Goal: Contribute content: Contribute content

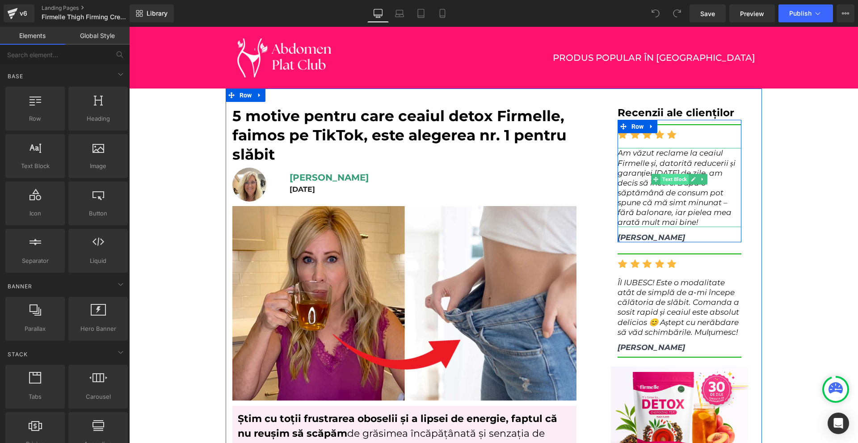
click at [662, 182] on span "Text Block" at bounding box center [675, 179] width 28 height 11
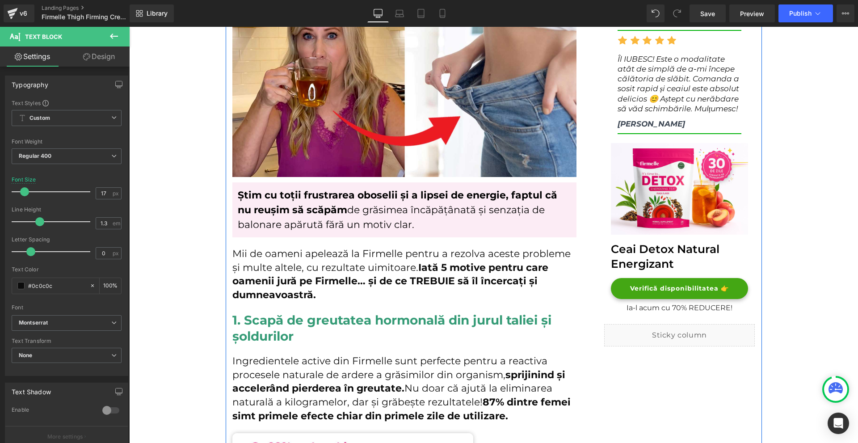
scroll to position [268, 0]
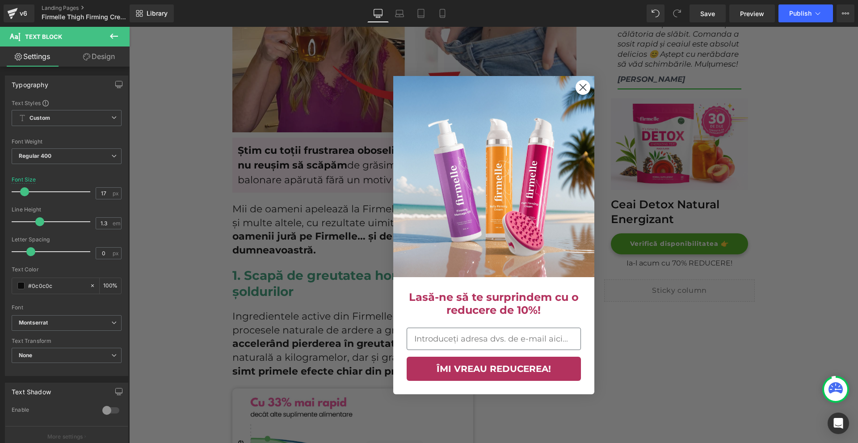
click at [576, 86] on circle "Close dialog" at bounding box center [582, 87] width 15 height 15
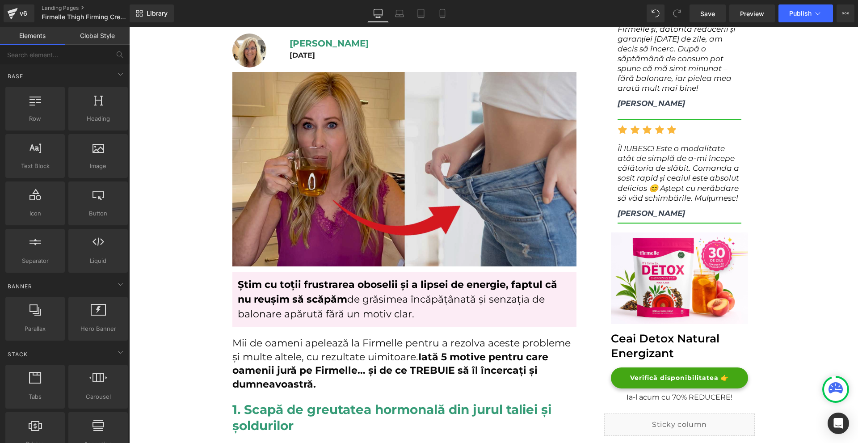
scroll to position [0, 0]
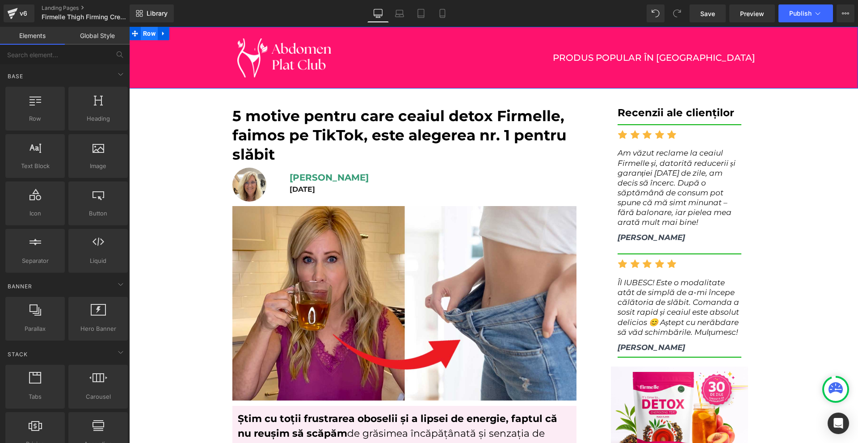
click at [148, 36] on span "Row" at bounding box center [149, 33] width 17 height 13
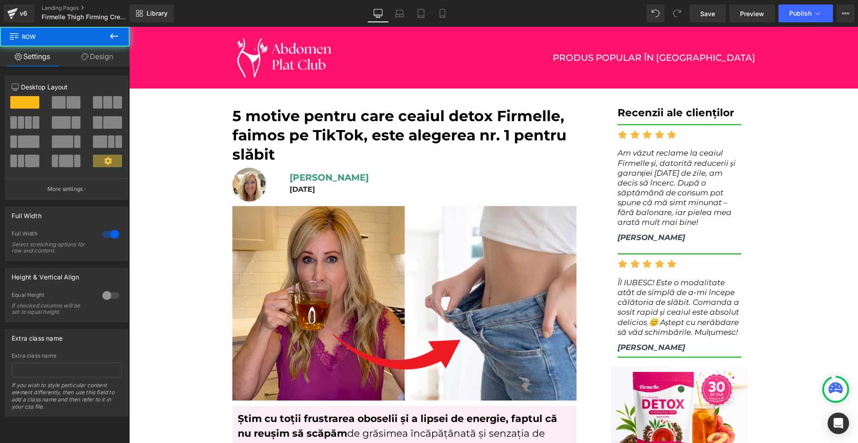
click at [79, 36] on span "Row" at bounding box center [53, 37] width 89 height 20
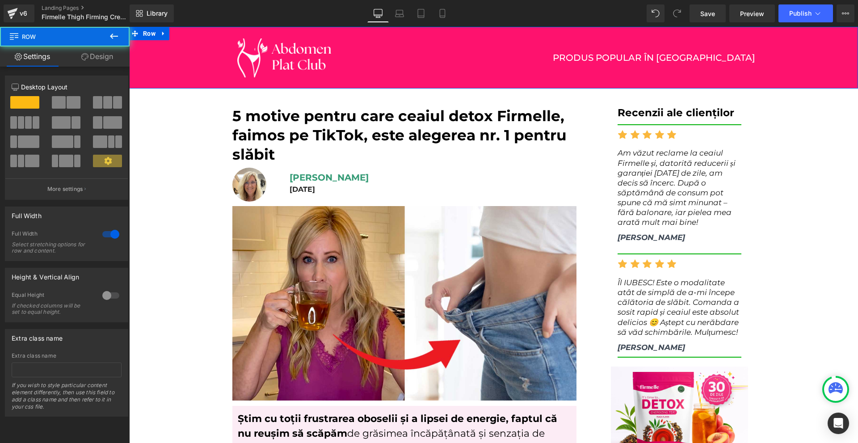
click at [86, 55] on icon at bounding box center [84, 56] width 7 height 7
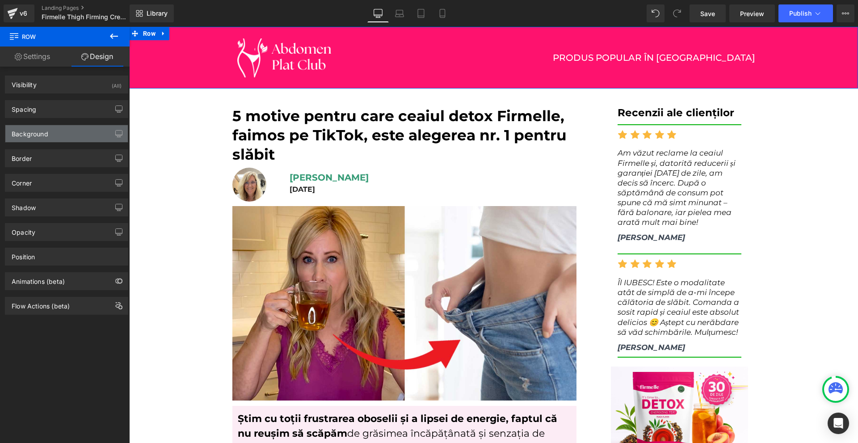
click at [63, 135] on div "Background" at bounding box center [66, 133] width 122 height 17
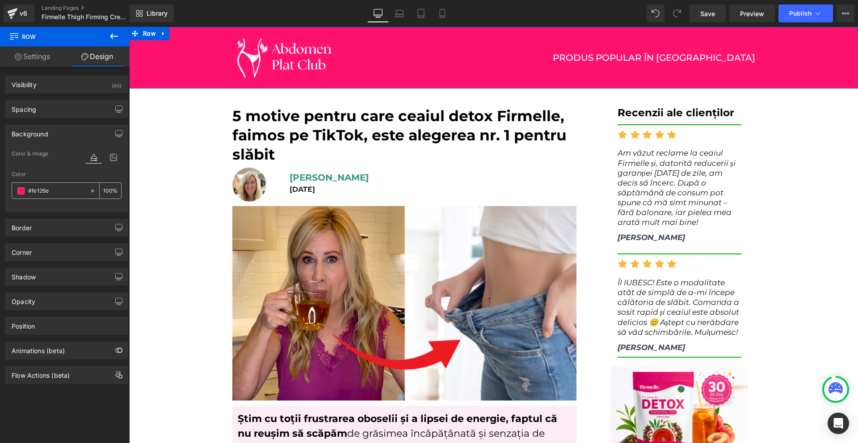
click at [72, 185] on div at bounding box center [50, 191] width 77 height 16
type input "#fe126e"
click at [67, 190] on input "#fe126e" at bounding box center [56, 191] width 57 height 10
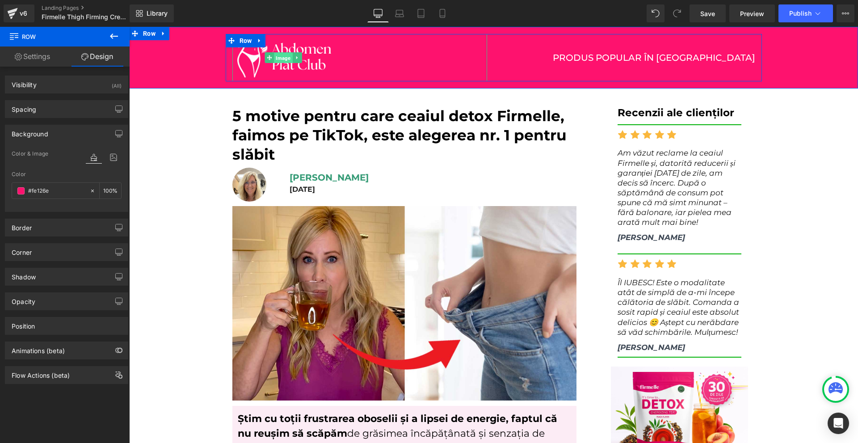
click at [282, 57] on span "Image" at bounding box center [283, 58] width 18 height 11
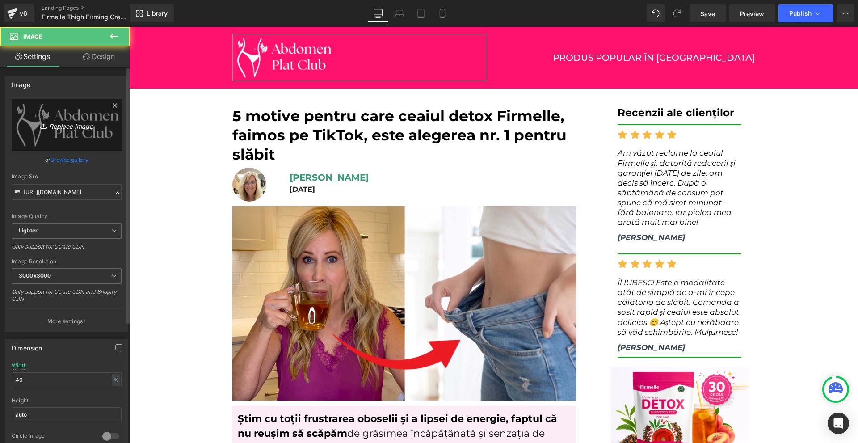
click at [53, 132] on link "Replace Image" at bounding box center [67, 124] width 110 height 51
type input "C:\fakepath\ChatGPT Image 2025. [DATE] 18_45_23.png"
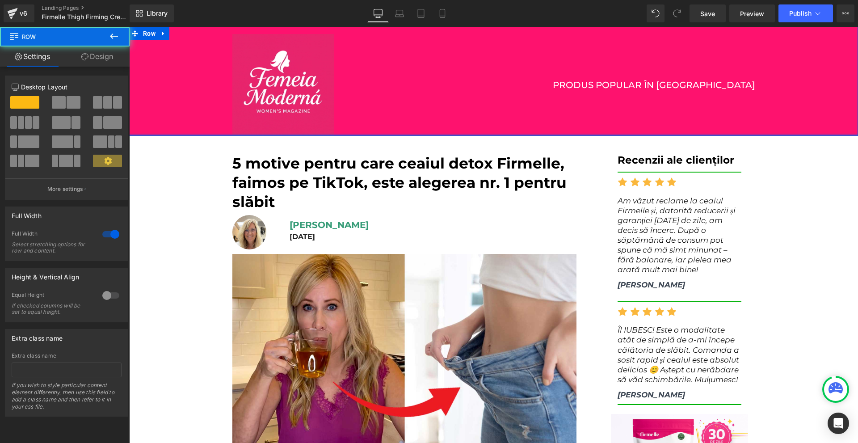
drag, startPoint x: 352, startPoint y: 137, endPoint x: 376, endPoint y: 87, distance: 56.2
click at [374, 92] on div "Image PRODUS POPULAR ÎN ROMÂNIA Text Block Row Row" at bounding box center [493, 81] width 729 height 109
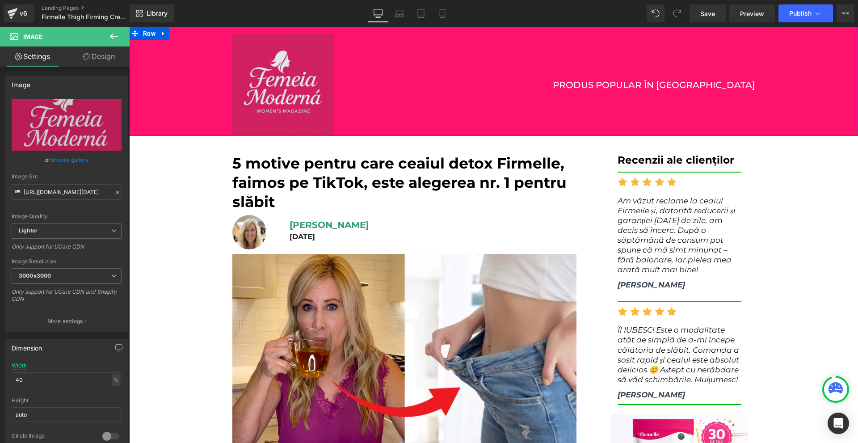
click at [306, 48] on img at bounding box center [283, 85] width 102 height 102
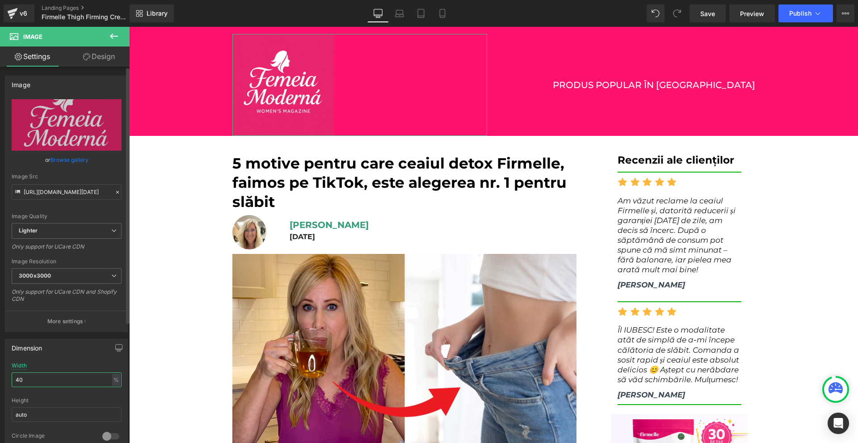
click at [31, 383] on input "40" at bounding box center [67, 379] width 110 height 15
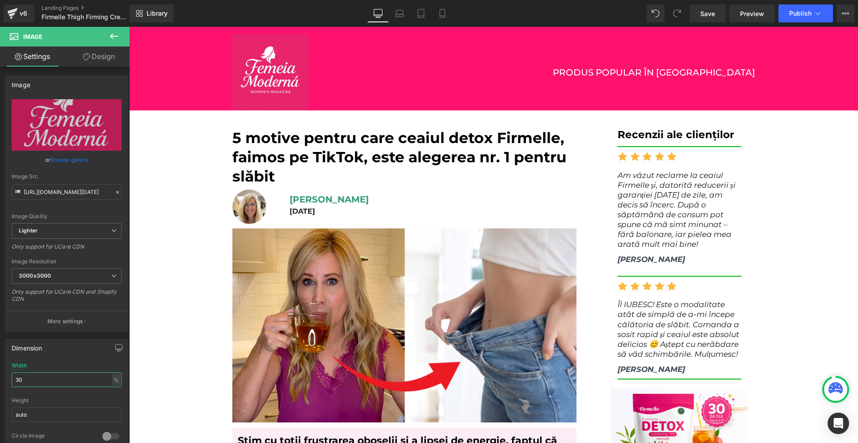
type input "30"
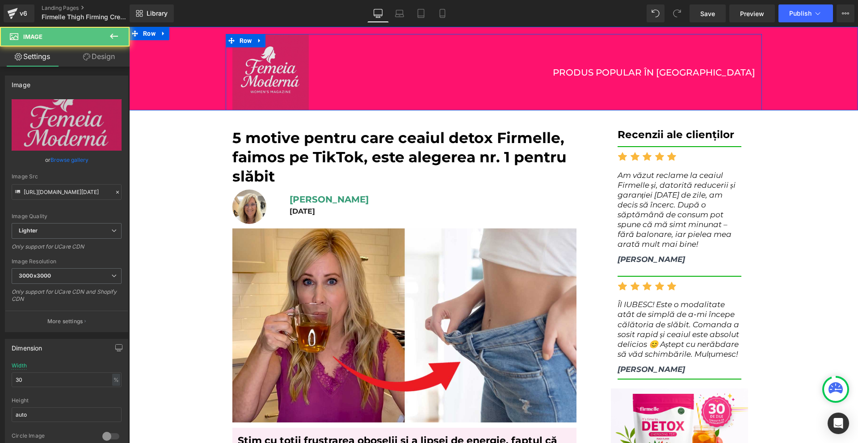
click at [268, 86] on img at bounding box center [270, 72] width 76 height 76
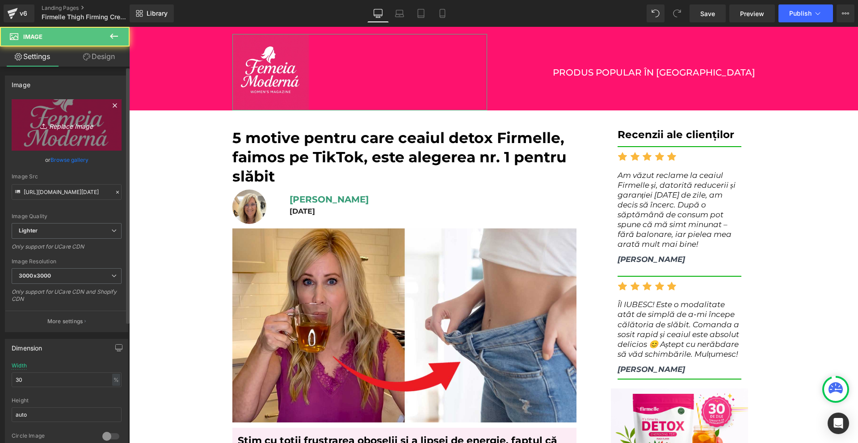
click at [51, 112] on link "Replace Image" at bounding box center [67, 124] width 110 height 51
type input "C:\fakepath\Névtelen terv - 2025-08-21T184617.791.png"
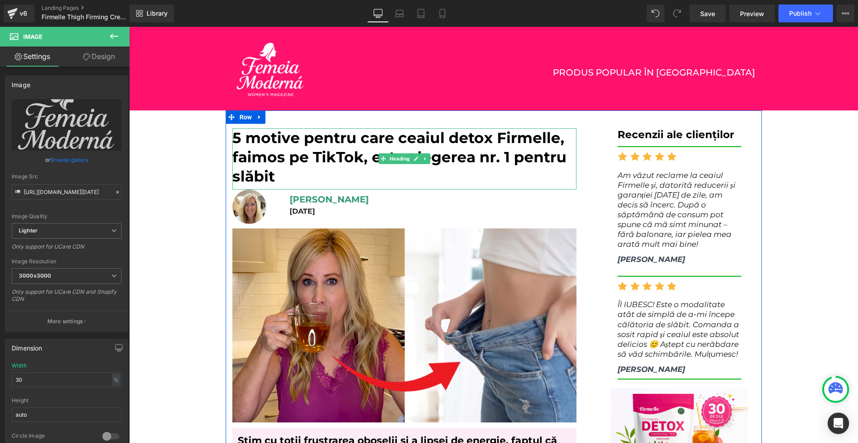
click at [339, 139] on h1 "5 motive pentru care ceaiul detox Firmelle, faimos pe TikTok, este alegerea nr.…" at bounding box center [404, 157] width 344 height 58
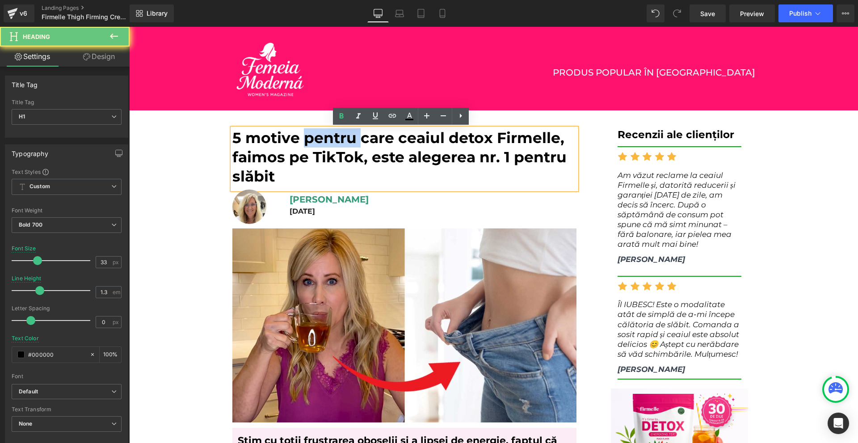
click at [339, 139] on h1 "5 motive pentru care ceaiul detox Firmelle, faimos pe TikTok, este alegerea nr.…" at bounding box center [404, 157] width 344 height 58
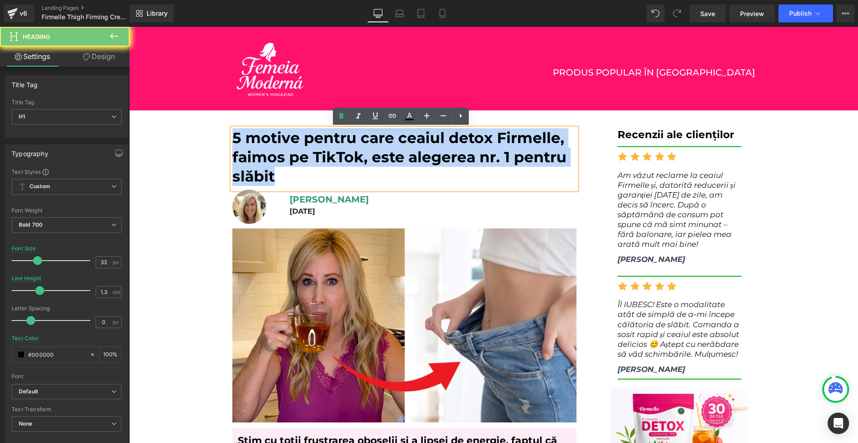
click at [339, 139] on h1 "5 motive pentru care ceaiul detox Firmelle, faimos pe TikTok, este alegerea nr.…" at bounding box center [404, 157] width 344 height 58
paste div
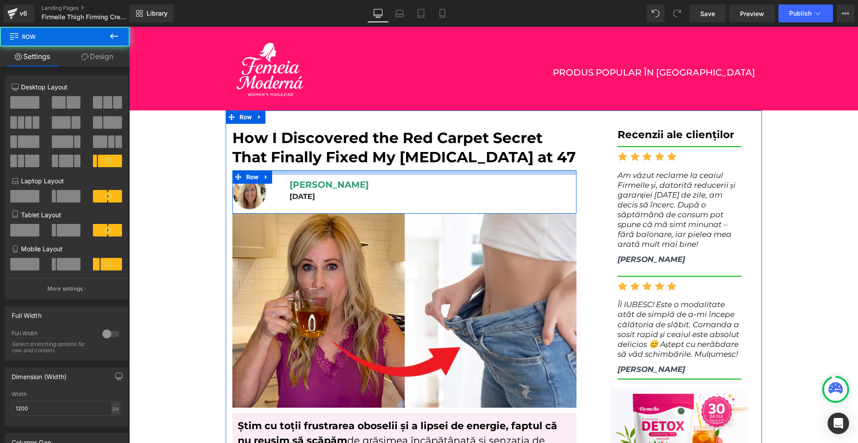
drag, startPoint x: 274, startPoint y: 170, endPoint x: 274, endPoint y: 175, distance: 4.6
click at [274, 175] on div "Image [PERSON_NAME] Heading [DATE] Heading Row" at bounding box center [404, 191] width 344 height 43
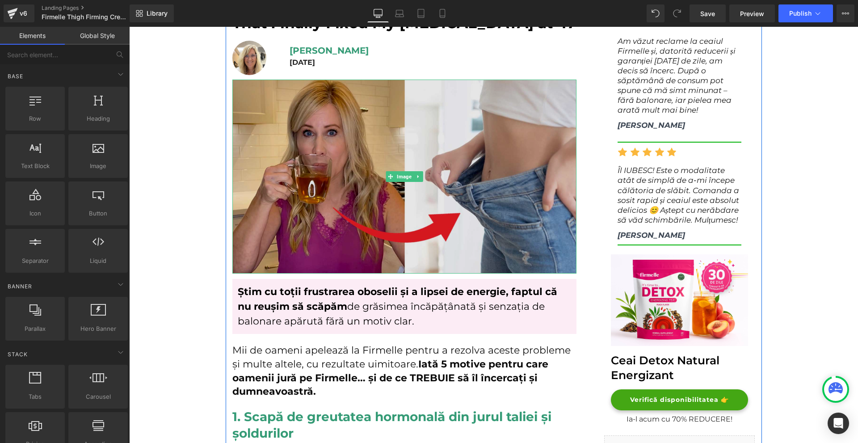
scroll to position [223, 0]
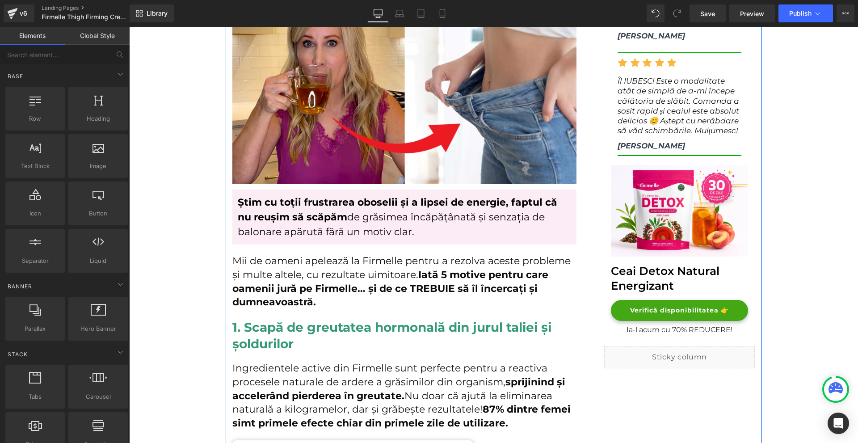
click at [328, 207] on span "Știm cu toții frustrarea oboselii și a lipsei de energie, faptul că nu reușim s…" at bounding box center [398, 209] width 320 height 27
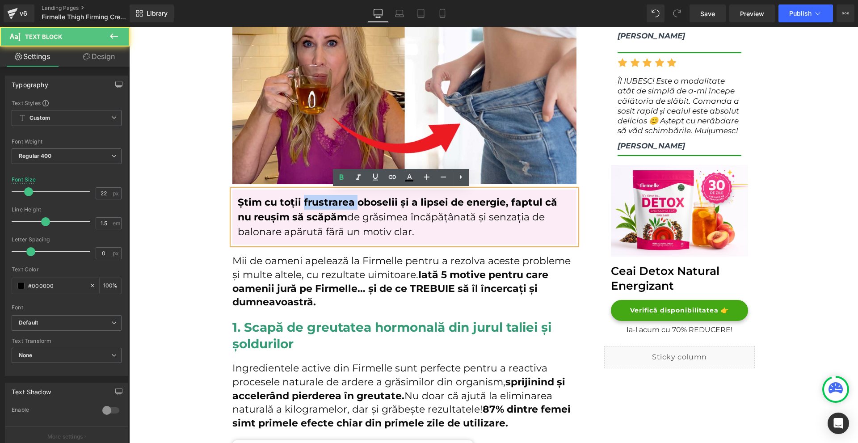
click at [328, 207] on span "Știm cu toții frustrarea oboselii și a lipsei de energie, faptul că nu reușim s…" at bounding box center [398, 209] width 320 height 27
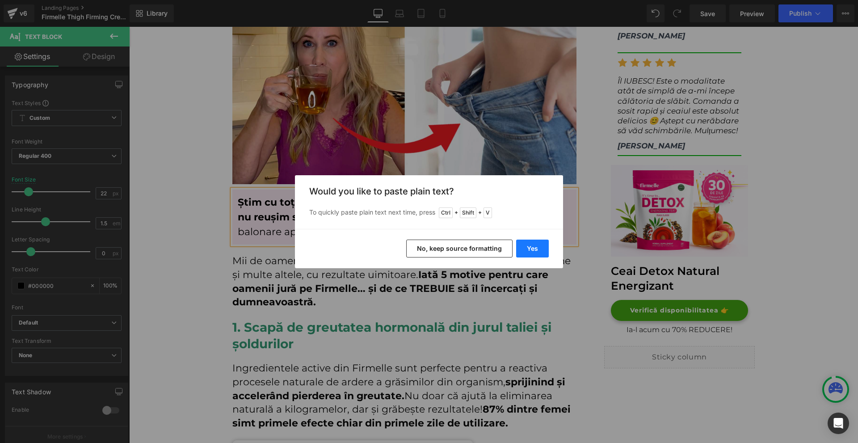
click at [539, 244] on button "Yes" at bounding box center [532, 249] width 33 height 18
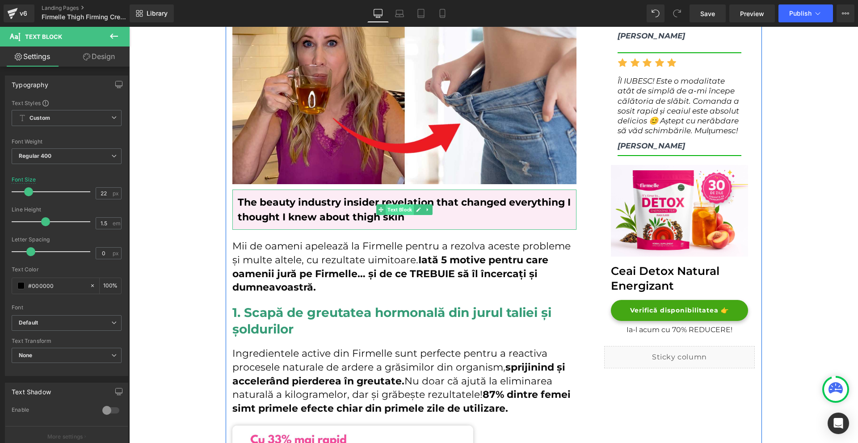
click at [394, 209] on span "Text Block" at bounding box center [400, 209] width 28 height 11
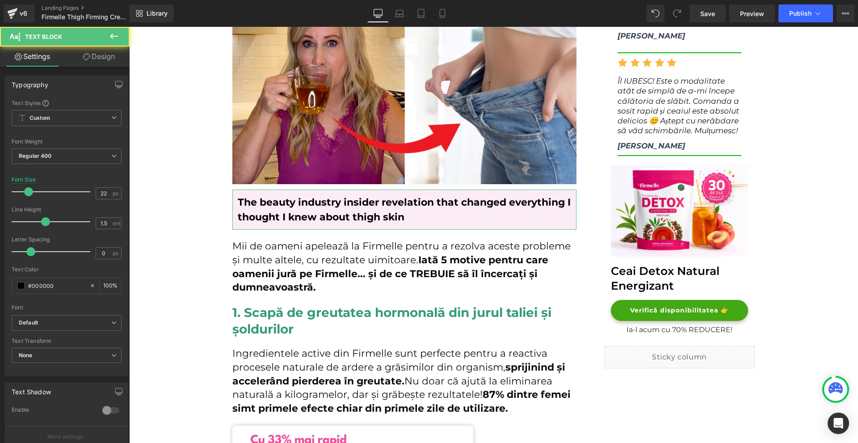
click at [108, 57] on link "Design" at bounding box center [99, 56] width 65 height 20
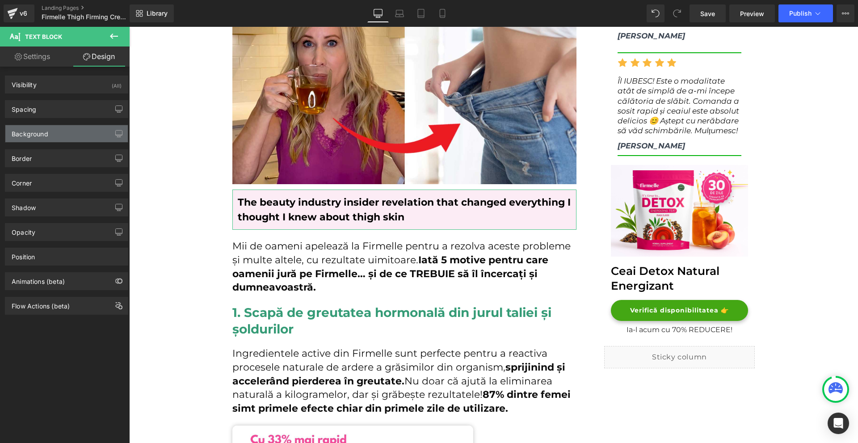
click at [42, 133] on div "Background" at bounding box center [30, 131] width 37 height 13
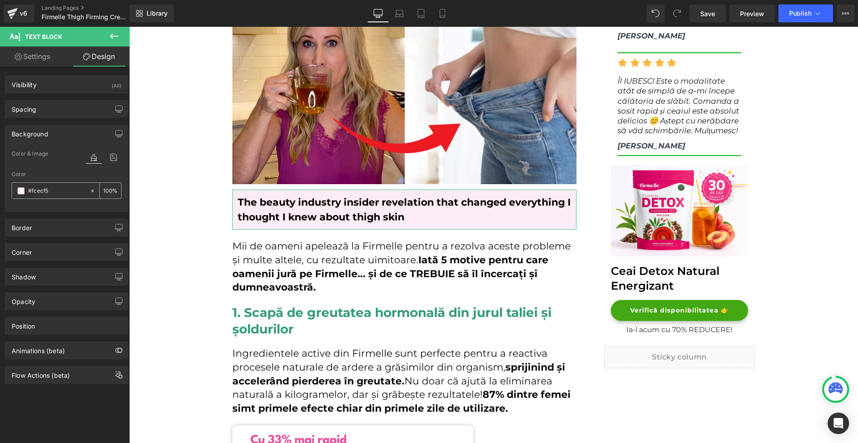
click at [21, 193] on span at bounding box center [20, 190] width 7 height 7
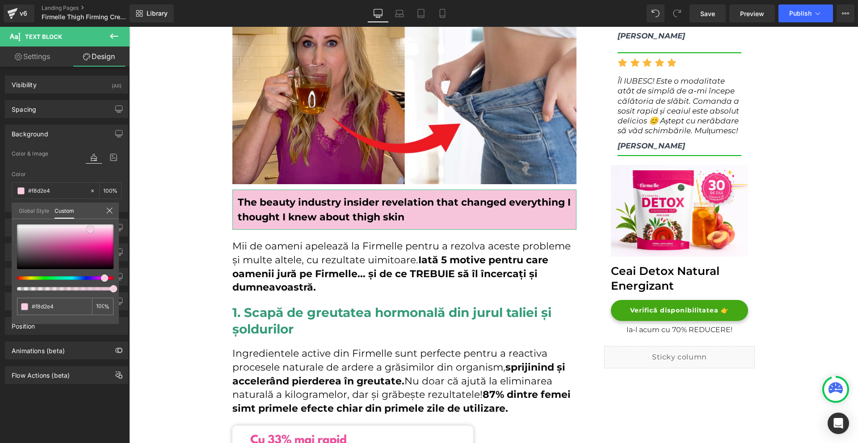
drag, startPoint x: 88, startPoint y: 225, endPoint x: 91, endPoint y: 229, distance: 5.2
click at [91, 229] on span at bounding box center [90, 229] width 7 height 7
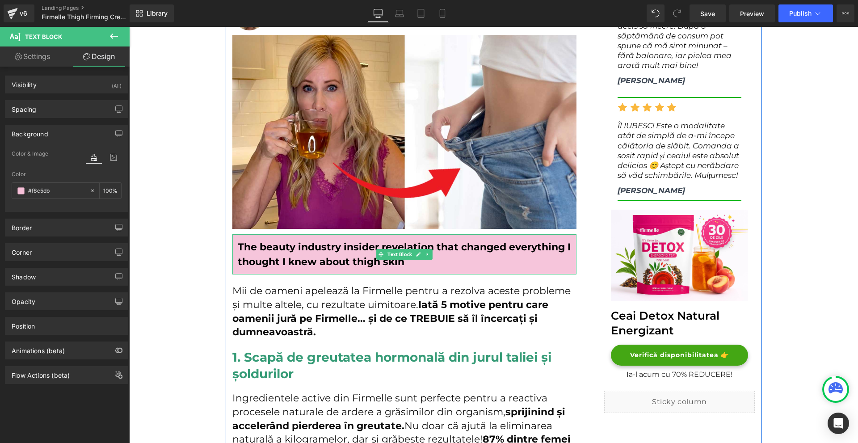
click at [563, 247] on b "The beauty industry insider revelation that changed everything I thought I knew…" at bounding box center [404, 254] width 333 height 27
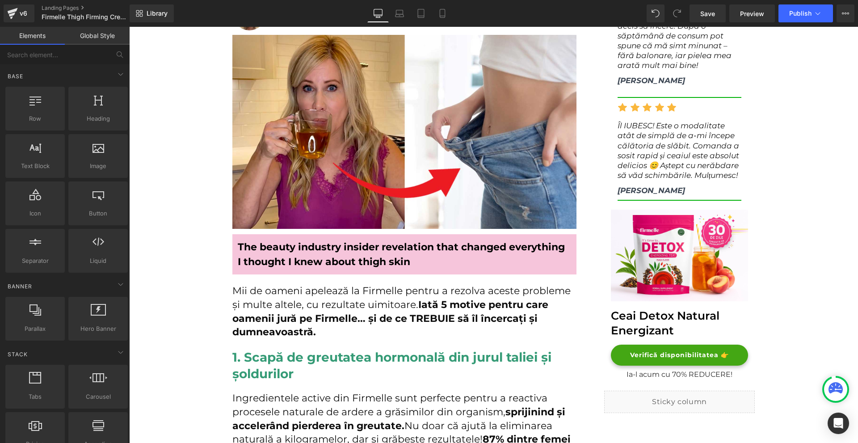
scroll to position [134, 0]
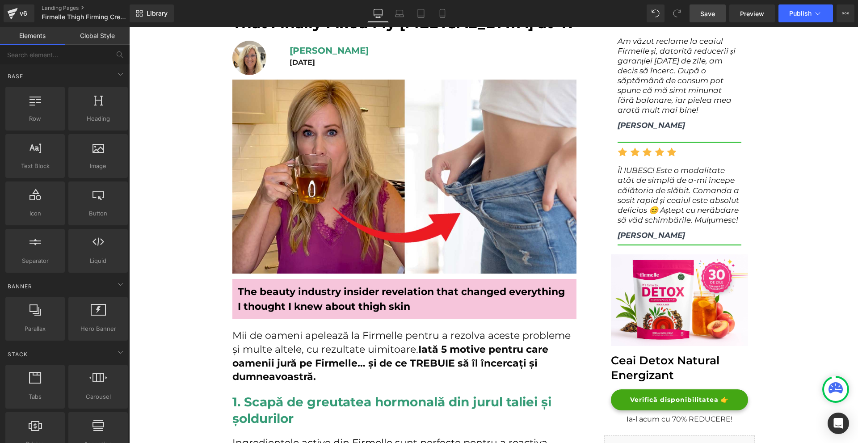
click at [716, 17] on link "Save" at bounding box center [708, 13] width 36 height 18
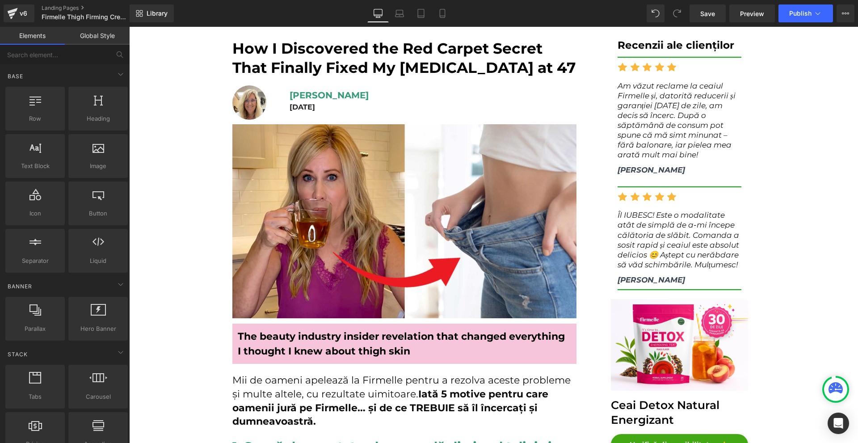
scroll to position [313, 0]
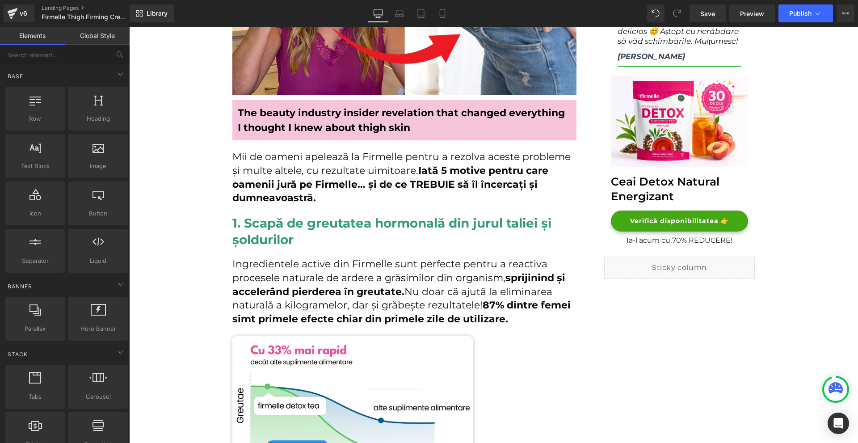
click at [248, 168] on p "Mii de oameni apelează la Firmelle pentru a rezolva aceste probleme și multe al…" at bounding box center [404, 177] width 344 height 55
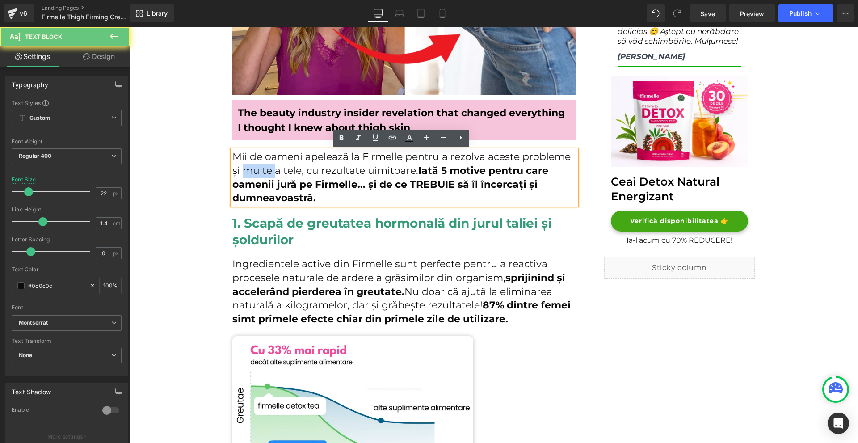
click at [248, 168] on p "Mii de oameni apelează la Firmelle pentru a rezolva aceste probleme și multe al…" at bounding box center [404, 177] width 344 height 55
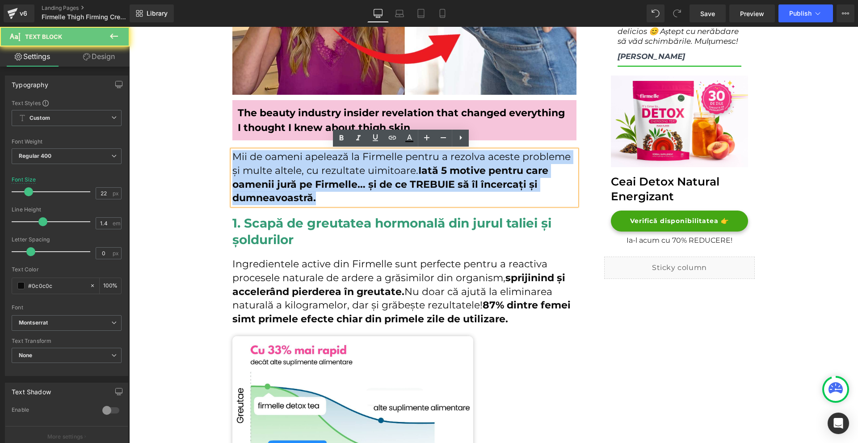
click at [248, 168] on p "Mii de oameni apelează la Firmelle pentru a rezolva aceste probleme și multe al…" at bounding box center [404, 177] width 344 height 55
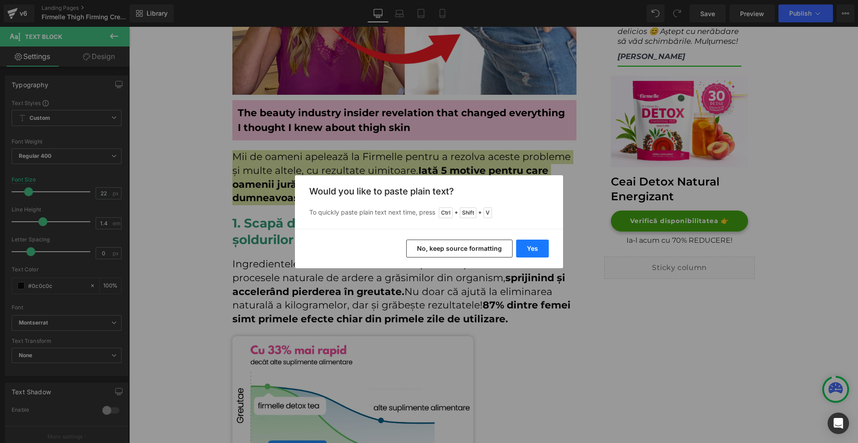
click at [530, 247] on button "Yes" at bounding box center [532, 249] width 33 height 18
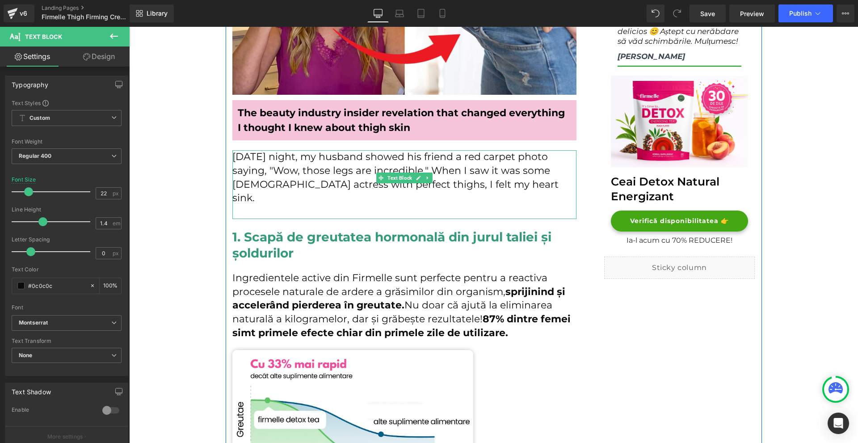
click at [295, 205] on p at bounding box center [404, 212] width 344 height 14
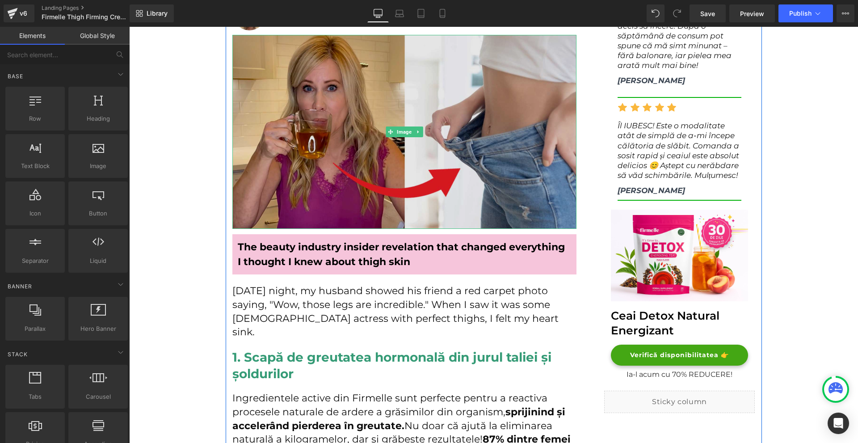
scroll to position [223, 0]
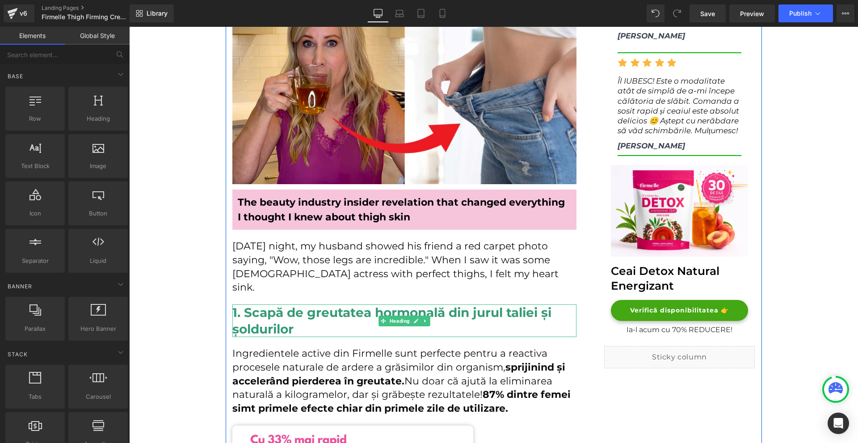
click at [424, 319] on icon at bounding box center [424, 320] width 1 height 3
click at [427, 316] on link at bounding box center [429, 321] width 9 height 11
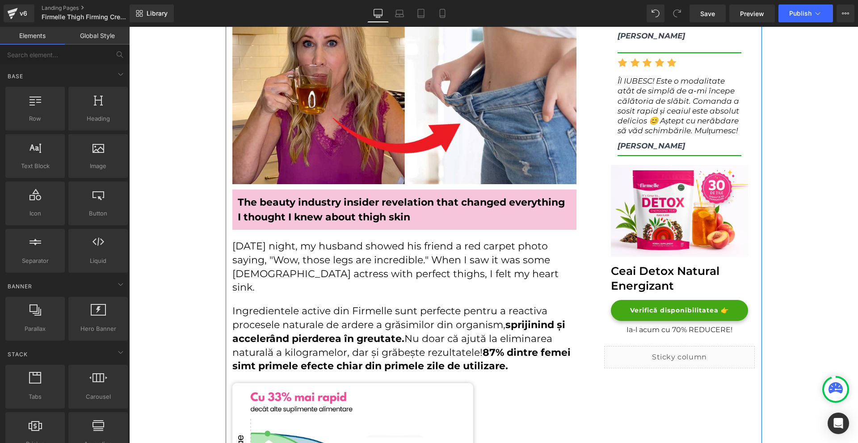
click at [303, 315] on p "Ingredientele active din Firmelle sunt perfecte pentru a reactiva procesele nat…" at bounding box center [404, 338] width 344 height 69
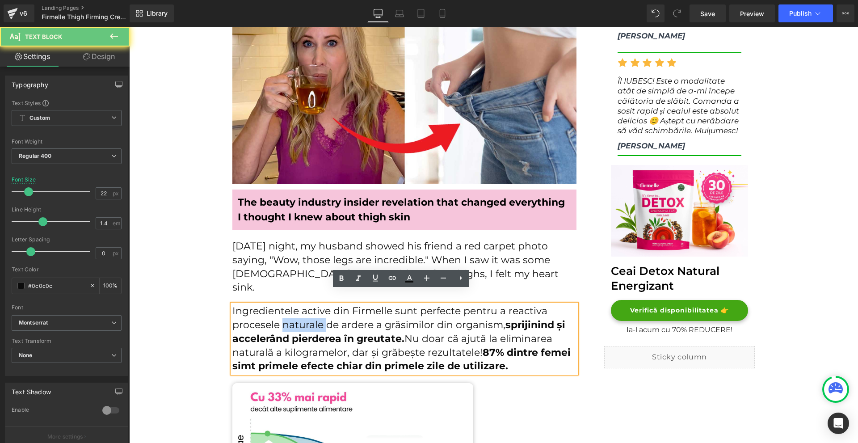
click at [303, 315] on p "Ingredientele active din Firmelle sunt perfecte pentru a reactiva procesele nat…" at bounding box center [404, 338] width 344 height 69
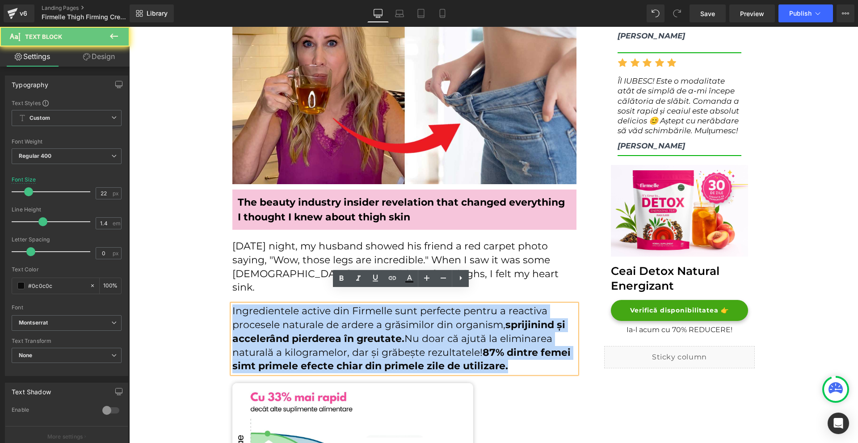
click at [303, 315] on p "Ingredientele active din Firmelle sunt perfecte pentru a reactiva procesele nat…" at bounding box center [404, 338] width 344 height 69
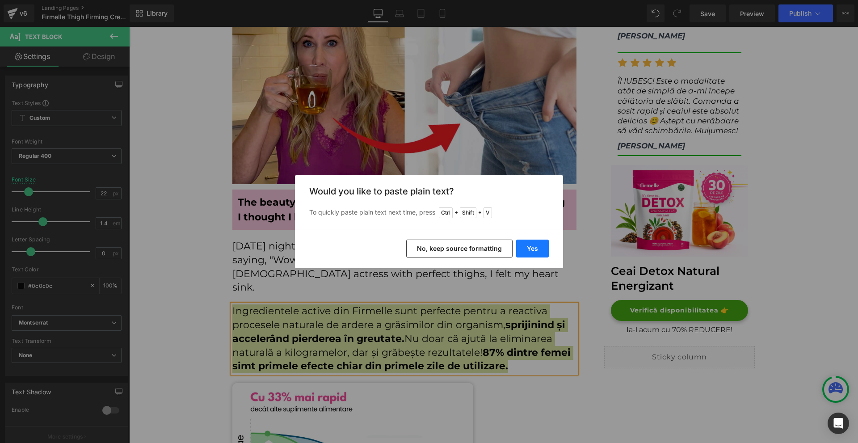
click at [522, 247] on button "Yes" at bounding box center [532, 249] width 33 height 18
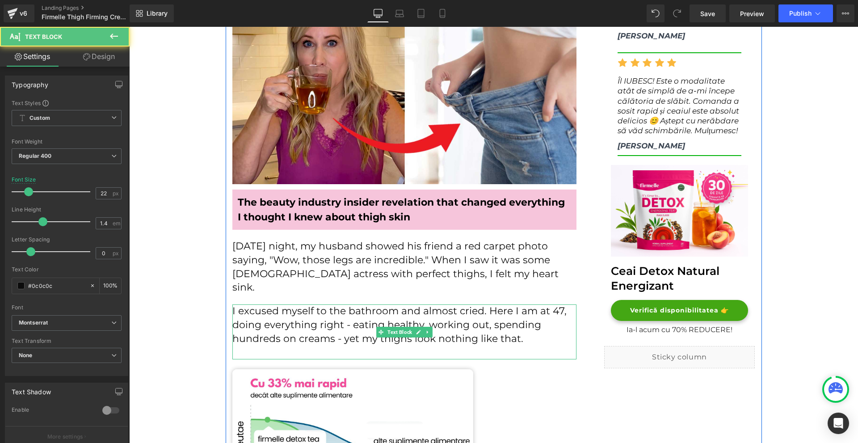
click at [261, 346] on p at bounding box center [404, 353] width 344 height 14
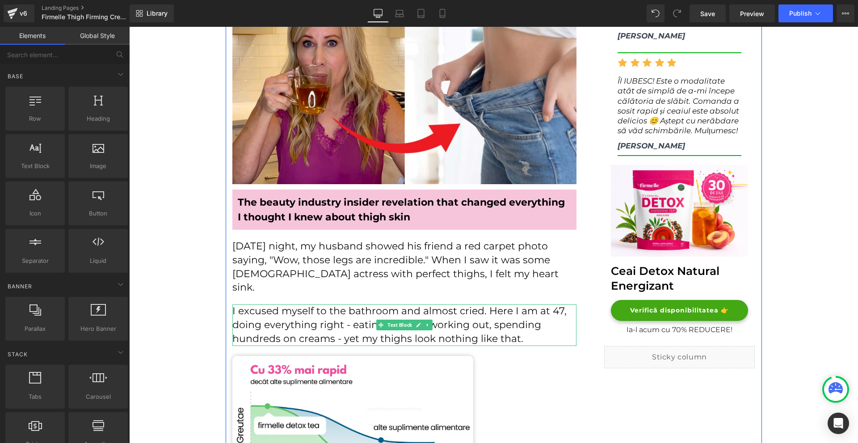
click at [521, 328] on p "I excused myself to the bathroom and almost cried. Here I am at 47, doing every…" at bounding box center [404, 324] width 344 height 41
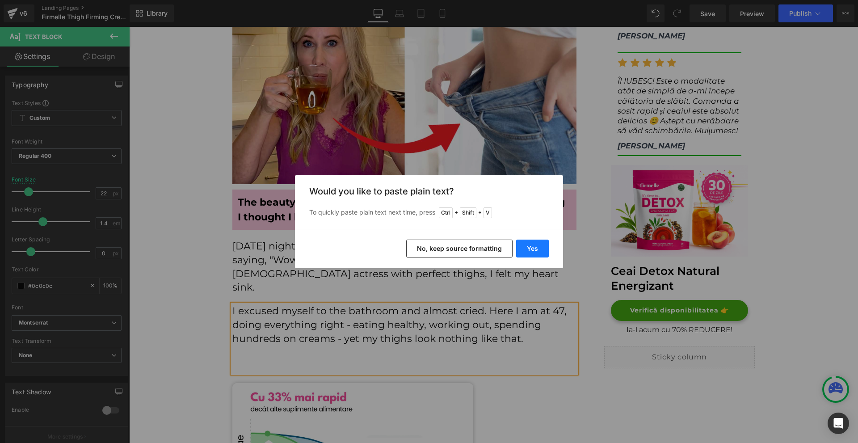
click at [522, 251] on button "Yes" at bounding box center [532, 249] width 33 height 18
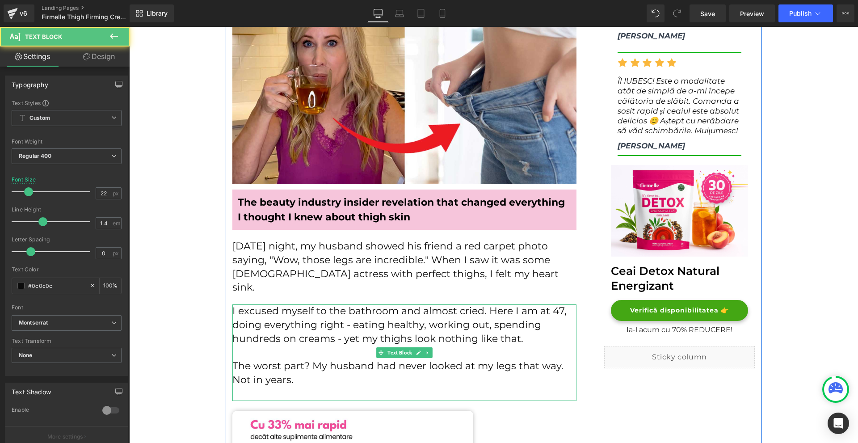
click at [274, 387] on p at bounding box center [404, 394] width 344 height 14
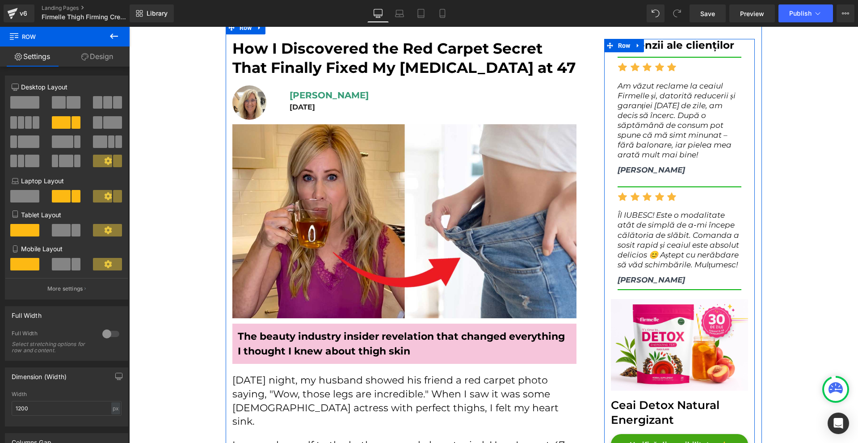
scroll to position [45, 0]
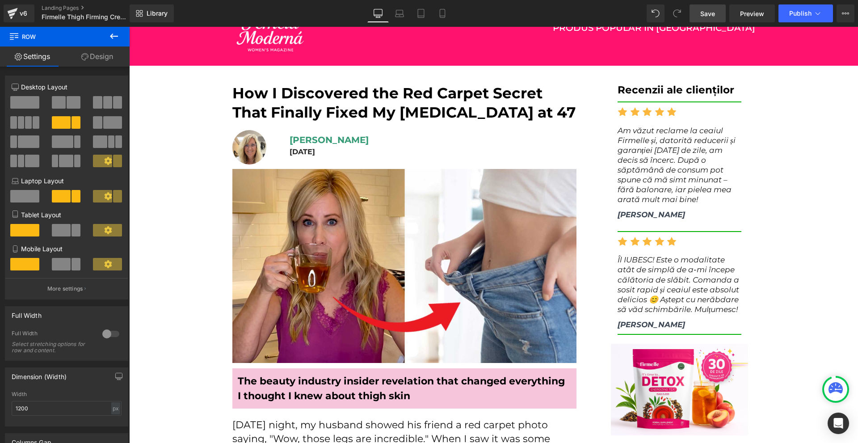
click at [714, 7] on link "Save" at bounding box center [708, 13] width 36 height 18
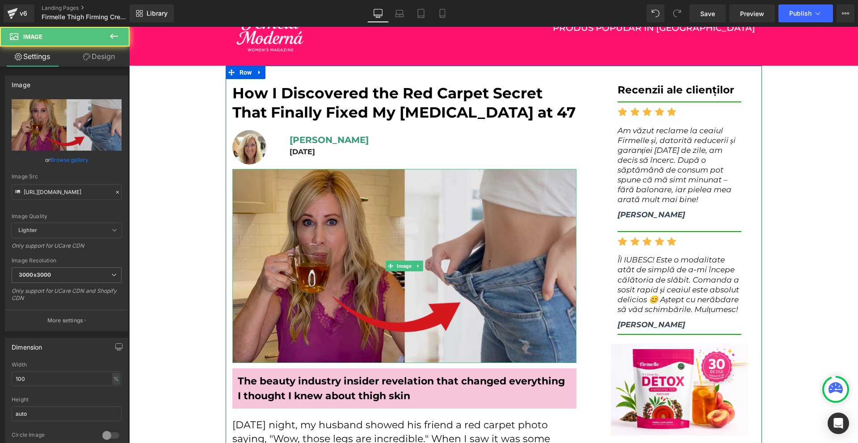
click at [352, 200] on img at bounding box center [404, 266] width 344 height 194
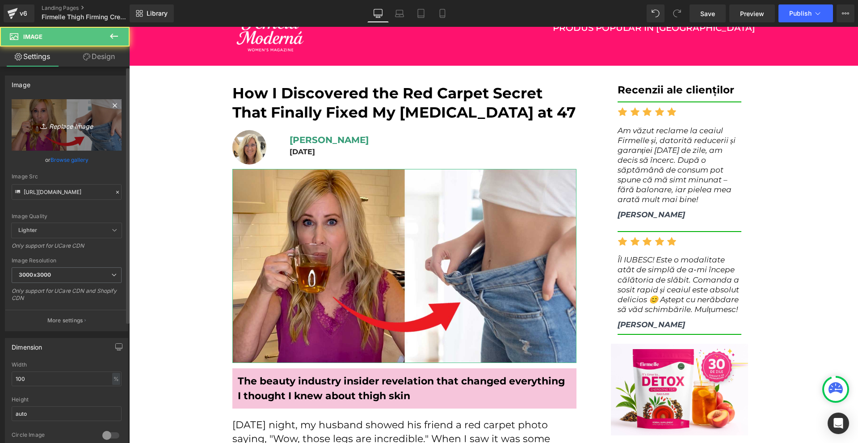
click at [46, 115] on link "Replace Image" at bounding box center [67, 124] width 110 height 51
type input "C:\fakepath\ChatGPT Image 2025. [DATE] 19_02_56.png"
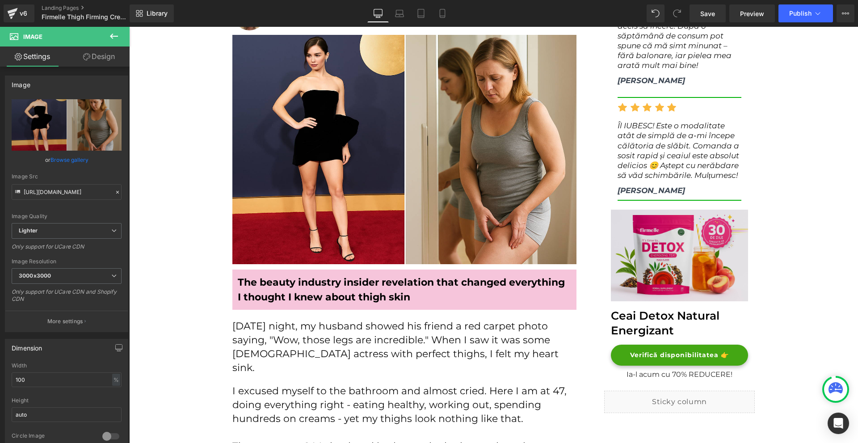
scroll to position [134, 0]
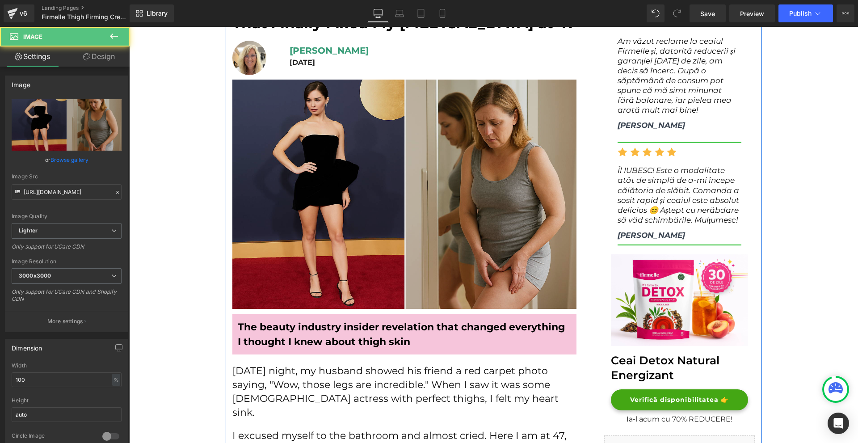
click at [511, 262] on img at bounding box center [404, 194] width 344 height 229
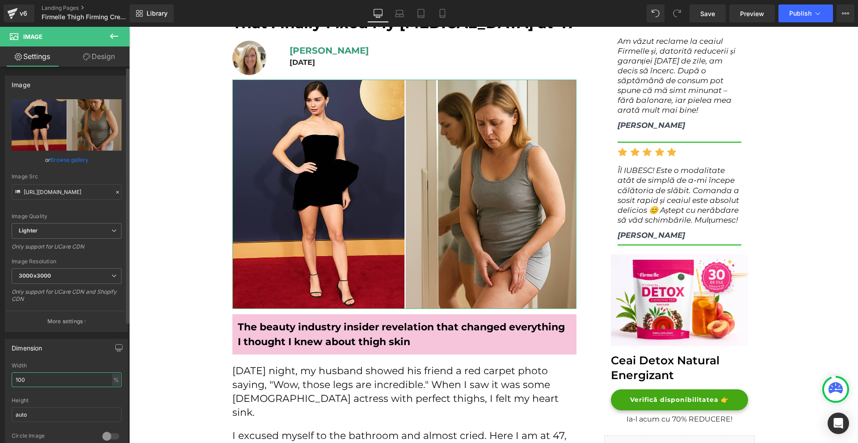
click at [50, 377] on input "100" at bounding box center [67, 379] width 110 height 15
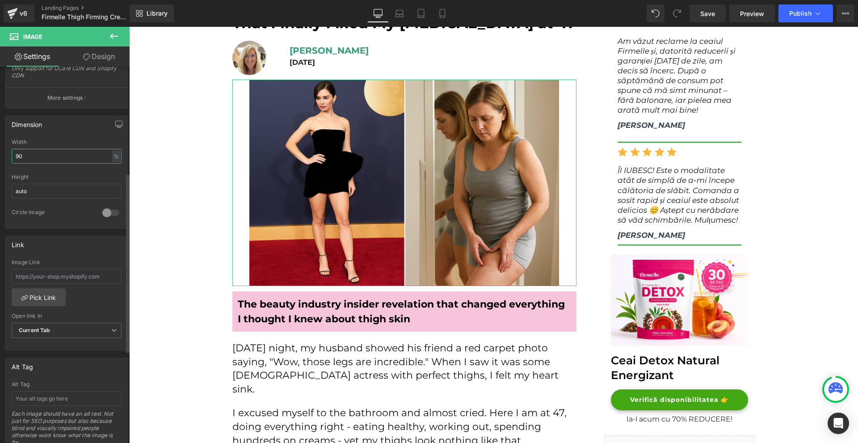
scroll to position [358, 0]
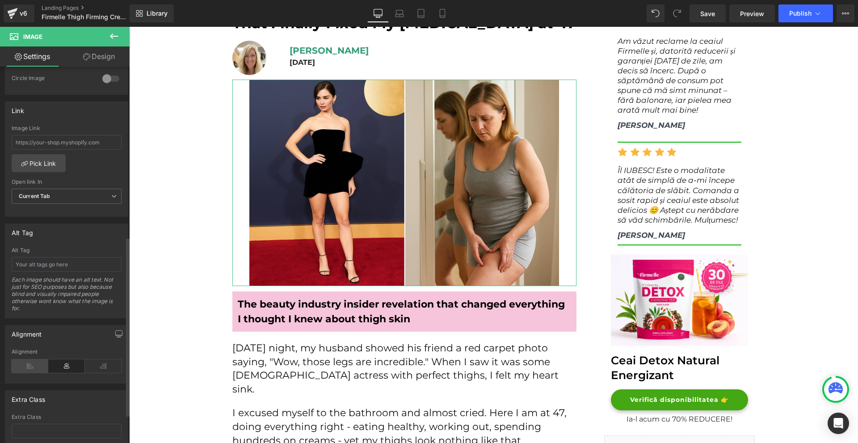
type input "90"
click at [26, 367] on icon at bounding box center [30, 365] width 37 height 13
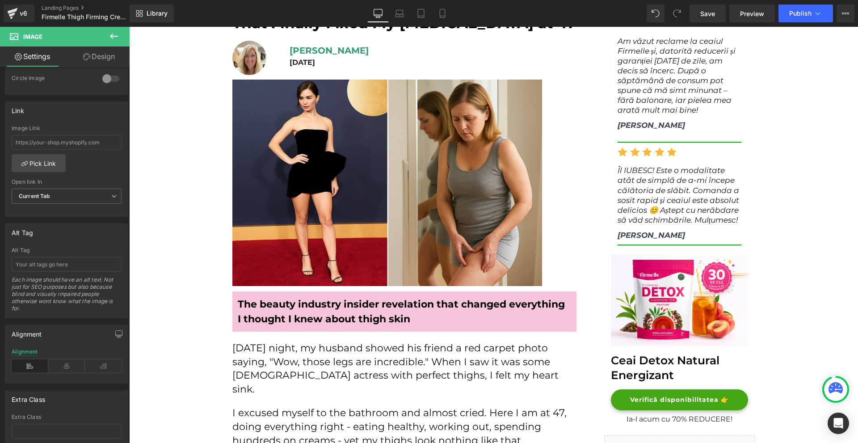
scroll to position [0, 0]
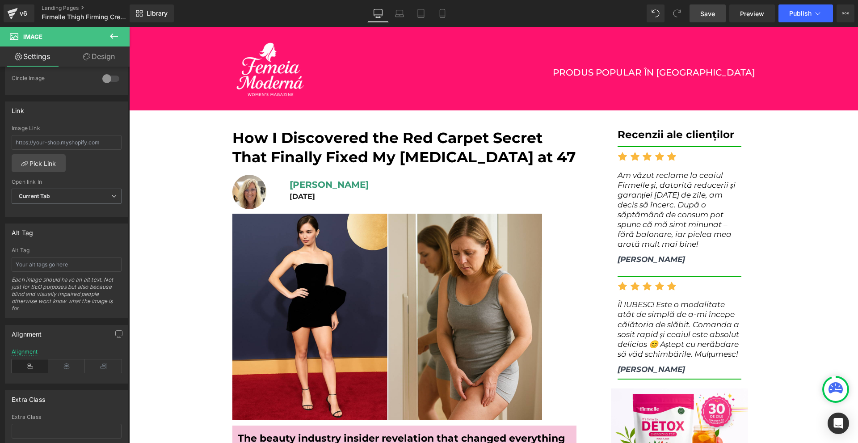
click at [713, 13] on span "Save" at bounding box center [707, 13] width 15 height 9
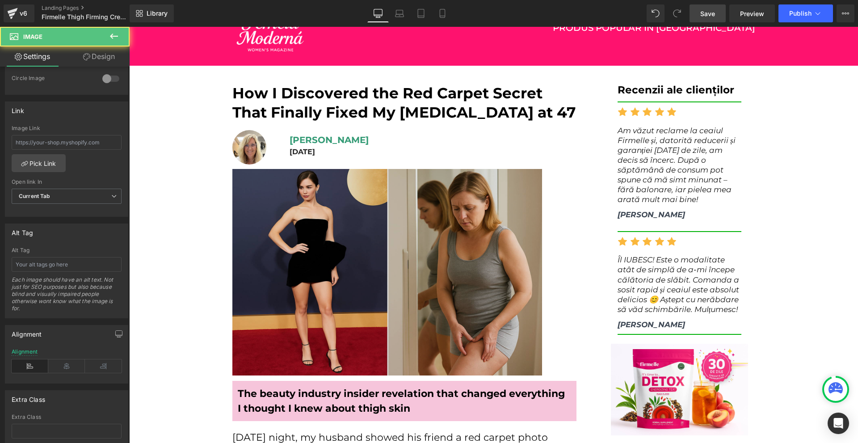
click at [362, 215] on img at bounding box center [387, 272] width 310 height 206
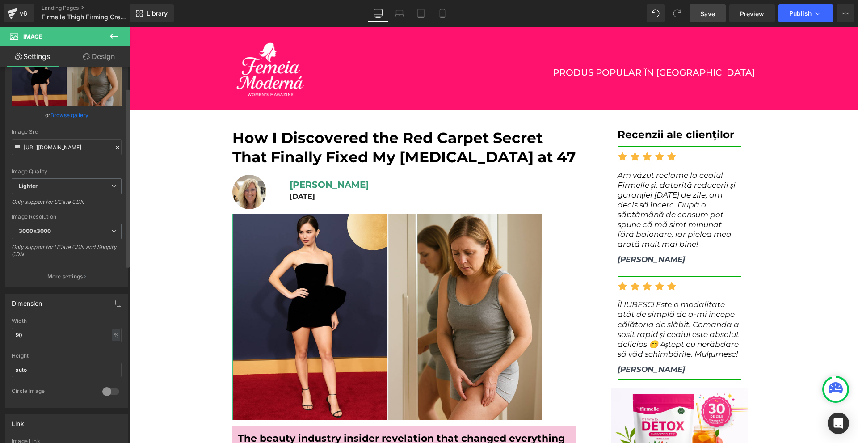
scroll to position [0, 0]
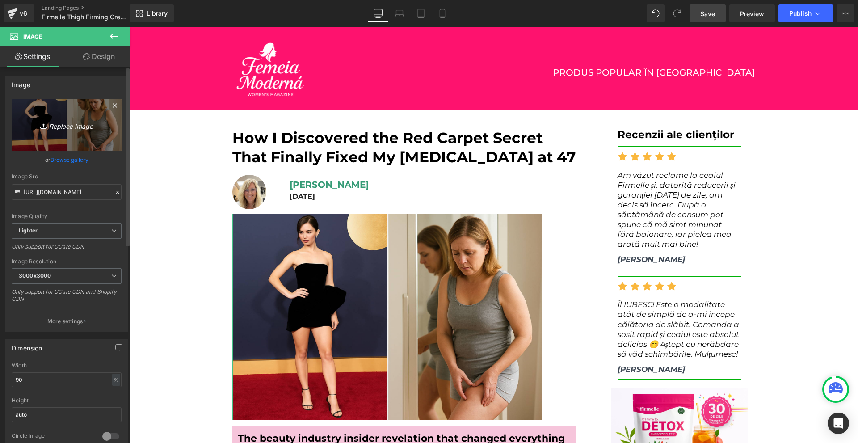
click at [51, 125] on icon "Replace Image" at bounding box center [67, 124] width 72 height 11
type input "C:\fakepath\ChatGPT Image 2025. [DATE] 19_09_10.png"
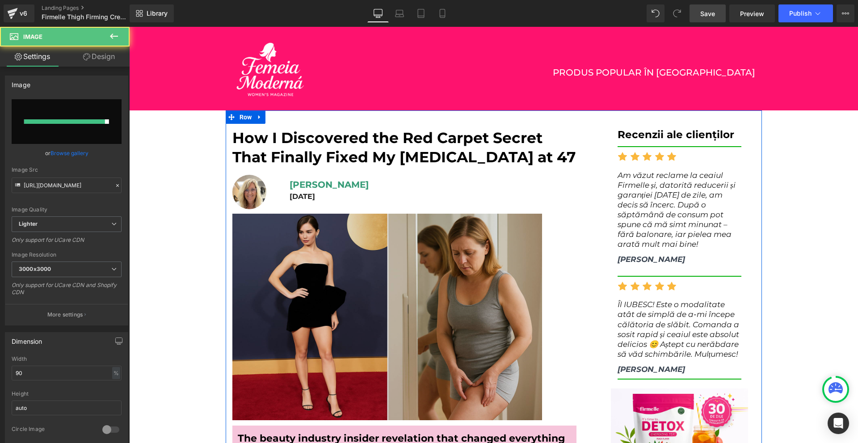
click at [342, 236] on img at bounding box center [387, 317] width 310 height 206
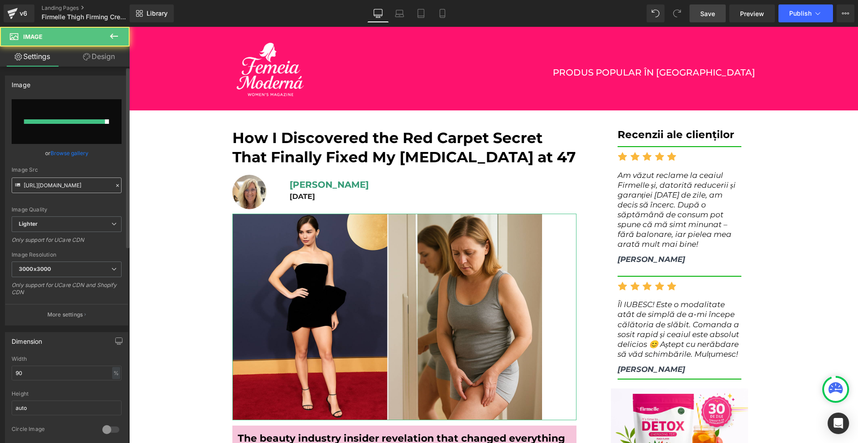
drag, startPoint x: 54, startPoint y: 193, endPoint x: 57, endPoint y: 186, distance: 7.6
click at [55, 192] on div "[URL][DOMAIN_NAME] Replace Image Upload image or Browse gallery Image Src [URL]…" at bounding box center [66, 212] width 122 height 226
click at [57, 185] on input "[URL][DOMAIN_NAME]" at bounding box center [67, 185] width 110 height 16
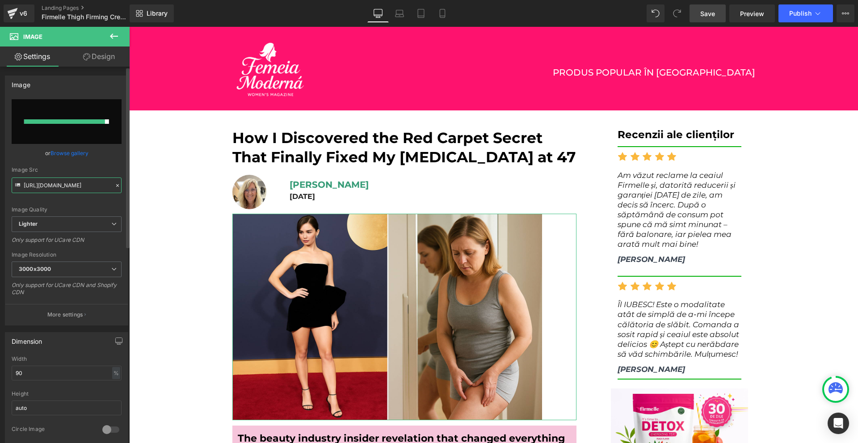
click at [57, 185] on input "[URL][DOMAIN_NAME]" at bounding box center [67, 185] width 110 height 16
paste input "[DOMAIN_NAME][URL]"
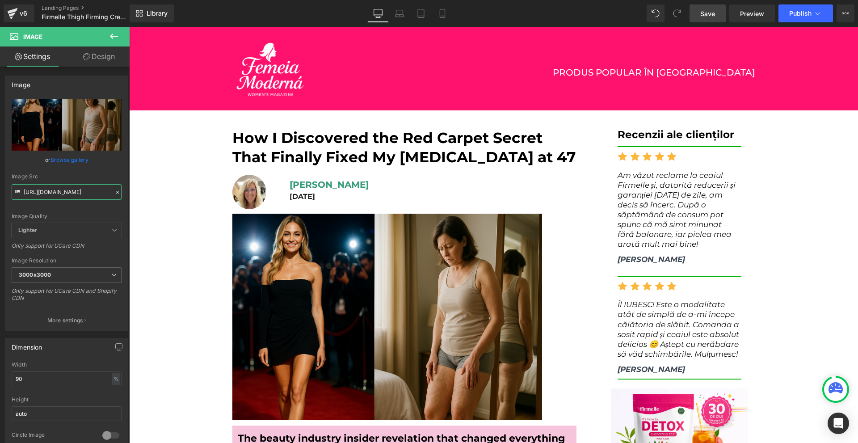
type input "[URL][DOMAIN_NAME]"
click at [716, 13] on link "Save" at bounding box center [708, 13] width 36 height 18
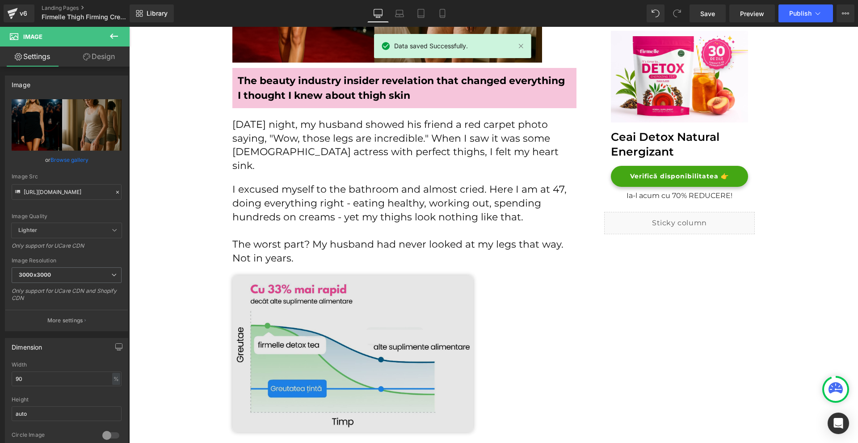
scroll to position [447, 0]
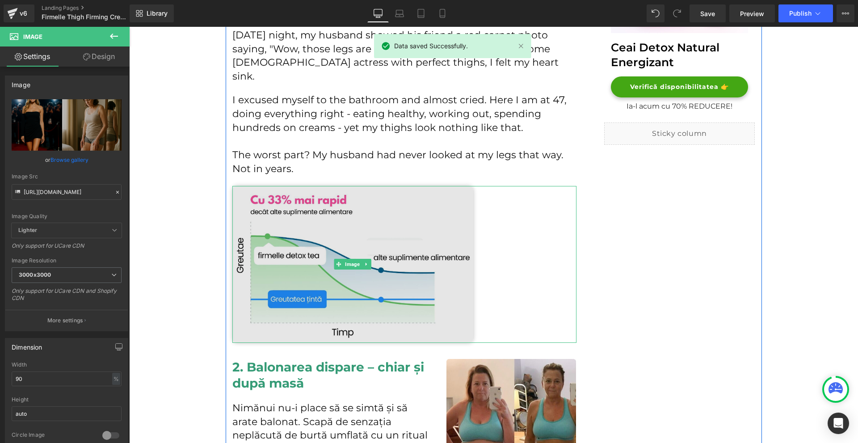
click at [379, 252] on img at bounding box center [352, 264] width 241 height 157
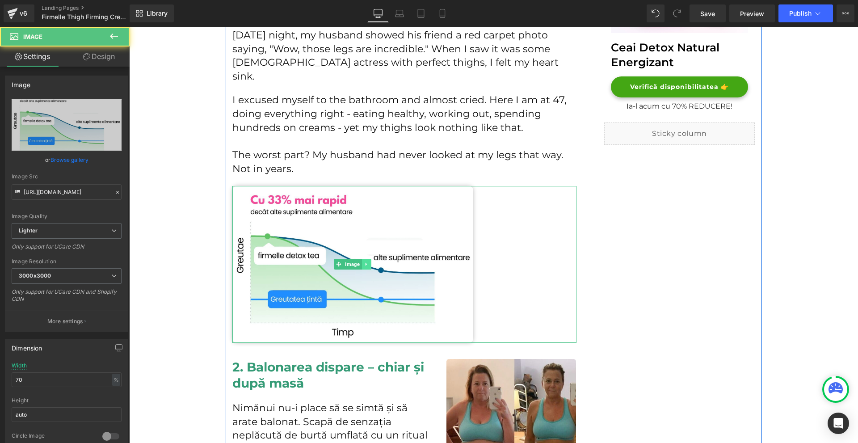
click at [366, 259] on link at bounding box center [366, 264] width 9 height 11
click at [369, 259] on link at bounding box center [370, 264] width 9 height 11
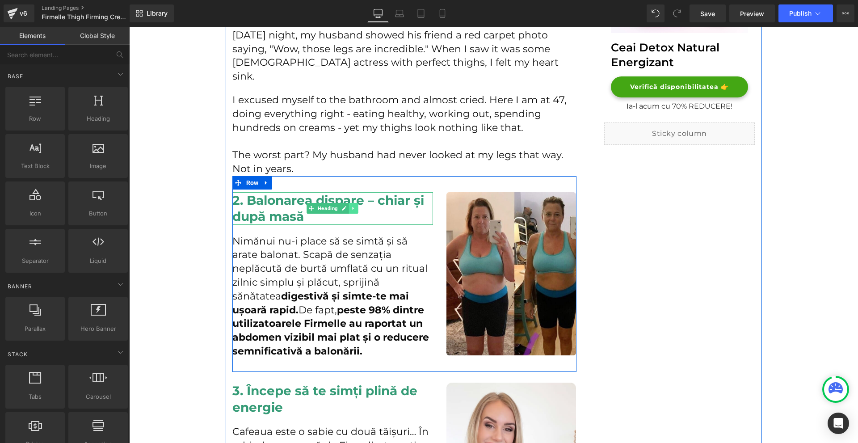
click at [349, 203] on link at bounding box center [353, 208] width 9 height 11
click at [346, 203] on link at bounding box center [349, 208] width 9 height 11
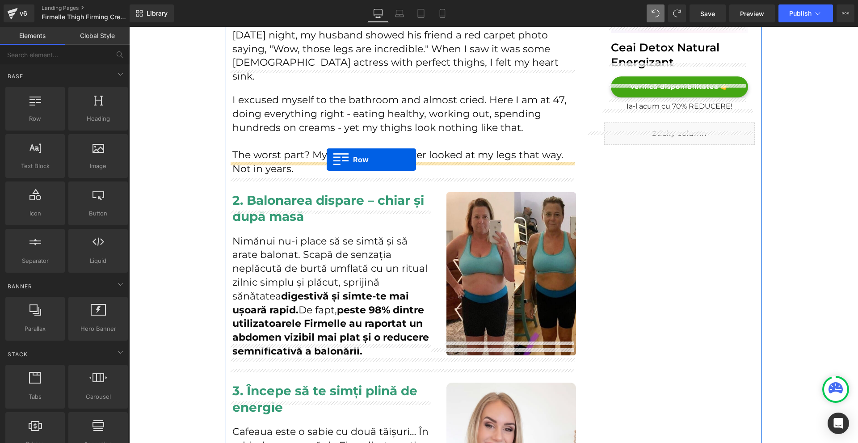
drag, startPoint x: 186, startPoint y: 141, endPoint x: 327, endPoint y: 160, distance: 141.5
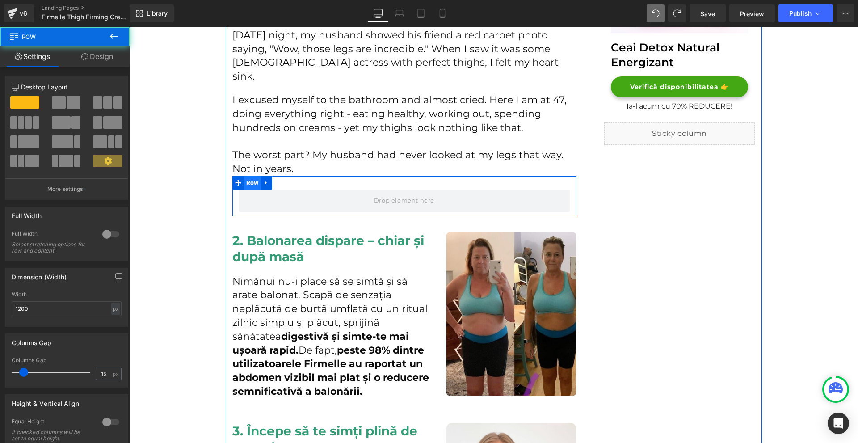
click at [244, 176] on span "Row" at bounding box center [252, 182] width 17 height 13
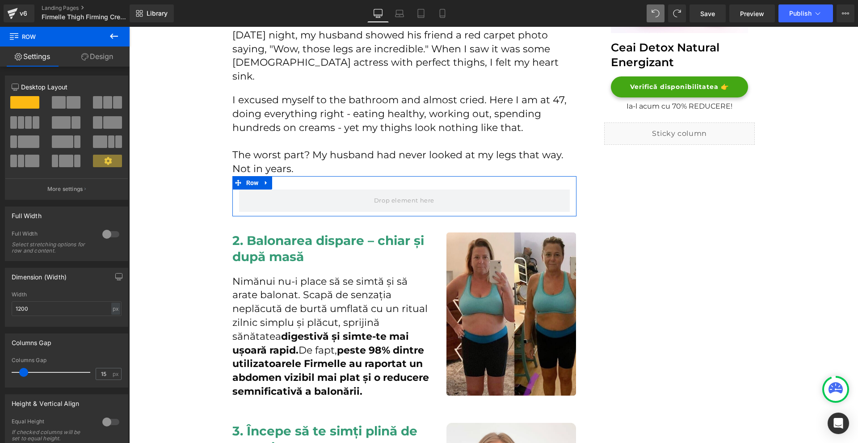
click at [101, 57] on link "Design" at bounding box center [97, 56] width 65 height 20
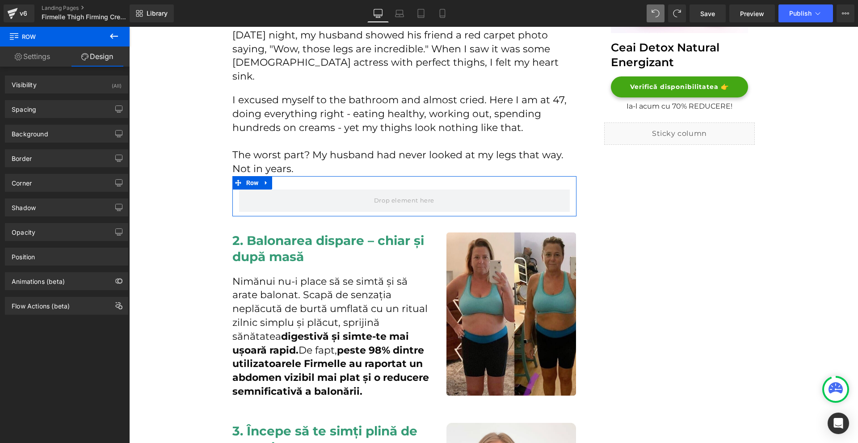
drag, startPoint x: 43, startPoint y: 106, endPoint x: 58, endPoint y: 125, distance: 23.2
click at [43, 107] on div "Spacing" at bounding box center [66, 109] width 122 height 17
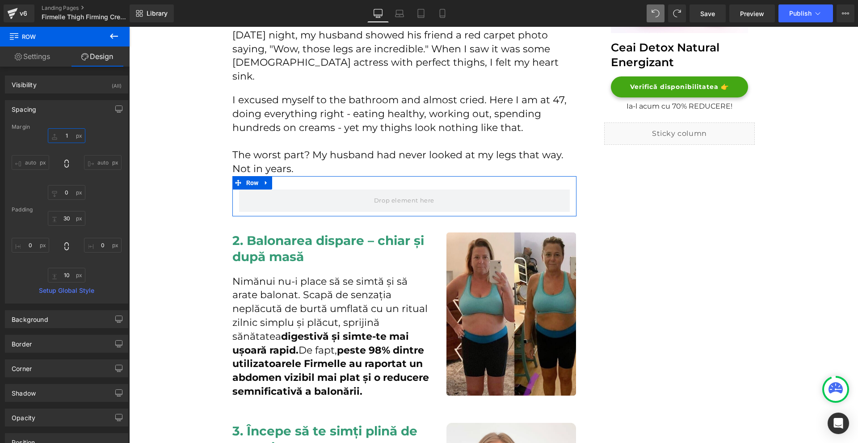
click at [59, 133] on input "1" at bounding box center [67, 135] width 38 height 15
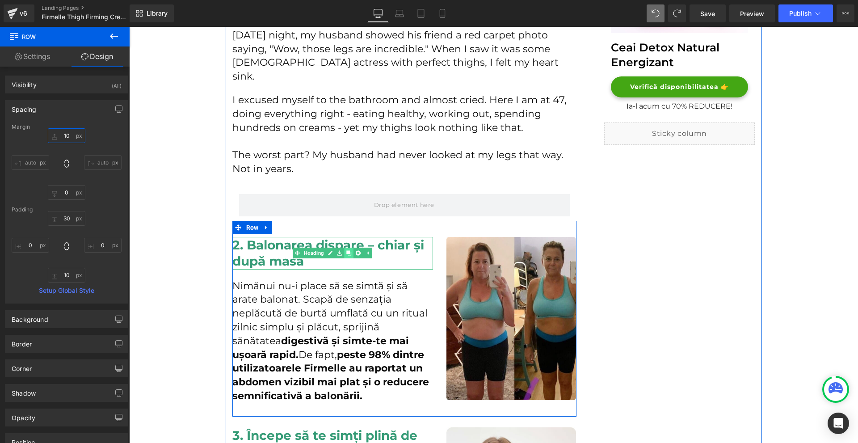
type input "10"
click at [346, 251] on icon at bounding box center [348, 253] width 5 height 5
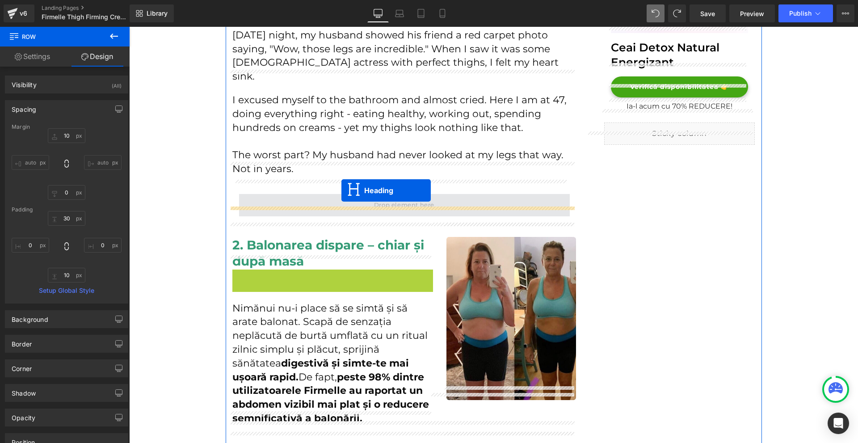
drag, startPoint x: 343, startPoint y: 232, endPoint x: 341, endPoint y: 184, distance: 48.7
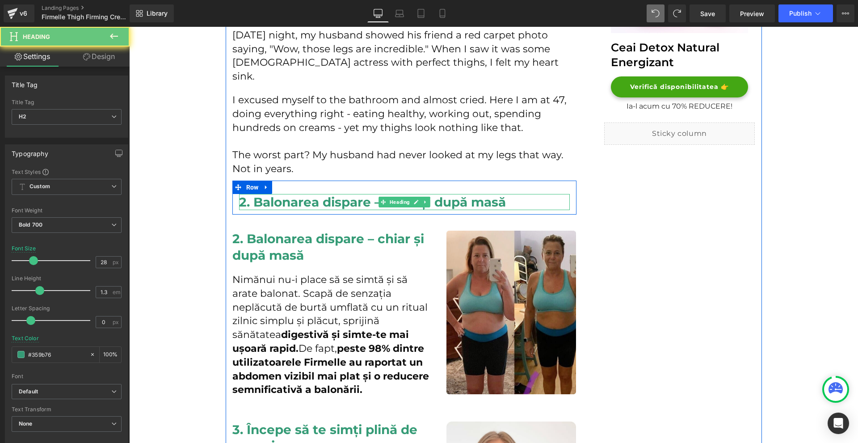
click at [286, 194] on h2 "2. Balonarea dispare – chiar și după masă" at bounding box center [404, 202] width 331 height 16
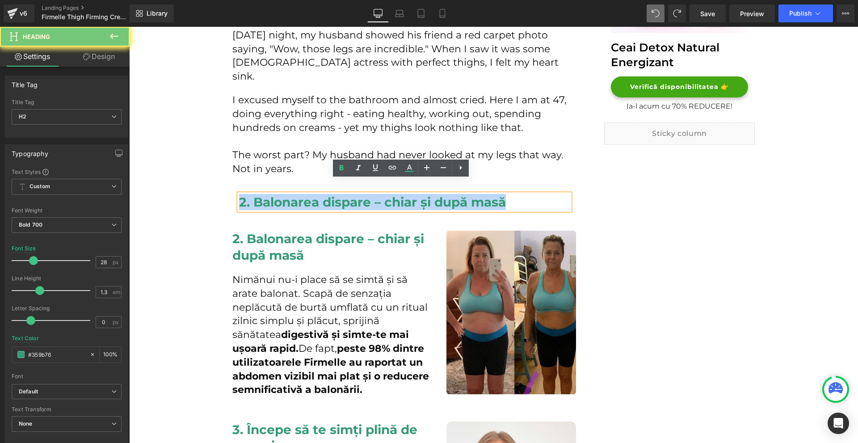
click at [286, 194] on h2 "2. Balonarea dispare – chiar și după masă" at bounding box center [404, 202] width 331 height 16
paste div
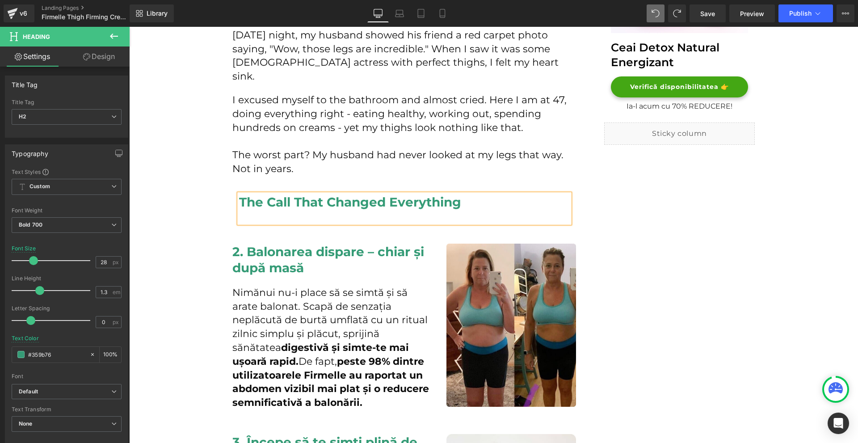
click at [342, 210] on div at bounding box center [404, 216] width 331 height 13
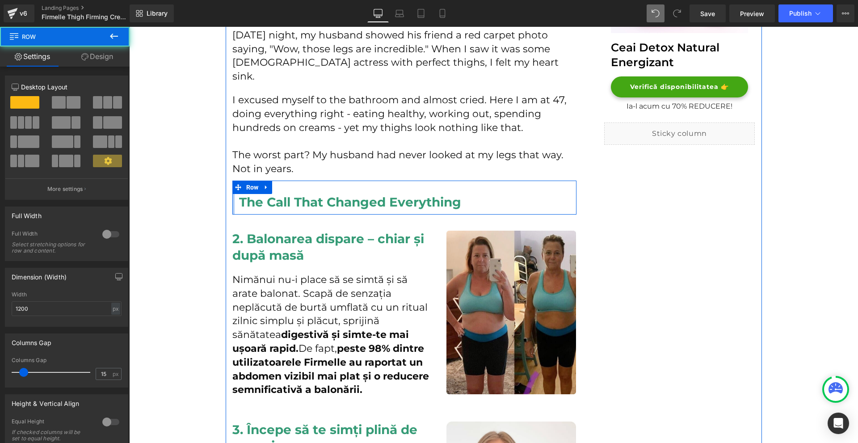
drag, startPoint x: 229, startPoint y: 192, endPoint x: 216, endPoint y: 194, distance: 12.6
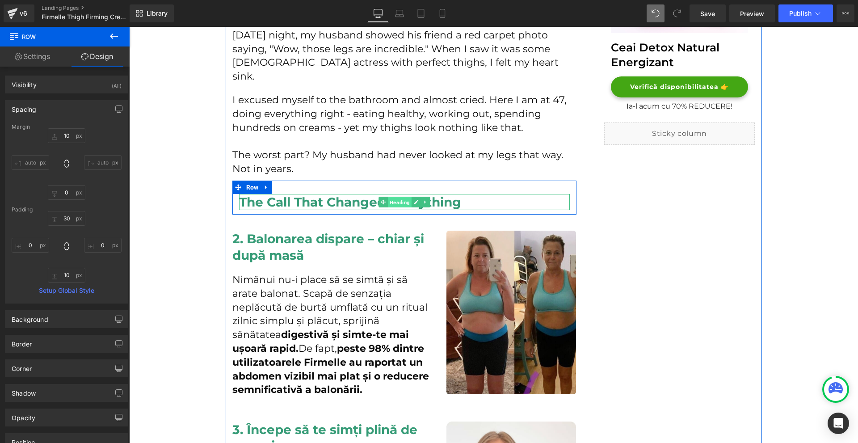
click at [389, 197] on span "Heading" at bounding box center [400, 202] width 24 height 11
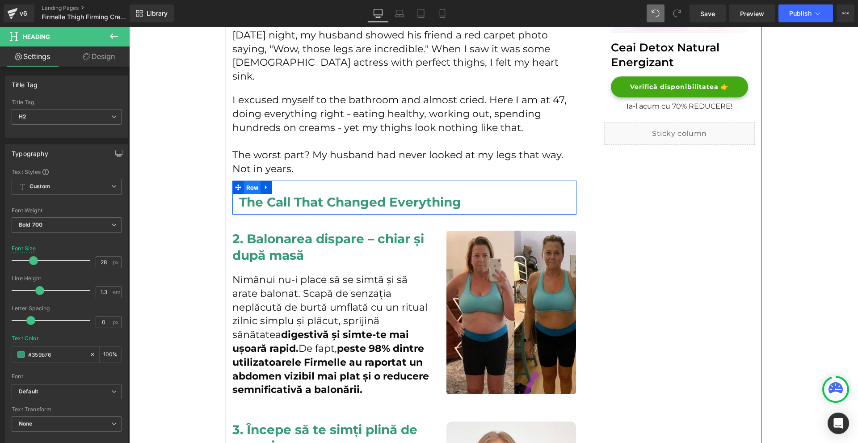
click at [245, 181] on span "Row" at bounding box center [252, 187] width 17 height 13
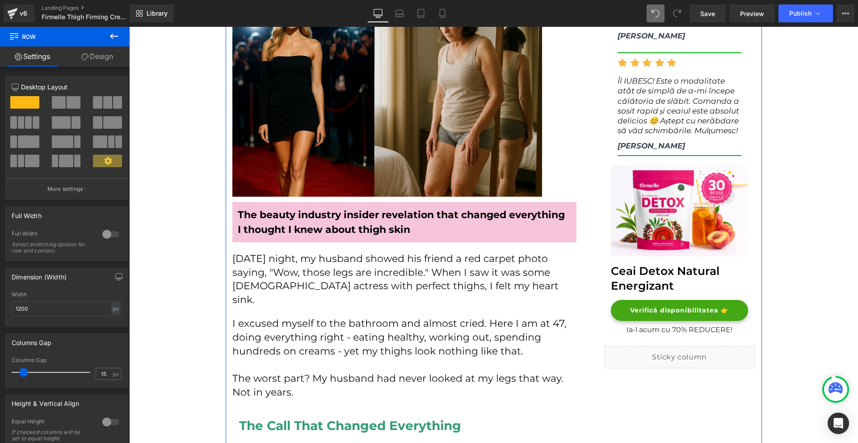
scroll to position [358, 0]
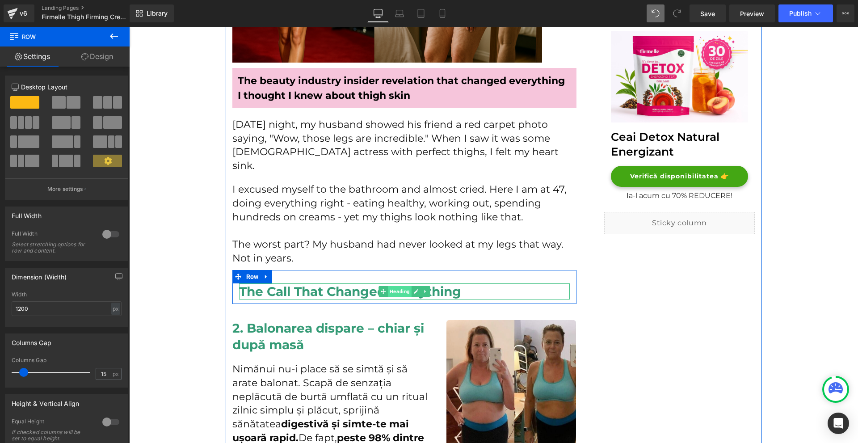
click at [388, 286] on span "Heading" at bounding box center [400, 291] width 24 height 11
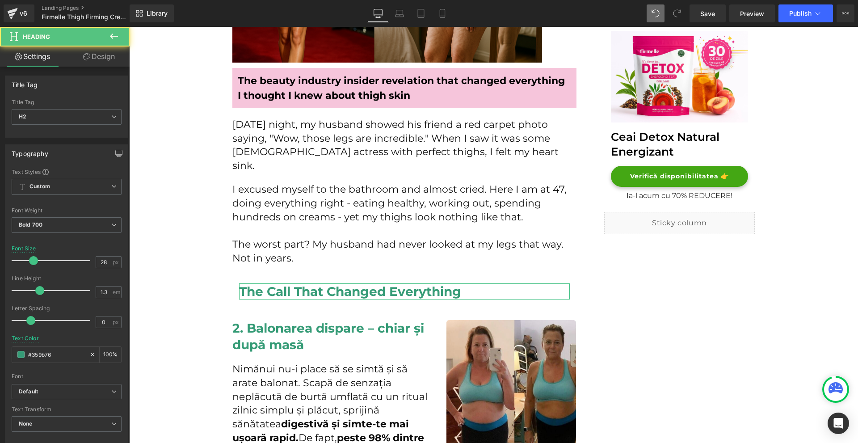
click at [83, 64] on link "Design" at bounding box center [99, 56] width 65 height 20
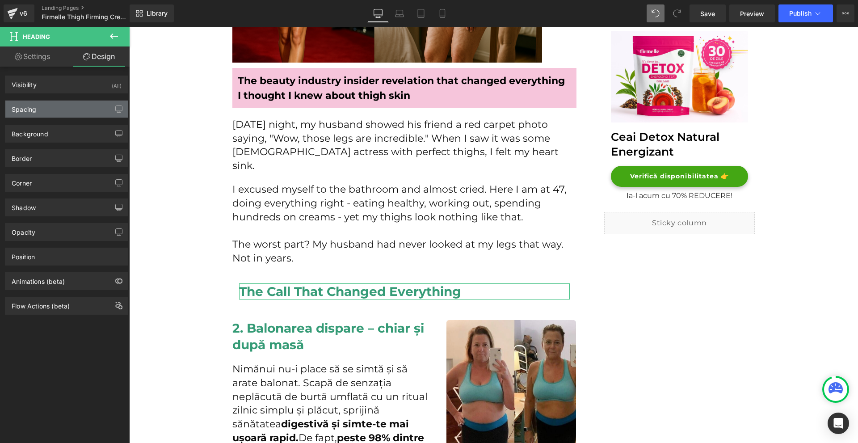
click at [42, 111] on div "Spacing" at bounding box center [66, 109] width 122 height 17
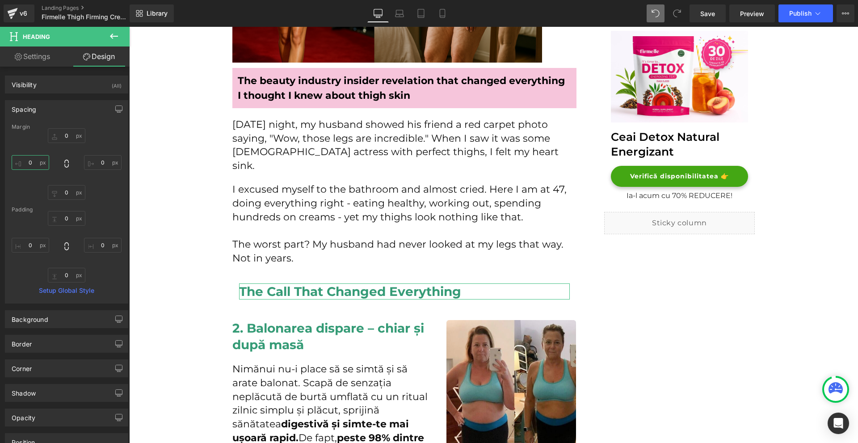
click at [39, 158] on input "0" at bounding box center [31, 162] width 38 height 15
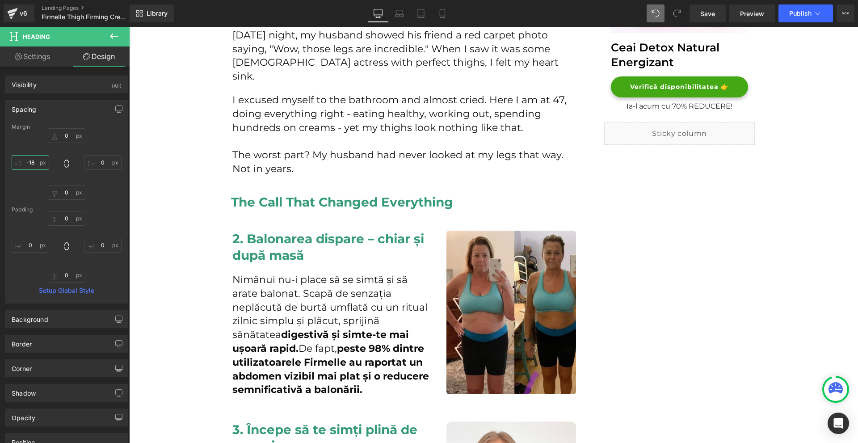
type input "-18"
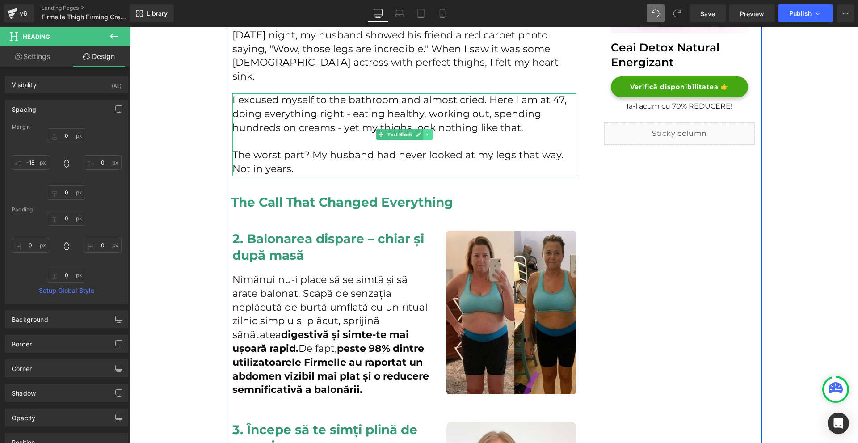
click at [426, 133] on icon at bounding box center [426, 134] width 1 height 3
click at [421, 132] on icon at bounding box center [423, 134] width 5 height 5
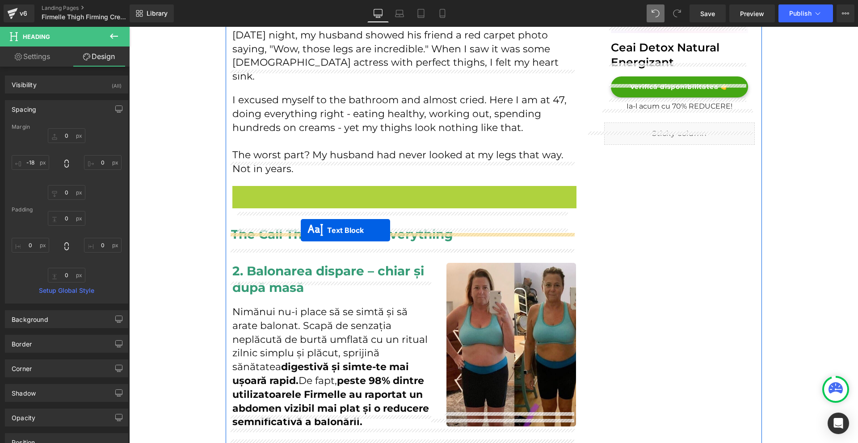
drag, startPoint x: 397, startPoint y: 213, endPoint x: 301, endPoint y: 230, distance: 98.0
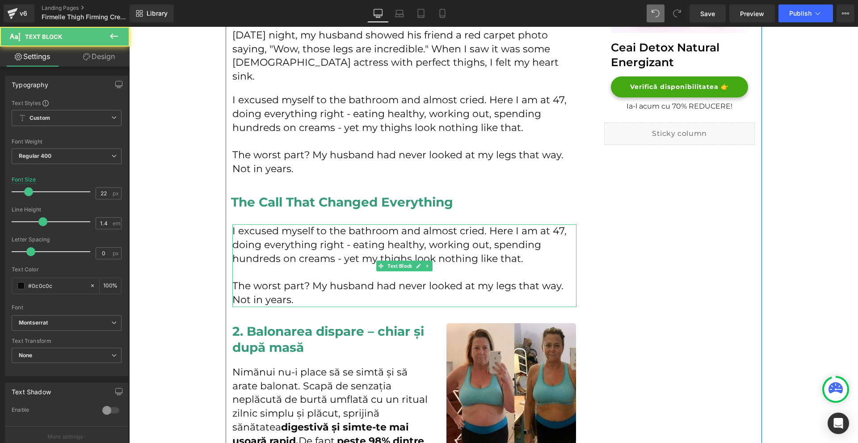
click at [250, 244] on p "I excused myself to the bathroom and almost cried. Here I am at 47, doing every…" at bounding box center [404, 244] width 344 height 41
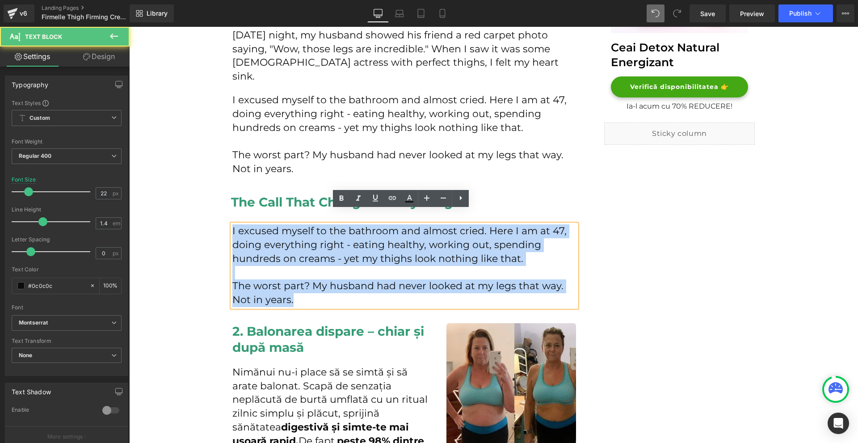
drag, startPoint x: 229, startPoint y: 216, endPoint x: 308, endPoint y: 289, distance: 107.2
click at [308, 289] on div "I excused myself to the bathroom and almost cried. Here I am at 47, doing every…" at bounding box center [404, 265] width 344 height 83
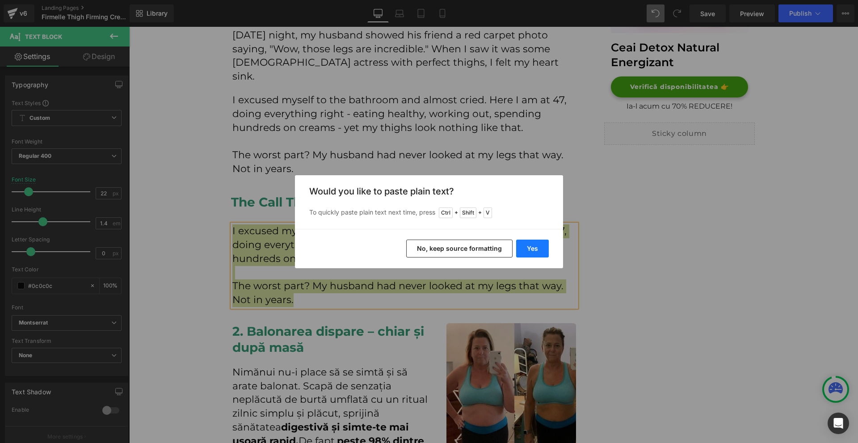
click at [541, 250] on button "Yes" at bounding box center [532, 249] width 33 height 18
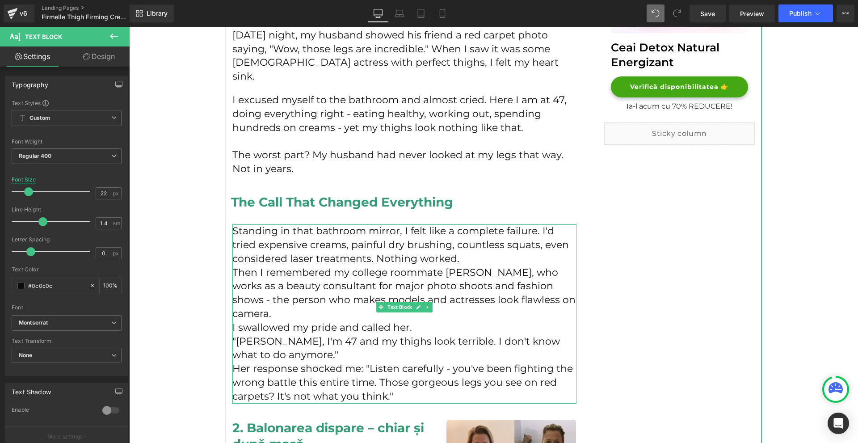
click at [475, 244] on p "Standing in that bathroom mirror, I felt like a complete failure. I'd tried exp…" at bounding box center [404, 244] width 344 height 41
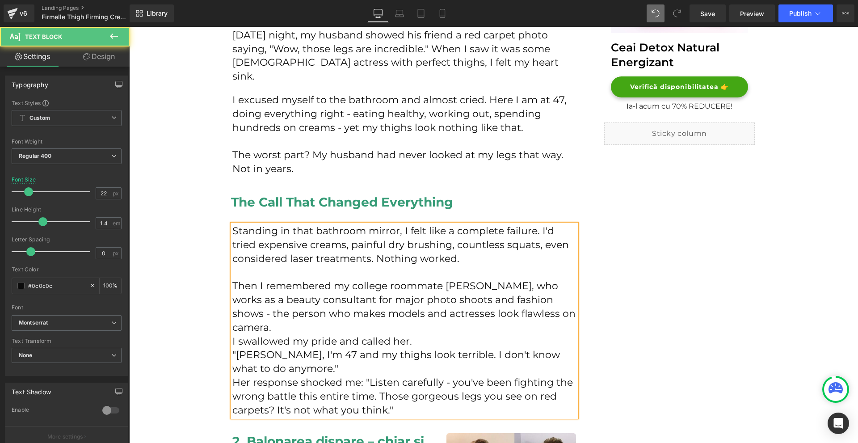
click at [429, 335] on p "I swallowed my pride and called her." at bounding box center [404, 342] width 344 height 14
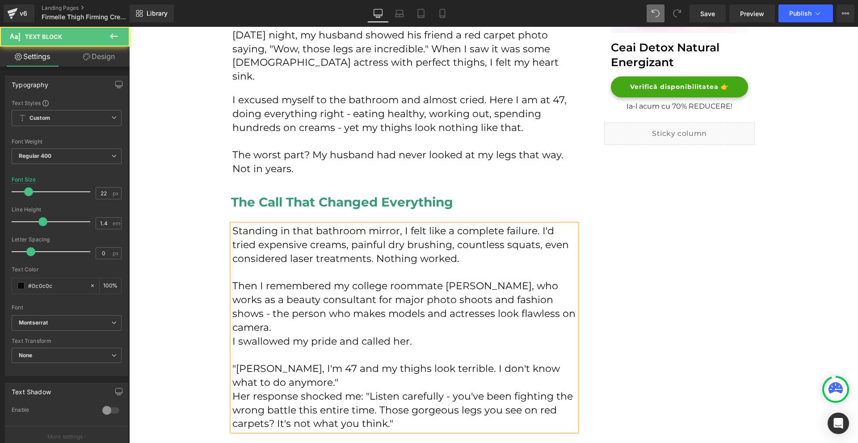
click at [322, 362] on p ""[PERSON_NAME], I'm 47 and my thighs look terrible. I don't know what to do any…" at bounding box center [404, 376] width 344 height 28
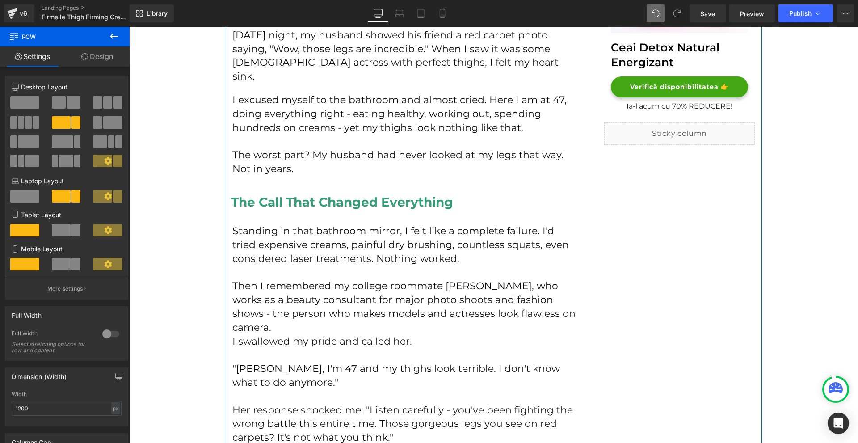
scroll to position [536, 0]
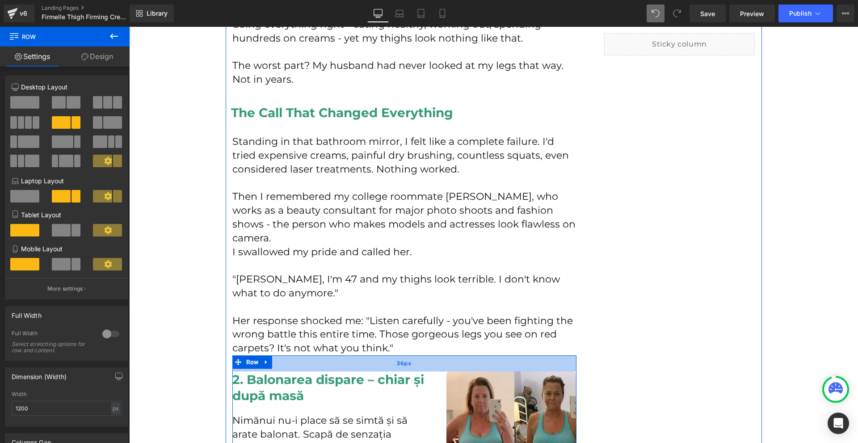
click at [270, 355] on div "36px" at bounding box center [404, 363] width 344 height 16
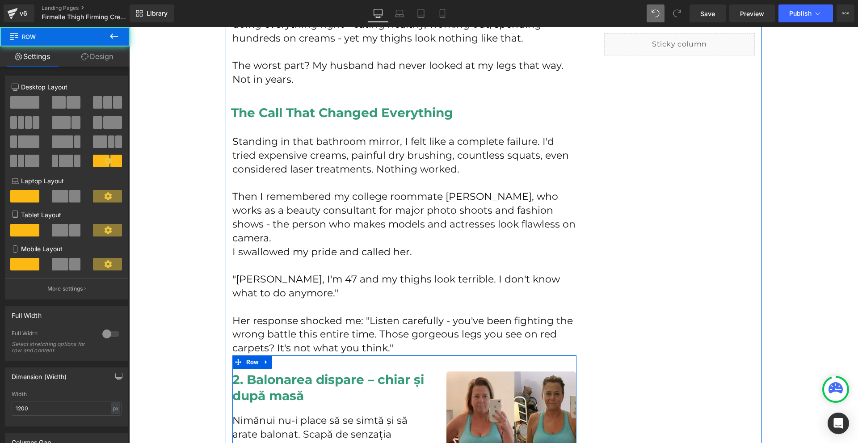
click at [267, 355] on link at bounding box center [267, 361] width 12 height 13
click at [286, 358] on icon at bounding box center [289, 361] width 6 height 7
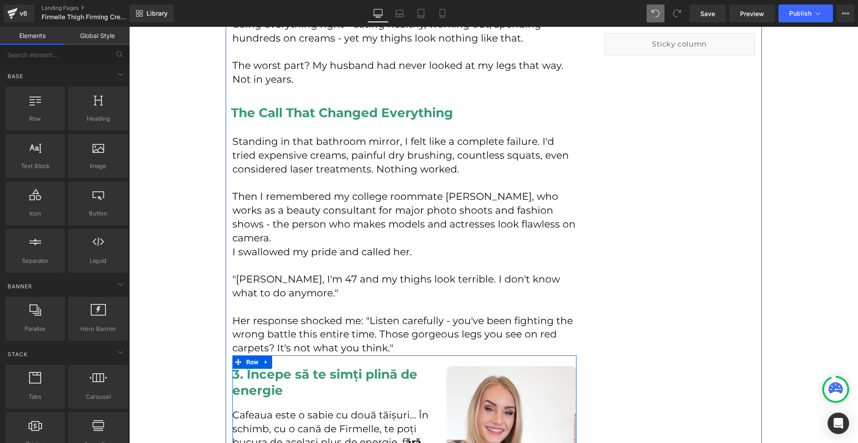
drag, startPoint x: 265, startPoint y: 338, endPoint x: 274, endPoint y: 337, distance: 9.4
click at [265, 355] on link at bounding box center [267, 361] width 12 height 13
click at [284, 355] on link at bounding box center [290, 361] width 12 height 13
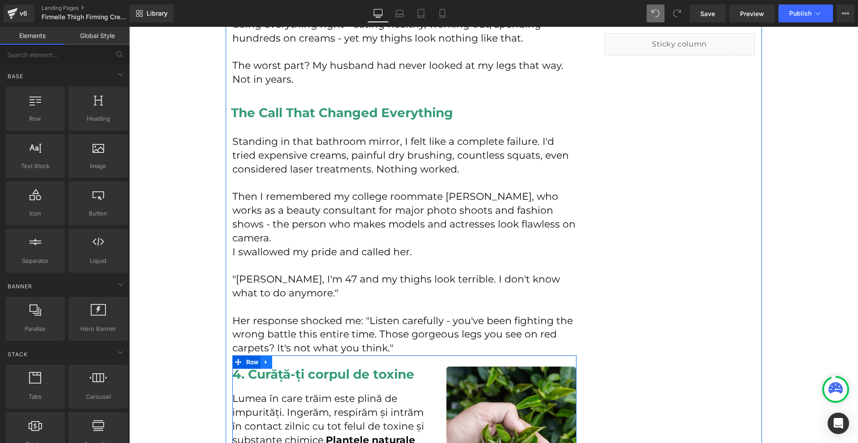
click at [268, 355] on link at bounding box center [267, 361] width 12 height 13
click at [288, 358] on icon at bounding box center [289, 361] width 6 height 7
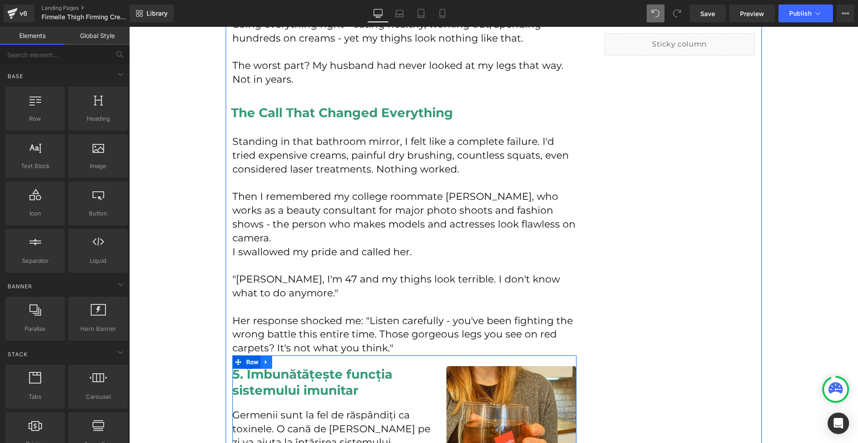
click at [265, 358] on icon at bounding box center [266, 361] width 6 height 7
click at [284, 355] on link at bounding box center [290, 361] width 12 height 13
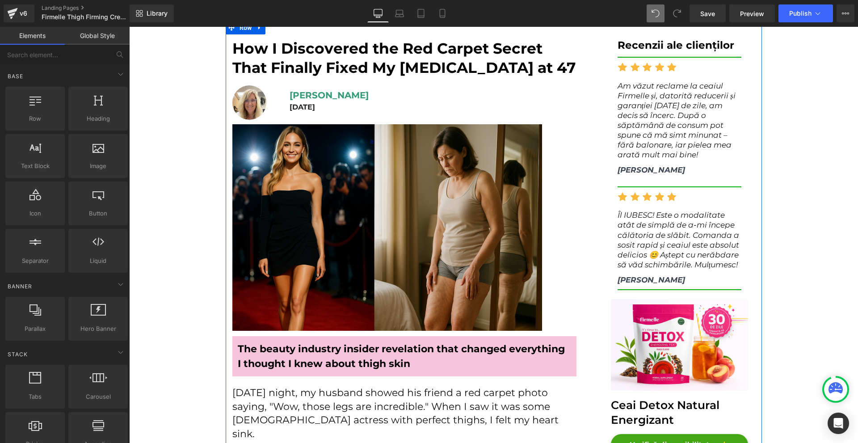
scroll to position [0, 0]
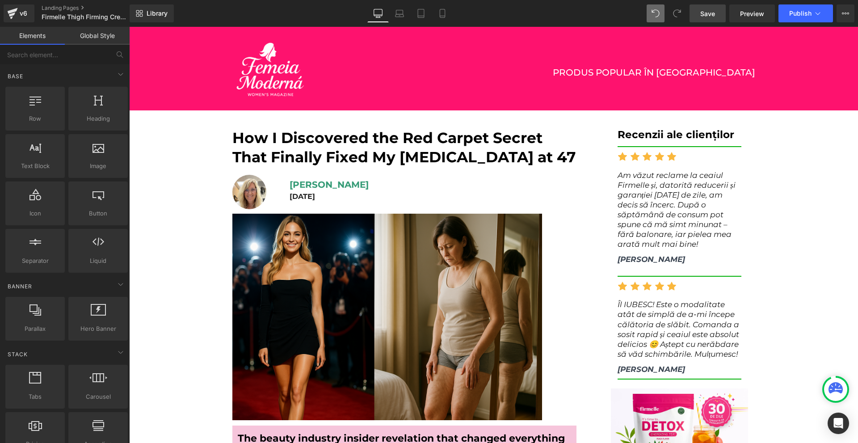
click at [710, 14] on span "Save" at bounding box center [707, 13] width 15 height 9
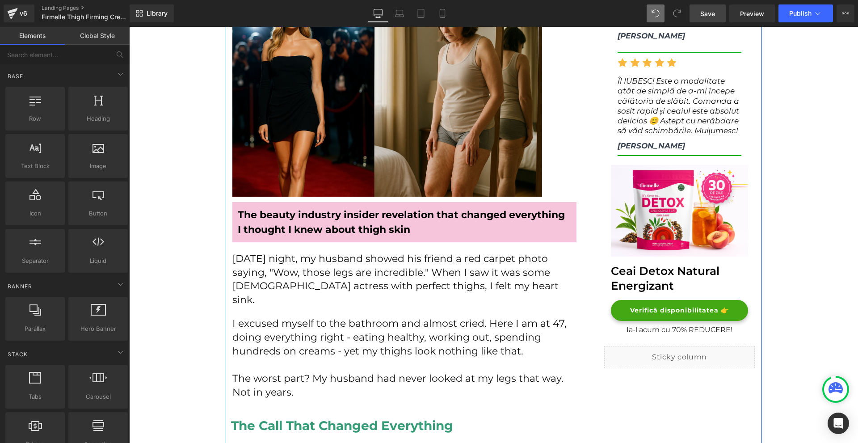
scroll to position [268, 0]
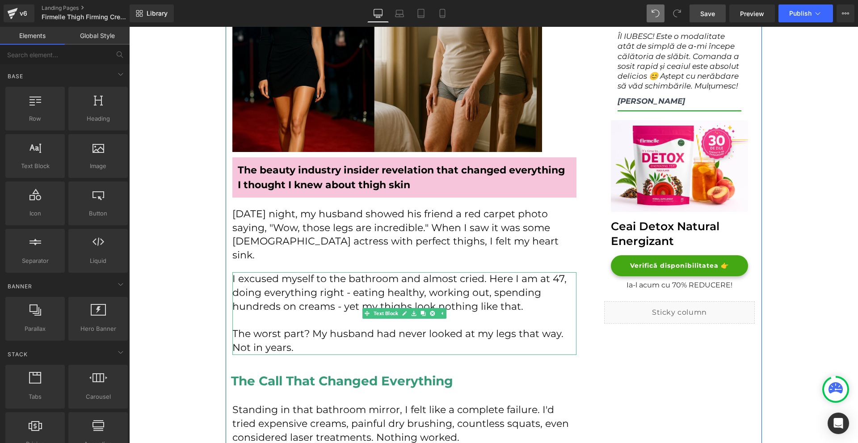
click at [543, 294] on p "I excused myself to the bathroom and almost cried. Here I am at 47, doing every…" at bounding box center [404, 292] width 344 height 41
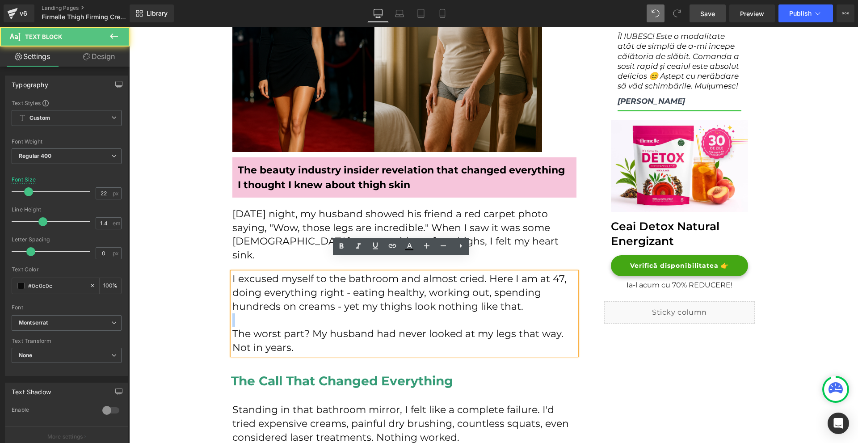
click at [543, 294] on p "I excused myself to the bathroom and almost cried. Here I am at 47, doing every…" at bounding box center [404, 292] width 344 height 41
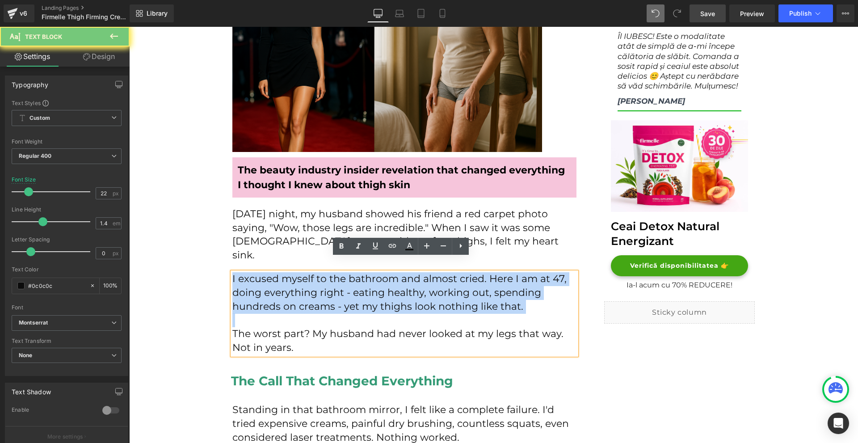
click at [543, 294] on p "I excused myself to the bathroom and almost cried. Here I am at 47, doing every…" at bounding box center [404, 292] width 344 height 41
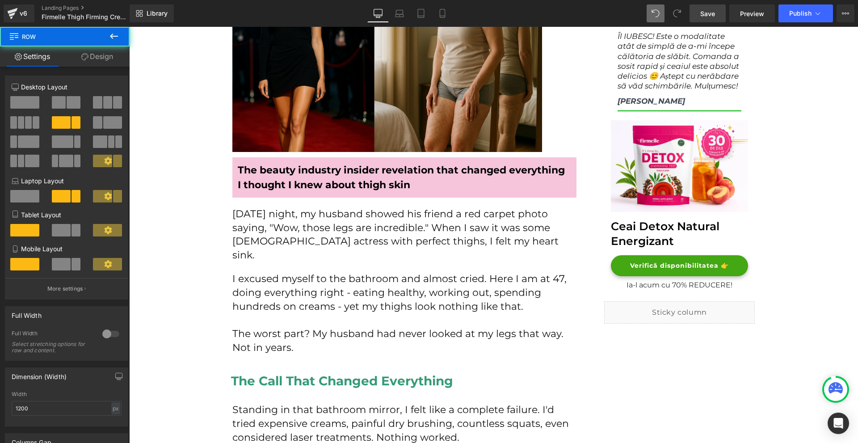
scroll to position [313, 0]
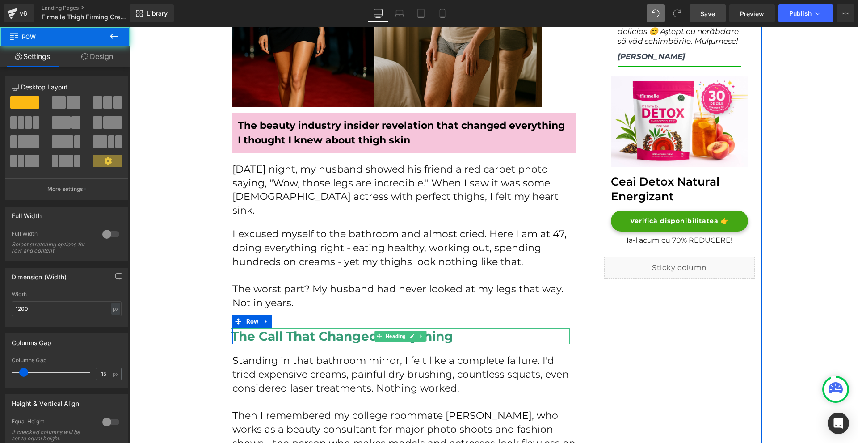
drag, startPoint x: 375, startPoint y: 333, endPoint x: 382, endPoint y: 321, distance: 14.4
click at [382, 321] on div "The Call That Changed Everything Heading Row" at bounding box center [404, 329] width 344 height 29
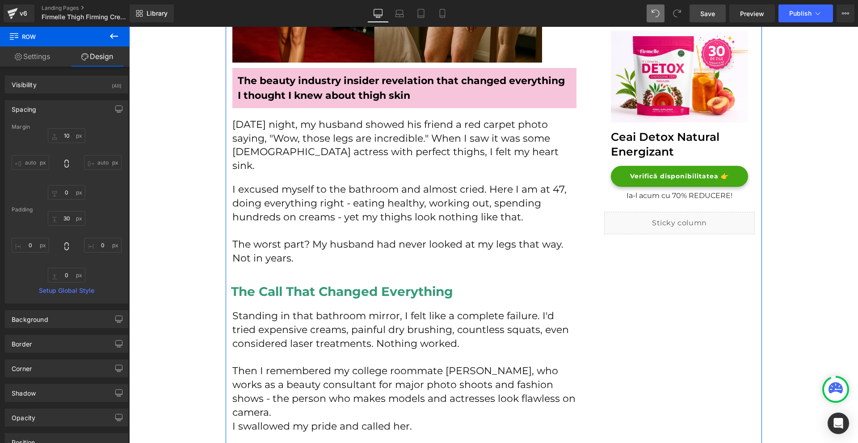
scroll to position [402, 0]
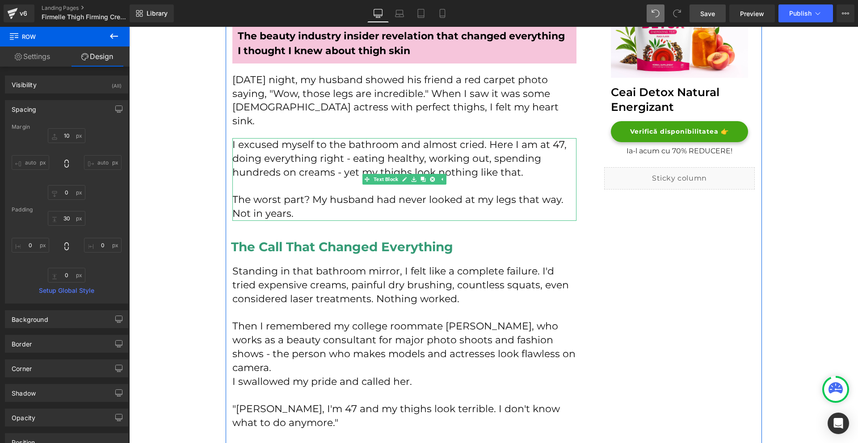
click at [469, 161] on p "I excused myself to the bathroom and almost cried. Here I am at 47, doing every…" at bounding box center [404, 158] width 344 height 41
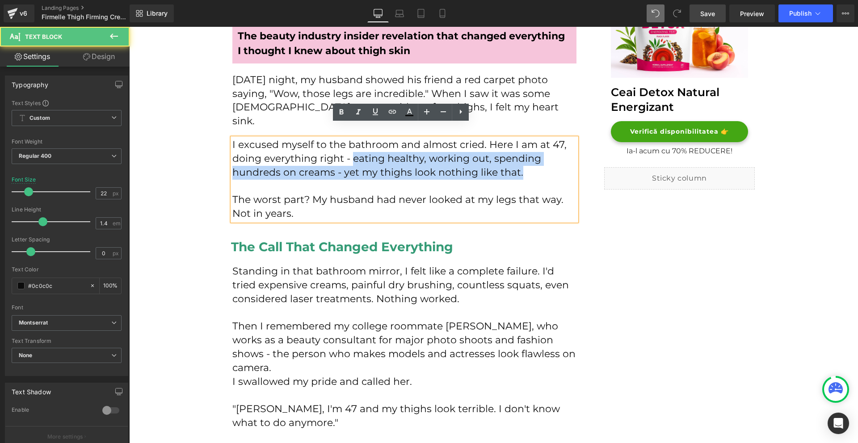
copy p "eating healthy, working out, spending hundreds on creams - yet my thighs look n…"
drag, startPoint x: 350, startPoint y: 146, endPoint x: 529, endPoint y: 158, distance: 179.6
click at [529, 158] on p "I excused myself to the bathroom and almost cried. Here I am at 47, doing every…" at bounding box center [404, 158] width 344 height 41
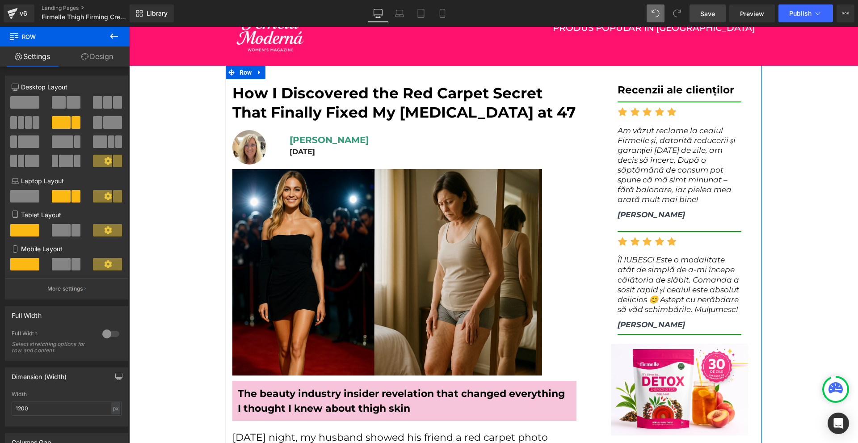
scroll to position [0, 0]
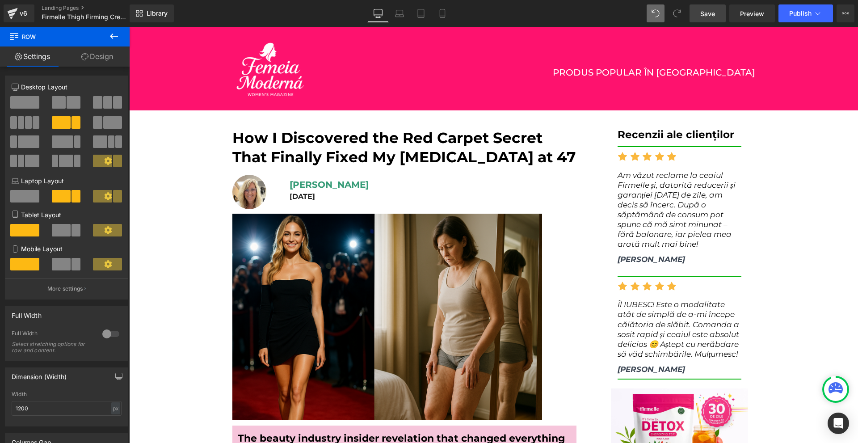
click at [721, 9] on link "Save" at bounding box center [708, 13] width 36 height 18
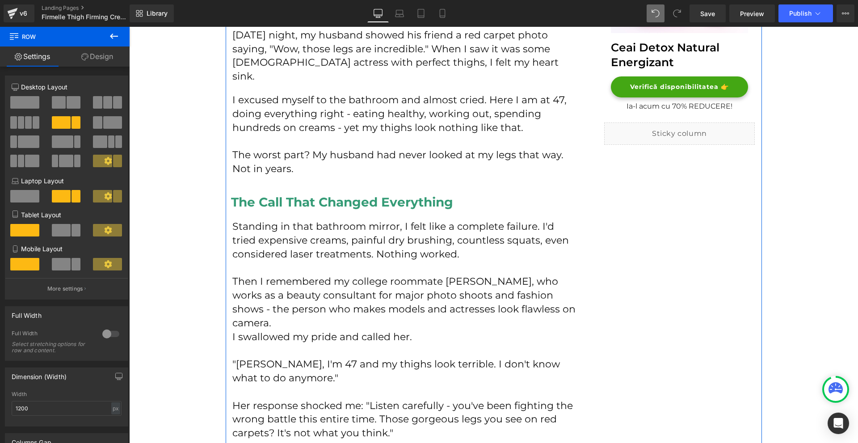
scroll to position [492, 0]
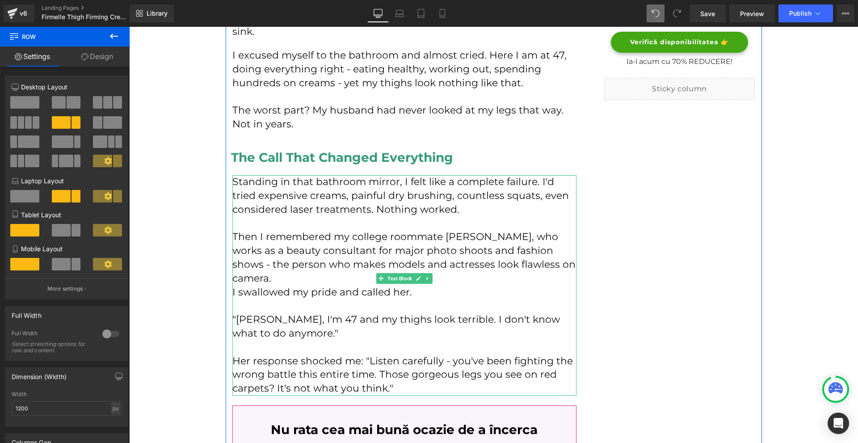
click at [405, 362] on p "Her response shocked me: "Listen carefully - you've been fighting the wrong bat…" at bounding box center [404, 374] width 344 height 41
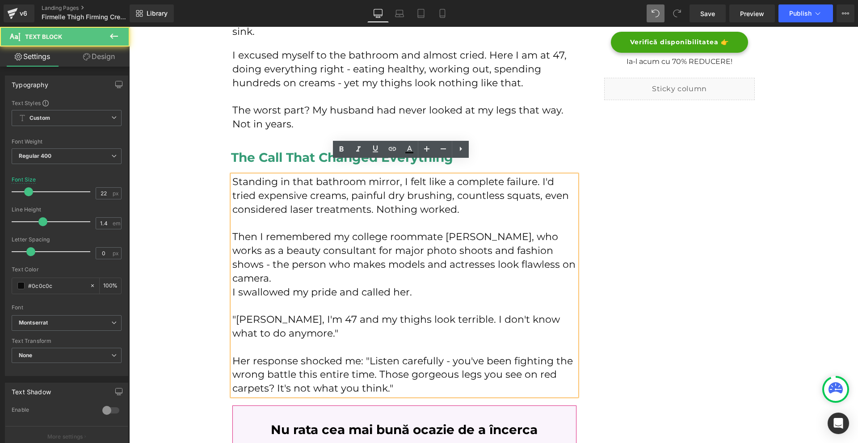
click at [405, 362] on p "Her response shocked me: "Listen carefully - you've been fighting the wrong bat…" at bounding box center [404, 374] width 344 height 41
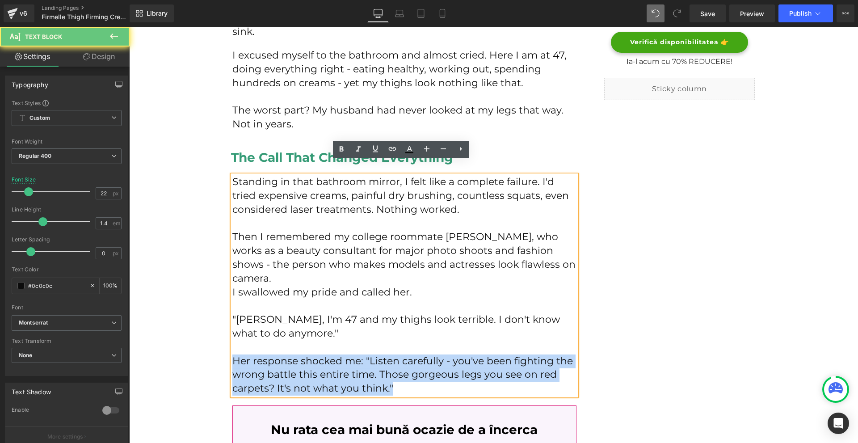
click at [405, 362] on p "Her response shocked me: "Listen carefully - you've been fighting the wrong bat…" at bounding box center [404, 374] width 344 height 41
copy p "Her response shocked me: "Listen carefully - you've been fighting the wrong bat…"
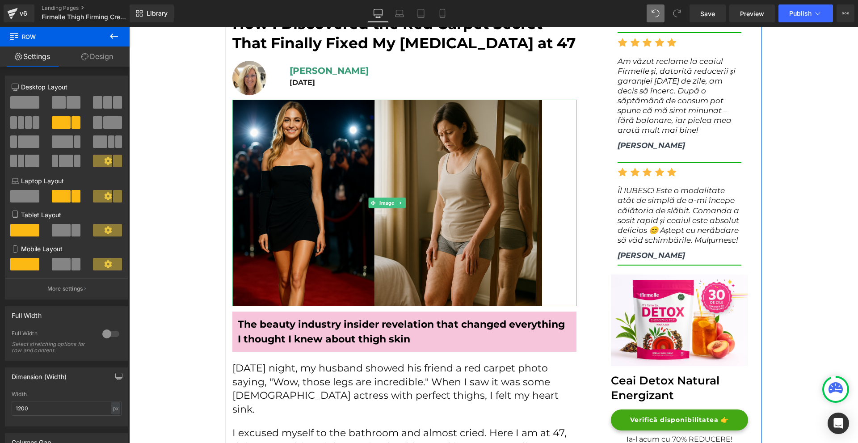
scroll to position [203, 0]
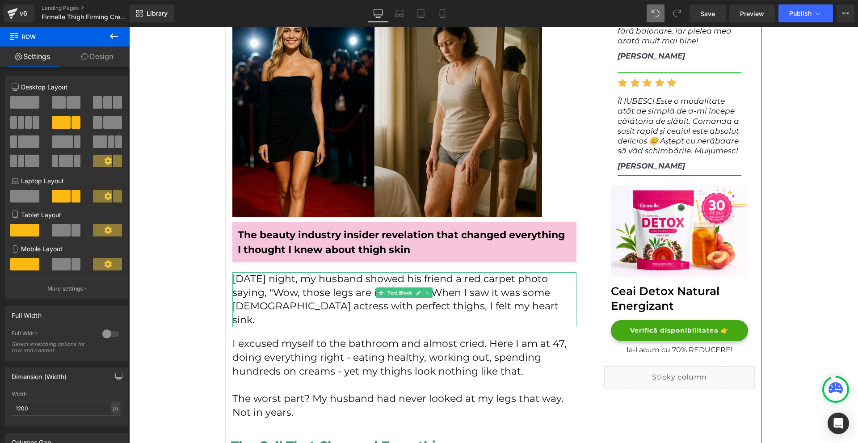
click at [245, 290] on p "[DATE] night, my husband showed his friend a red carpet photo saying, "Wow, tho…" at bounding box center [404, 299] width 344 height 55
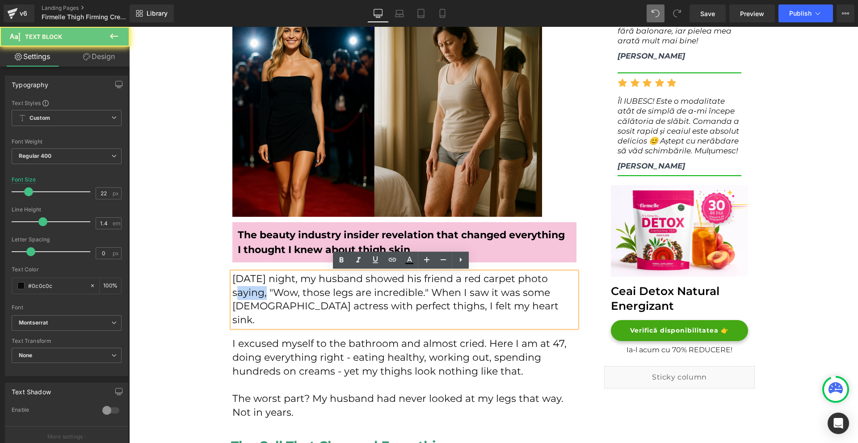
click at [245, 290] on p "[DATE] night, my husband showed his friend a red carpet photo saying, "Wow, tho…" at bounding box center [404, 299] width 344 height 55
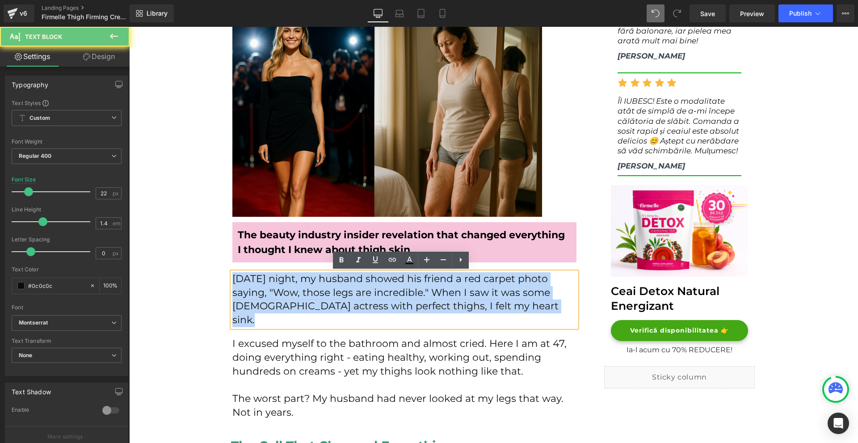
click at [245, 290] on p "[DATE] night, my husband showed his friend a red carpet photo saying, "Wow, tho…" at bounding box center [404, 299] width 344 height 55
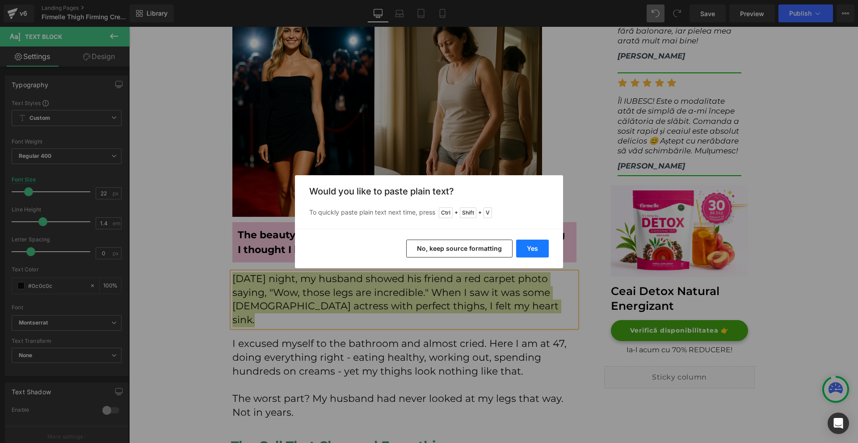
click at [523, 247] on button "Yes" at bounding box center [532, 249] width 33 height 18
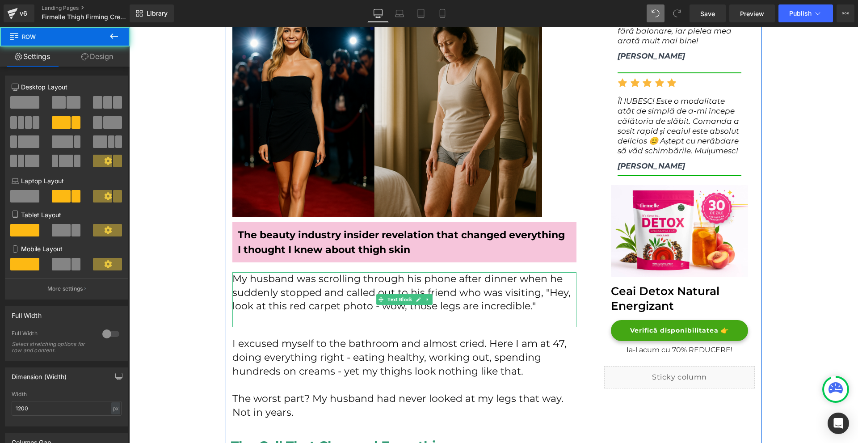
click at [252, 320] on p at bounding box center [404, 320] width 344 height 14
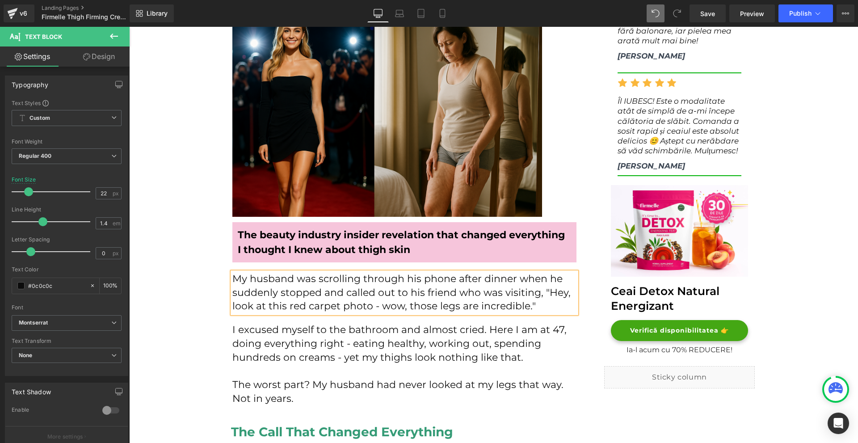
click at [274, 332] on p "I excused myself to the bathroom and almost cried. Here I am at 47, doing every…" at bounding box center [404, 343] width 344 height 41
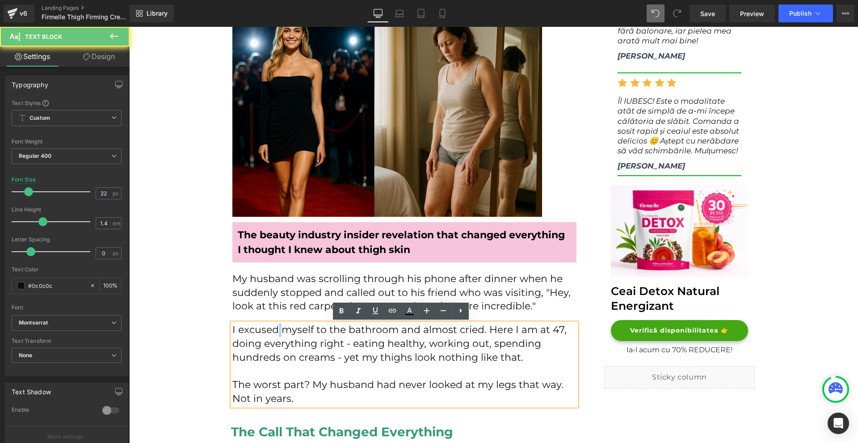
click at [274, 332] on p "I excused myself to the bathroom and almost cried. Here I am at 47, doing every…" at bounding box center [404, 343] width 344 height 41
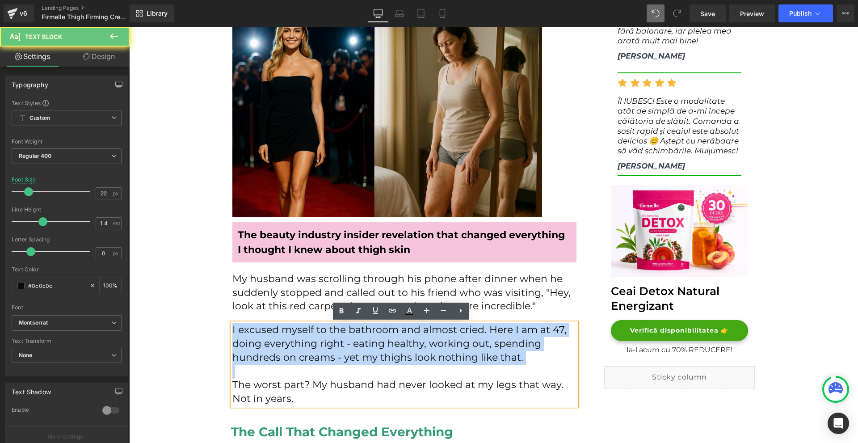
click at [274, 332] on p "I excused myself to the bathroom and almost cried. Here I am at 47, doing every…" at bounding box center [404, 343] width 344 height 41
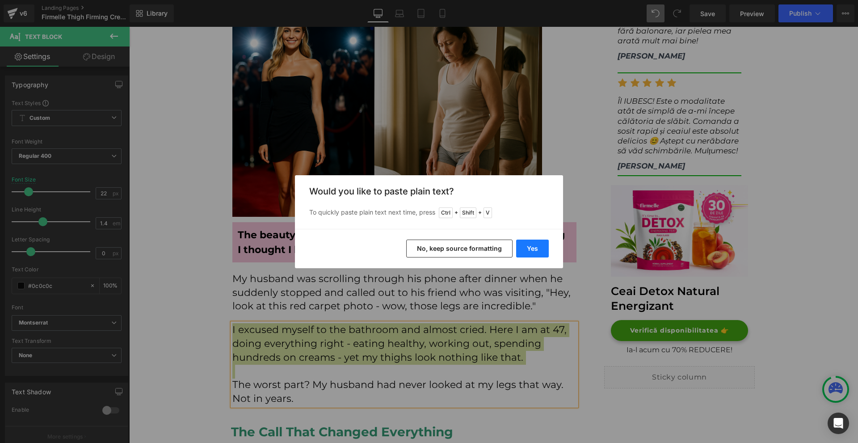
drag, startPoint x: 529, startPoint y: 251, endPoint x: 400, endPoint y: 224, distance: 131.8
click at [529, 251] on button "Yes" at bounding box center [532, 249] width 33 height 18
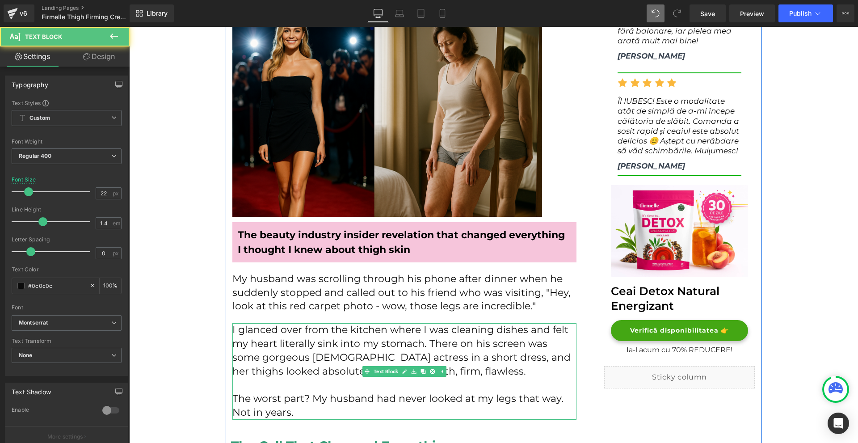
click at [294, 403] on p "The worst part? My husband had never looked at my legs that way. Not in years." at bounding box center [404, 406] width 344 height 28
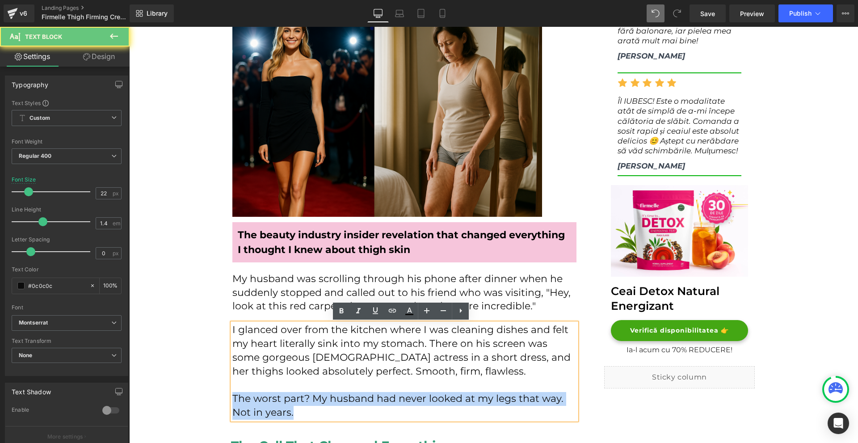
click at [294, 403] on p "The worst part? My husband had never looked at my legs that way. Not in years." at bounding box center [404, 406] width 344 height 28
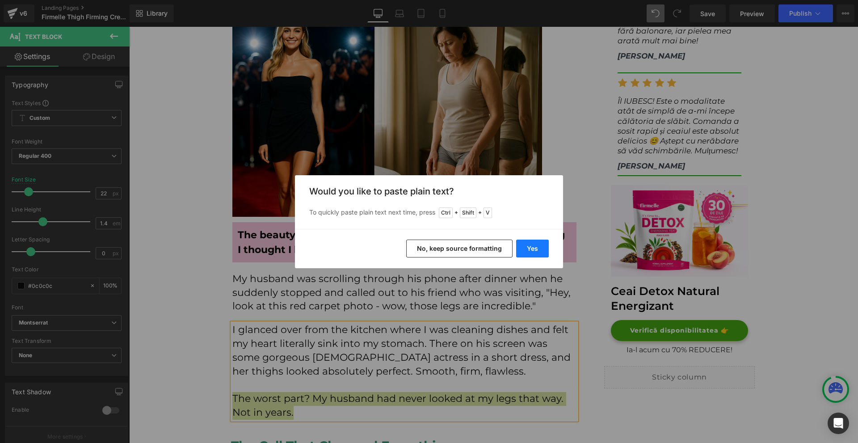
click at [532, 246] on button "Yes" at bounding box center [532, 249] width 33 height 18
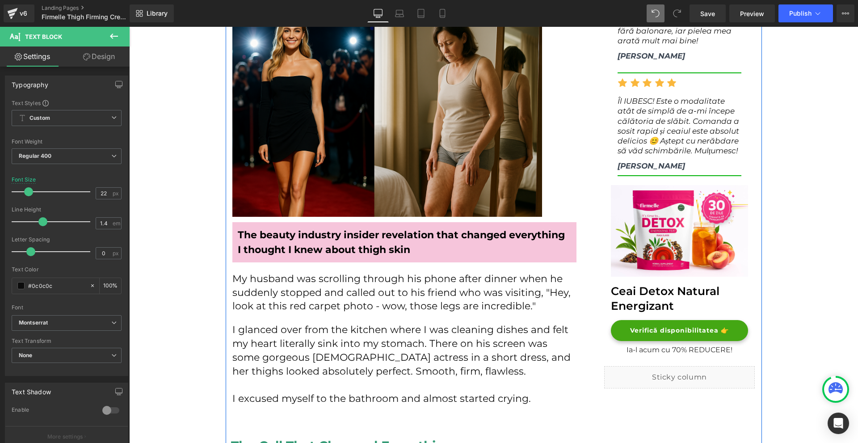
scroll to position [248, 0]
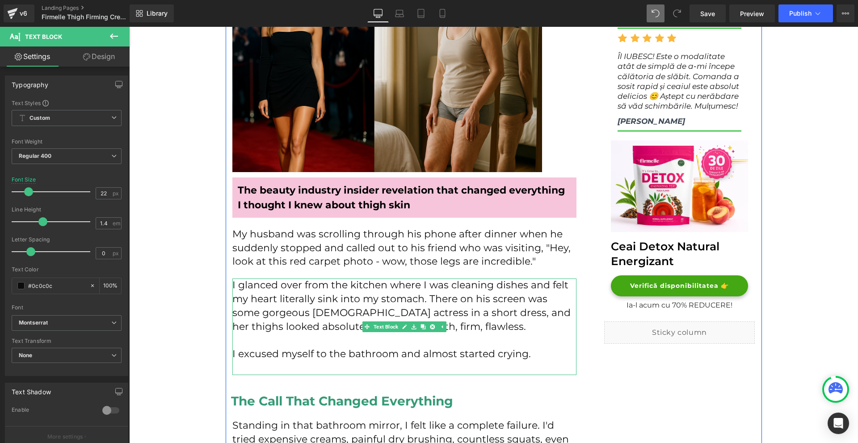
click at [250, 365] on p at bounding box center [404, 368] width 344 height 14
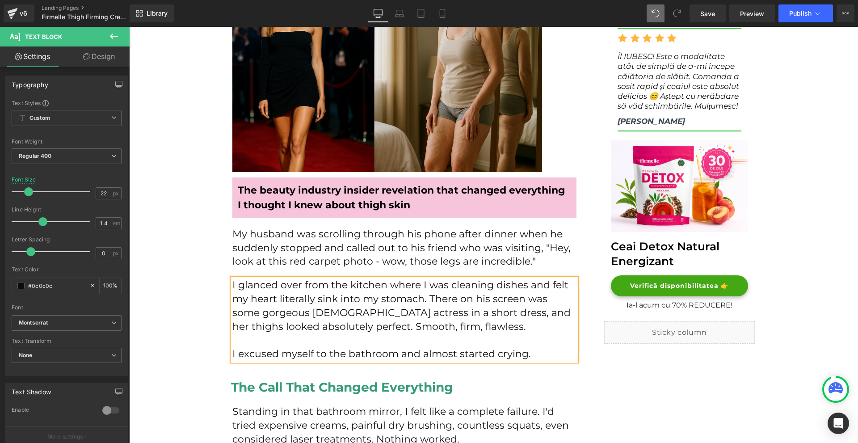
click at [543, 358] on p "I excused myself to the bathroom and almost started crying." at bounding box center [404, 354] width 344 height 14
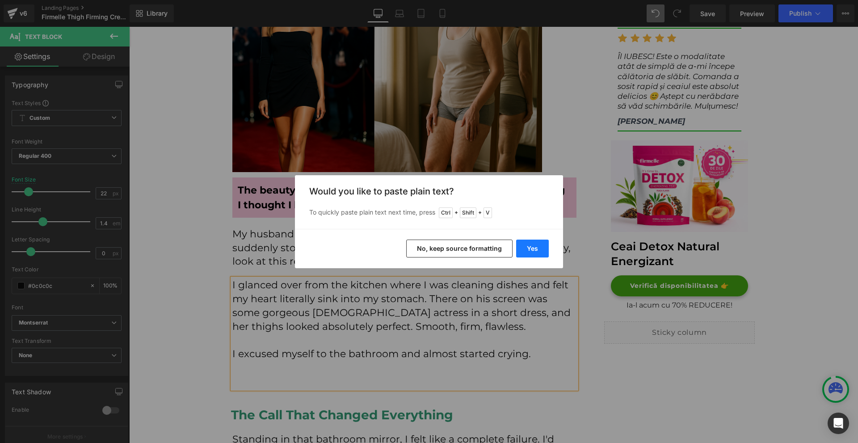
click at [529, 243] on button "Yes" at bounding box center [532, 249] width 33 height 18
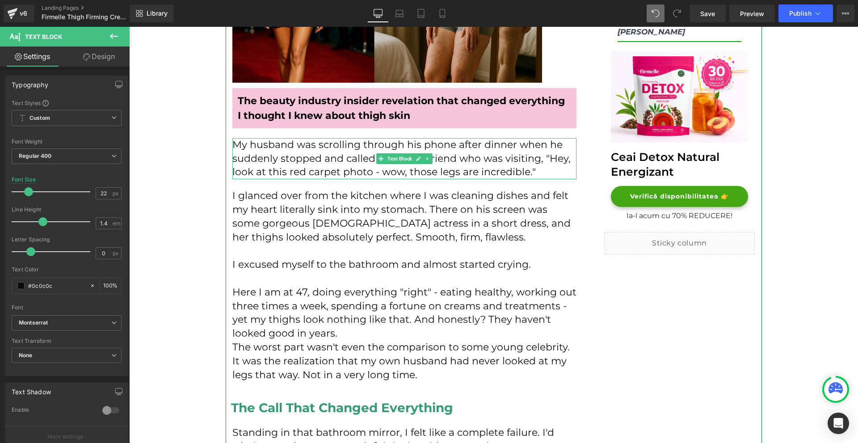
scroll to position [382, 0]
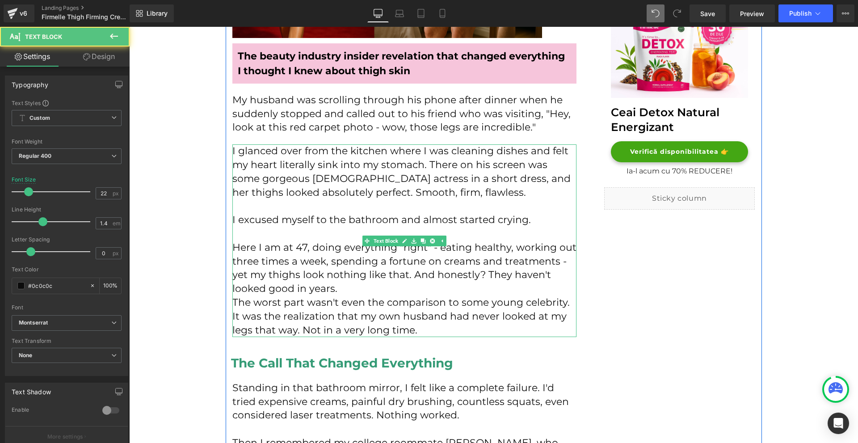
click at [334, 282] on p "Here I am at 47, doing everything "right" - eating healthy, working out three t…" at bounding box center [404, 268] width 344 height 55
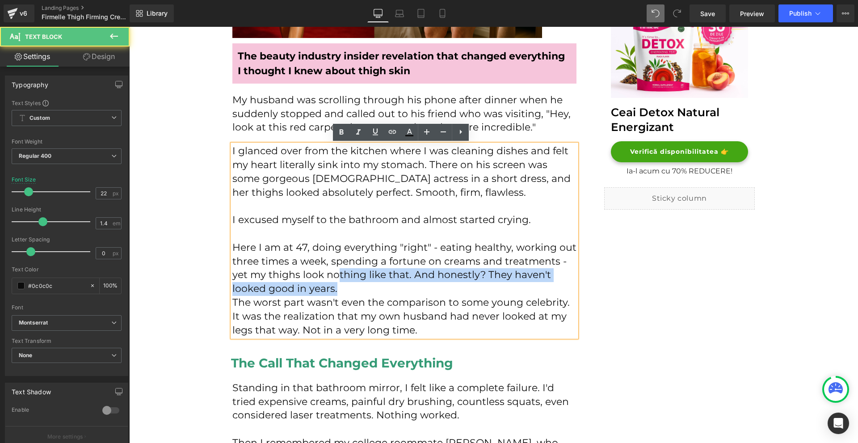
click at [338, 290] on p "Here I am at 47, doing everything "right" - eating healthy, working out three t…" at bounding box center [404, 268] width 344 height 55
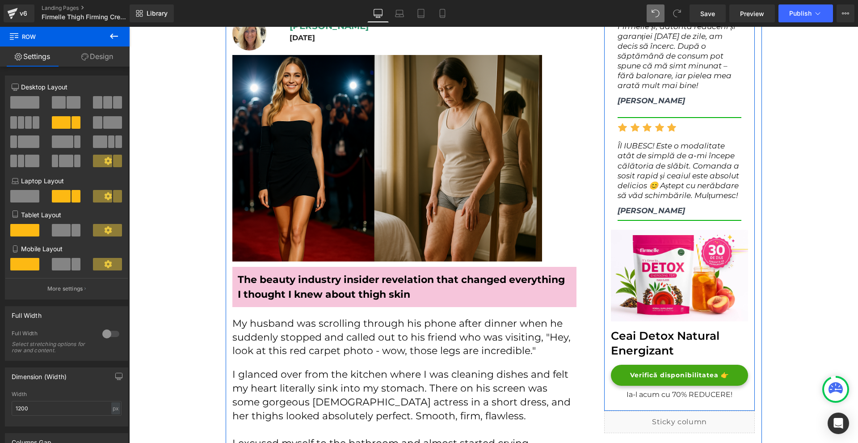
scroll to position [69, 0]
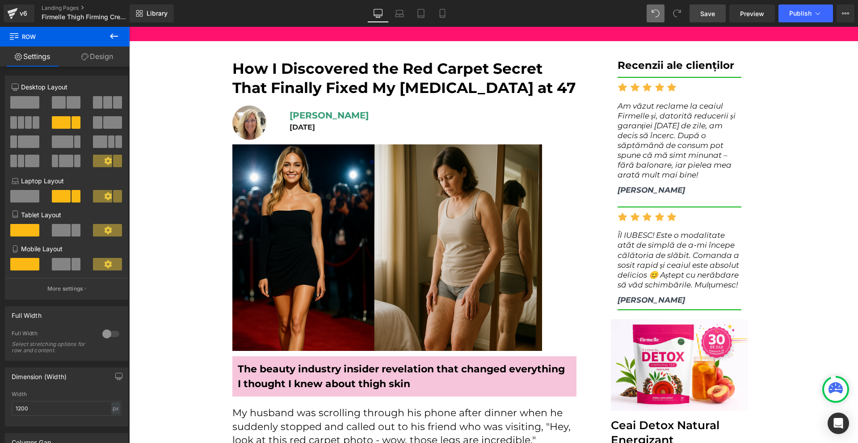
click at [711, 13] on span "Save" at bounding box center [707, 13] width 15 height 9
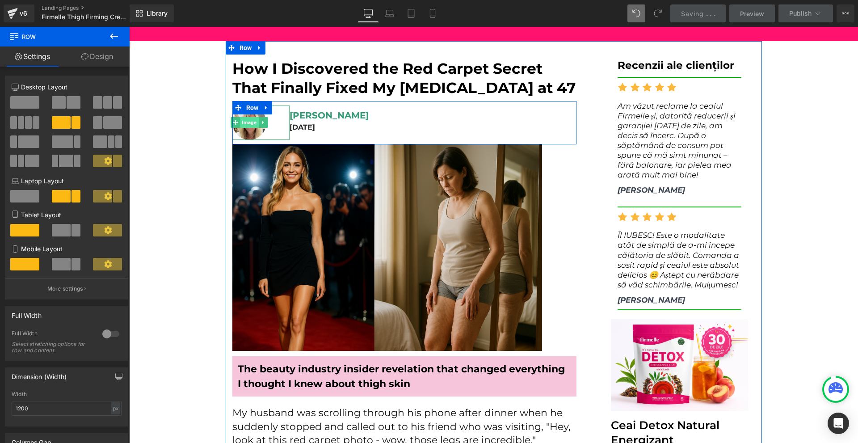
click at [244, 125] on span "Image" at bounding box center [249, 122] width 18 height 11
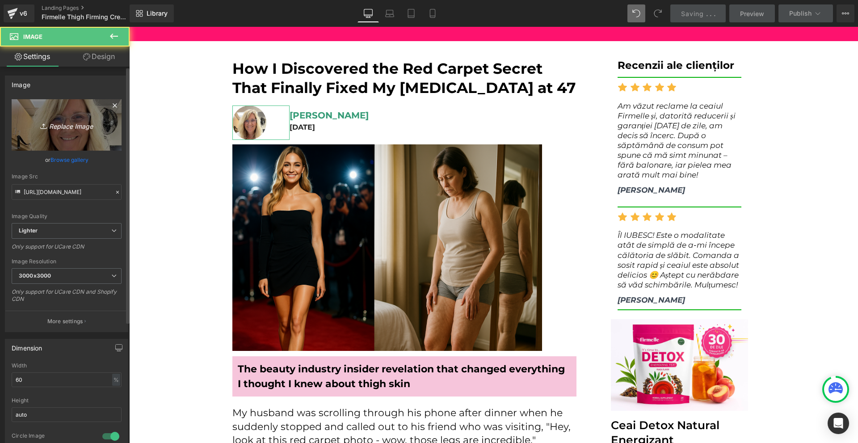
click at [72, 134] on link "Replace Image" at bounding box center [67, 124] width 110 height 51
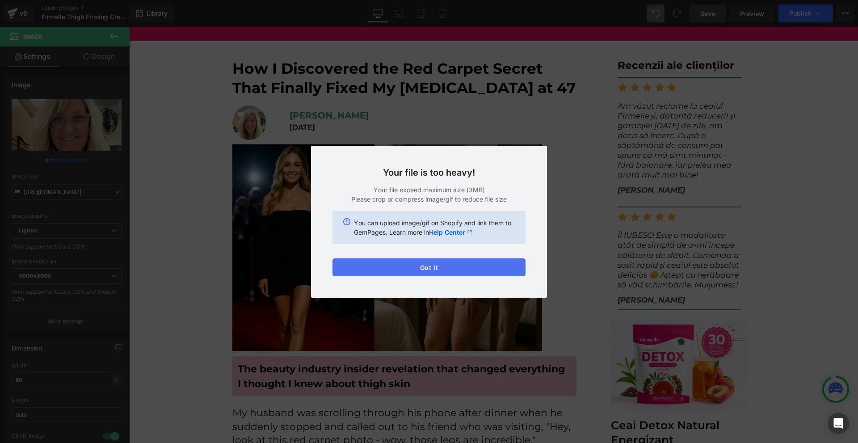
click at [416, 265] on button "Got it" at bounding box center [428, 267] width 193 height 18
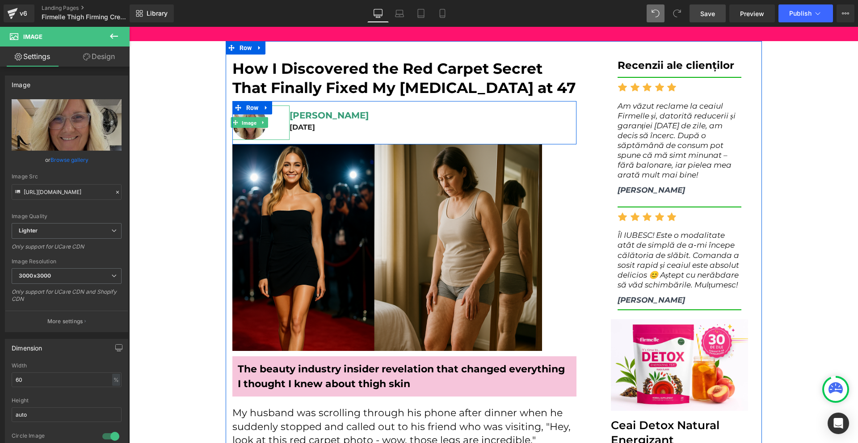
click at [244, 126] on span "Image" at bounding box center [249, 123] width 18 height 11
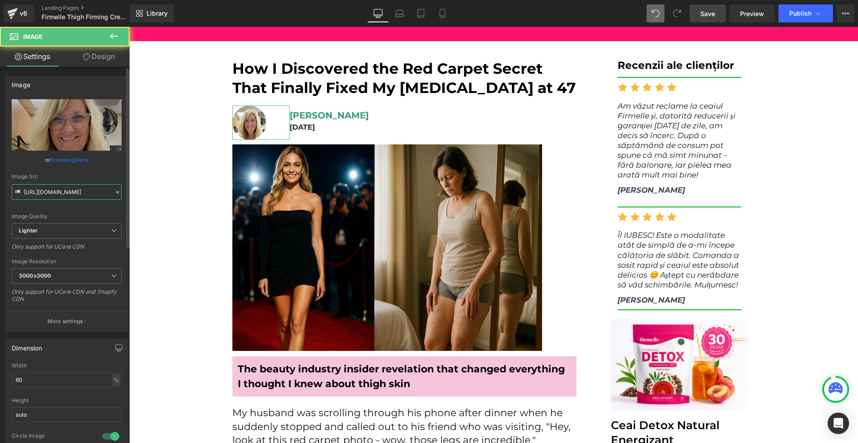
click at [55, 190] on input "[URL][DOMAIN_NAME]" at bounding box center [67, 192] width 110 height 16
paste input "[DOMAIN_NAME][URL]"
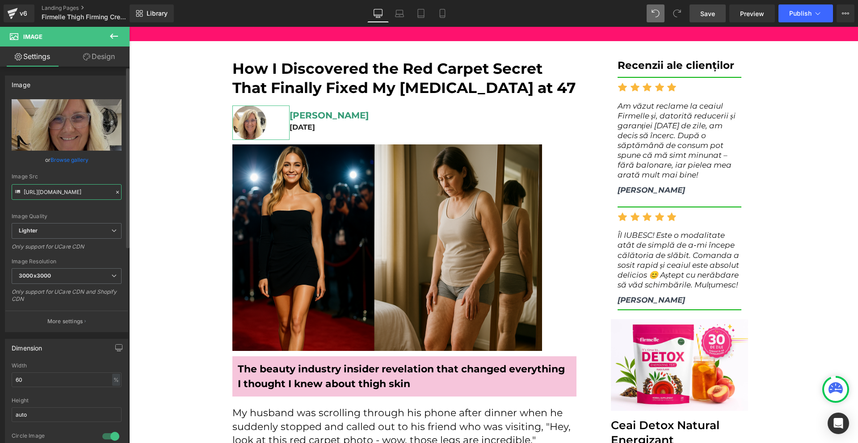
scroll to position [0, 216]
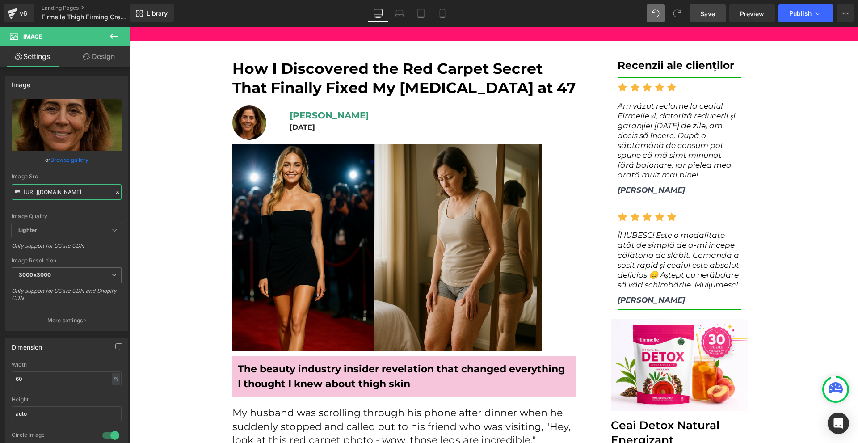
type input "[URL][DOMAIN_NAME]"
drag, startPoint x: 715, startPoint y: 12, endPoint x: 564, endPoint y: 190, distance: 233.1
click at [715, 12] on span "Save" at bounding box center [707, 13] width 15 height 9
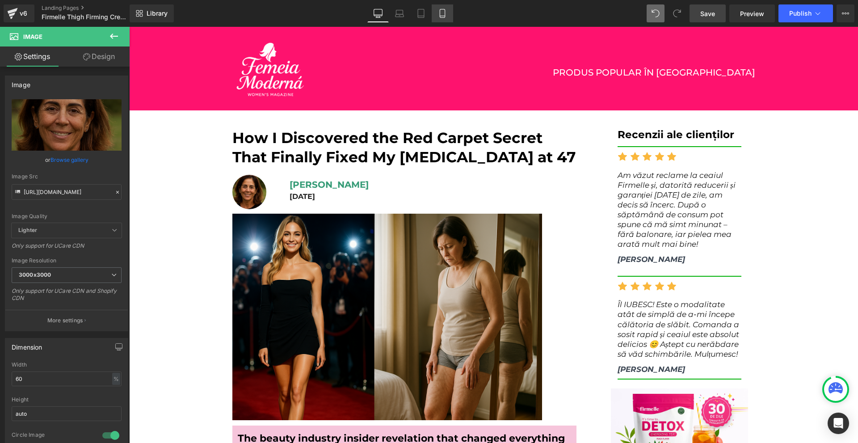
click at [444, 8] on link "Mobile" at bounding box center [442, 13] width 21 height 18
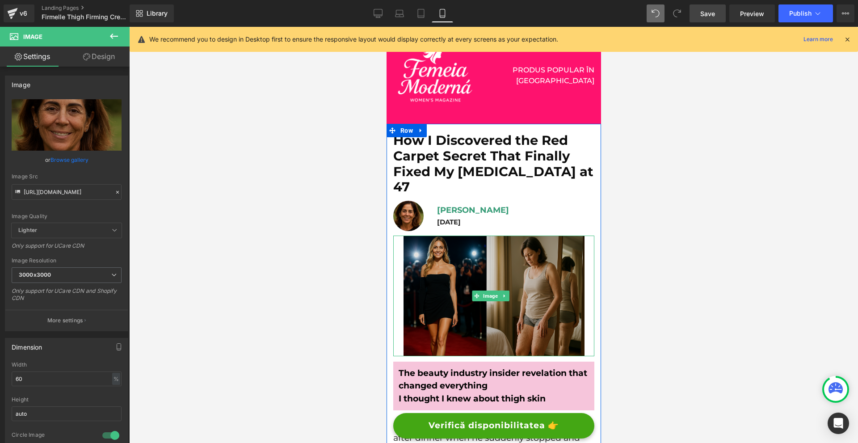
click at [531, 266] on img at bounding box center [493, 296] width 181 height 121
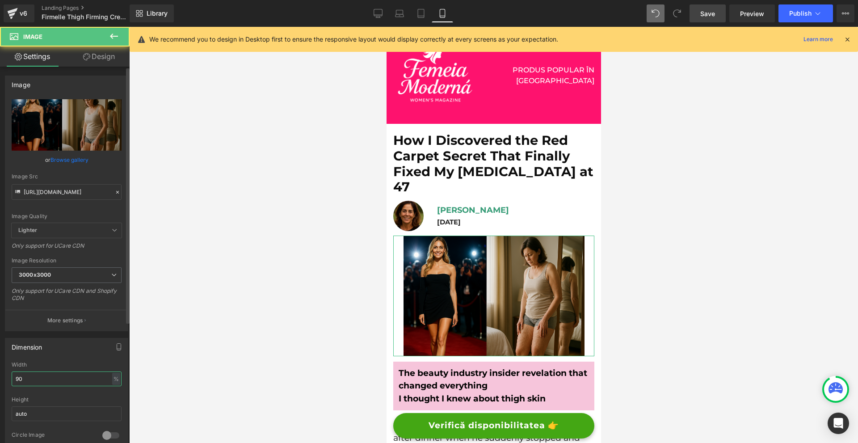
click at [62, 377] on input "90" at bounding box center [67, 378] width 110 height 15
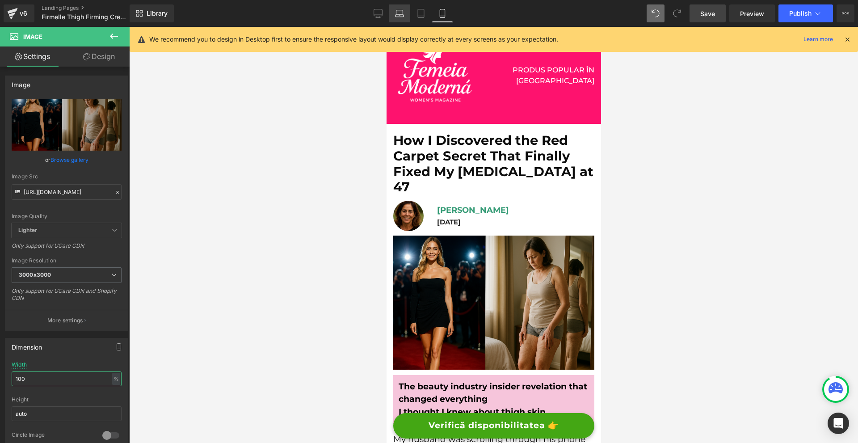
type input "100"
click at [391, 12] on link "Laptop" at bounding box center [399, 13] width 21 height 18
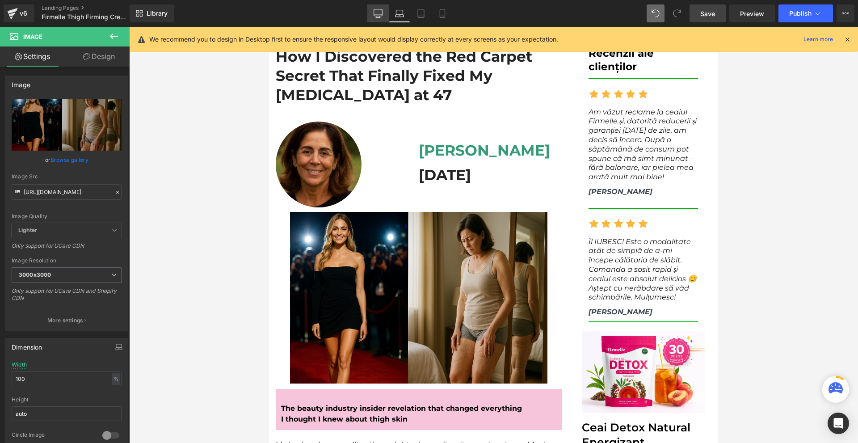
click at [381, 12] on icon at bounding box center [378, 13] width 9 height 9
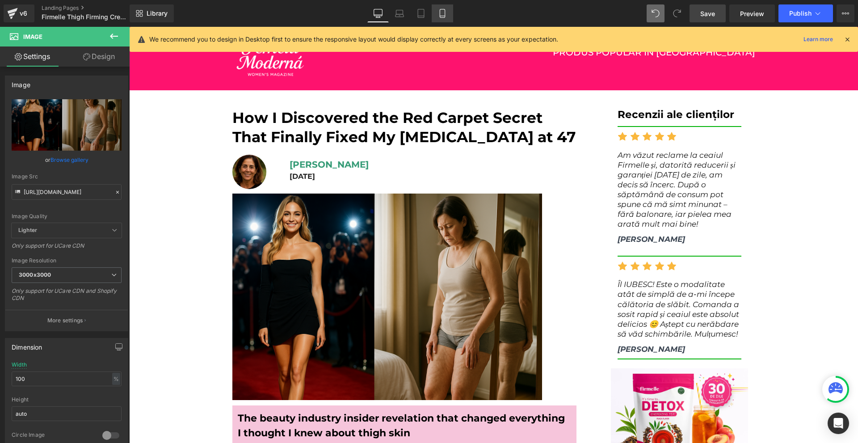
click at [434, 13] on link "Mobile" at bounding box center [442, 13] width 21 height 18
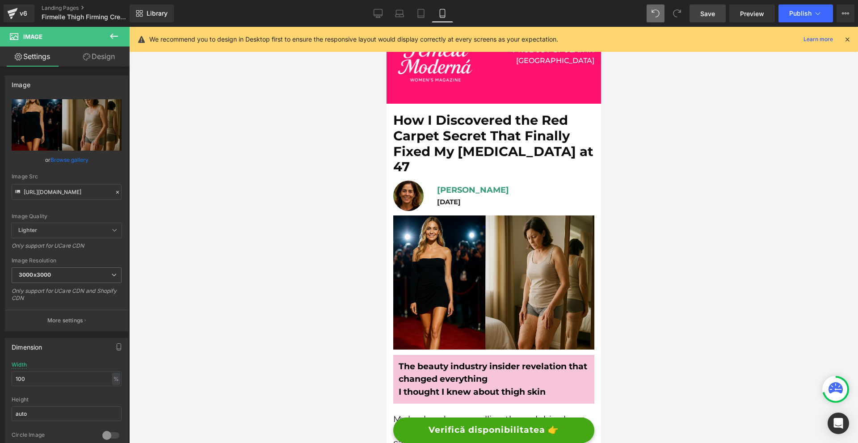
scroll to position [0, 0]
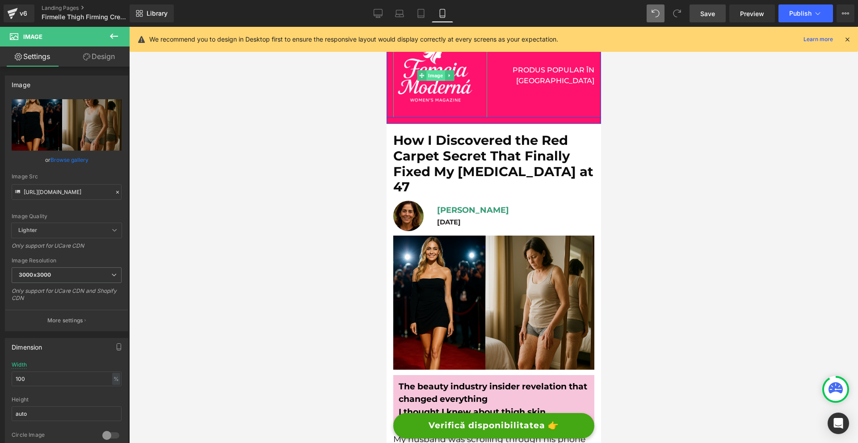
click at [432, 78] on span "Image" at bounding box center [435, 75] width 18 height 11
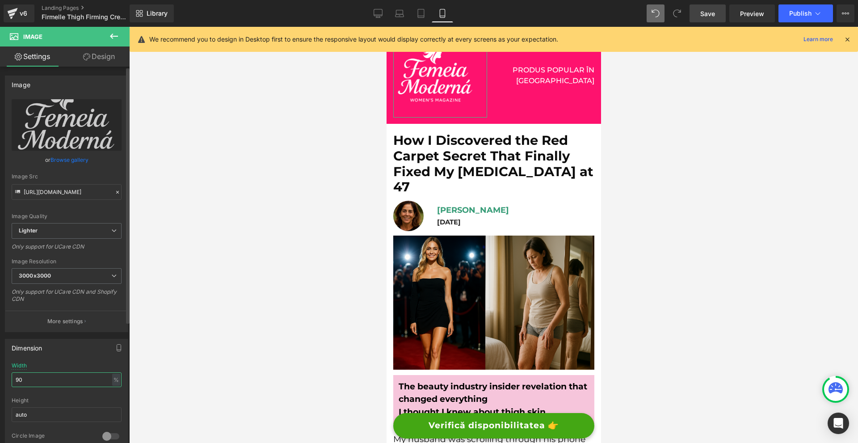
click at [57, 383] on input "90" at bounding box center [67, 379] width 110 height 15
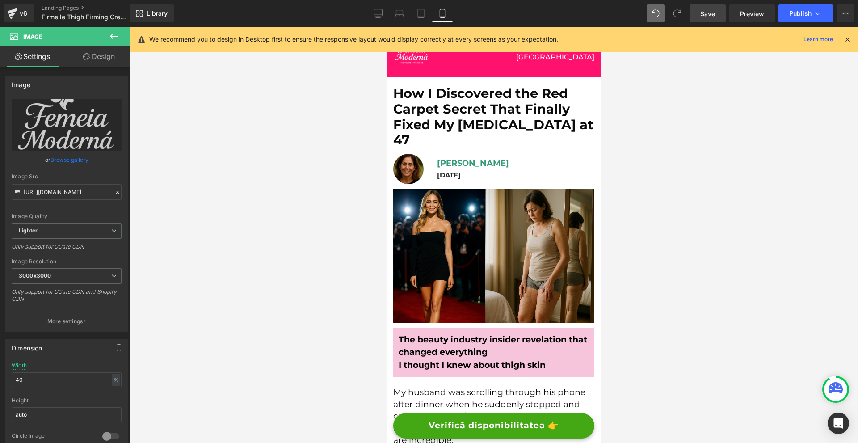
click at [847, 40] on icon at bounding box center [847, 39] width 8 height 8
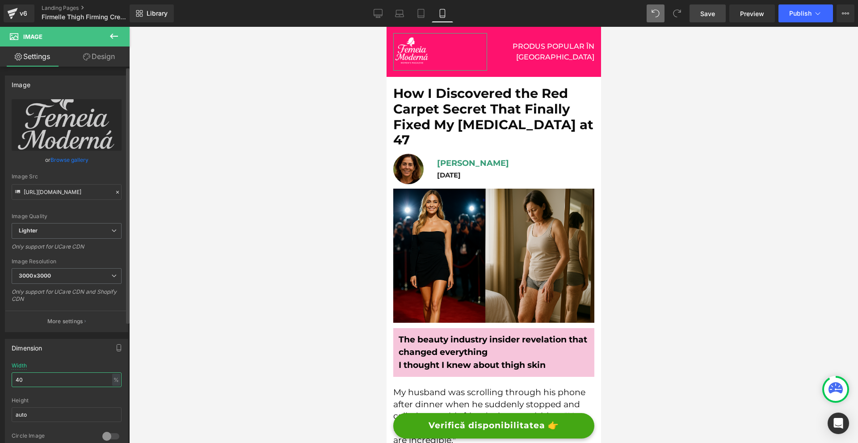
click at [50, 375] on input "40" at bounding box center [67, 379] width 110 height 15
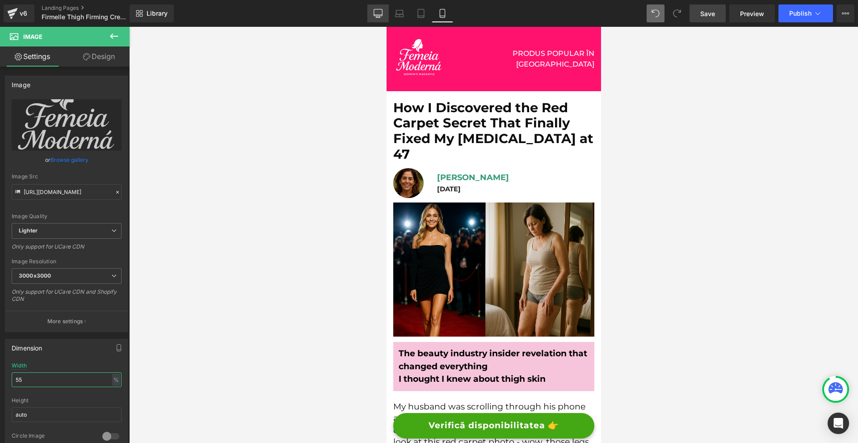
type input "55"
click at [384, 17] on link "Desktop" at bounding box center [377, 13] width 21 height 18
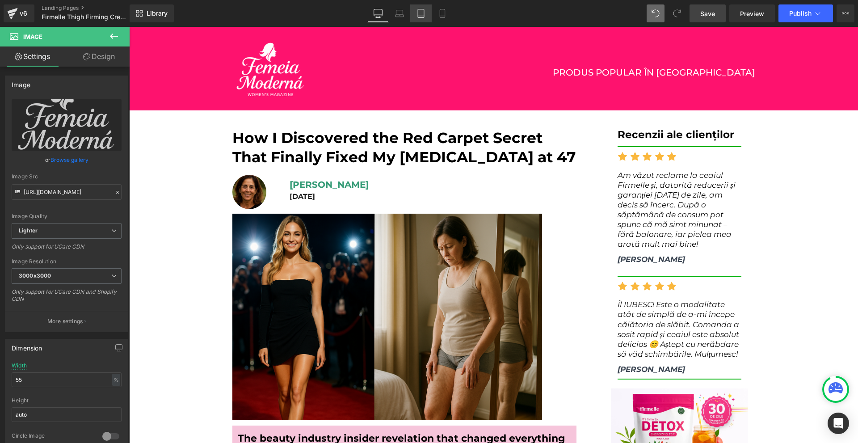
scroll to position [1, 0]
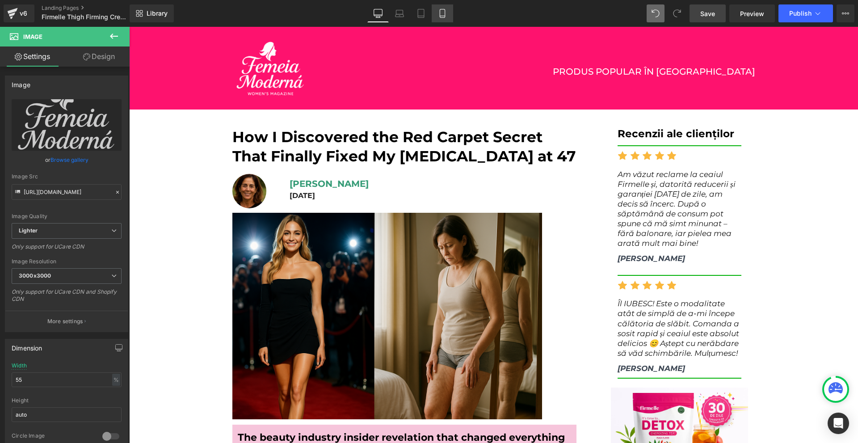
click at [439, 8] on link "Mobile" at bounding box center [442, 13] width 21 height 18
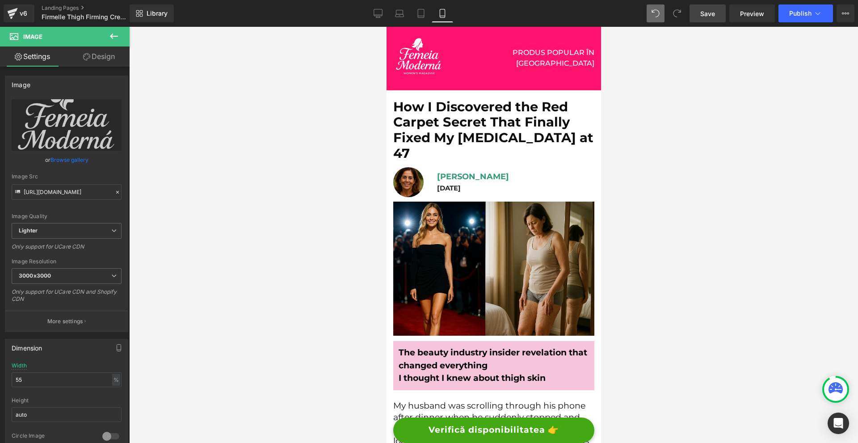
scroll to position [0, 0]
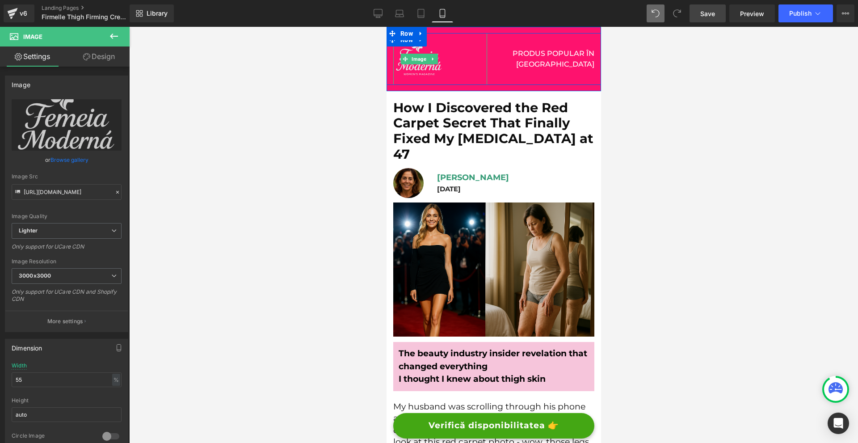
click at [414, 60] on span "Image" at bounding box center [418, 59] width 18 height 11
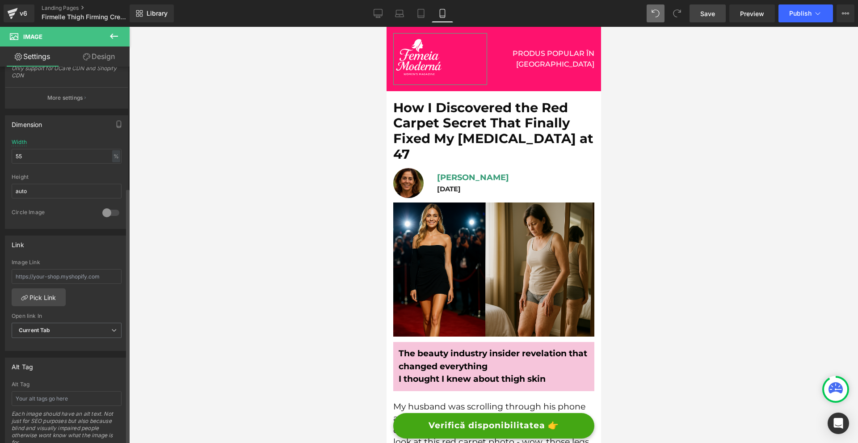
scroll to position [402, 0]
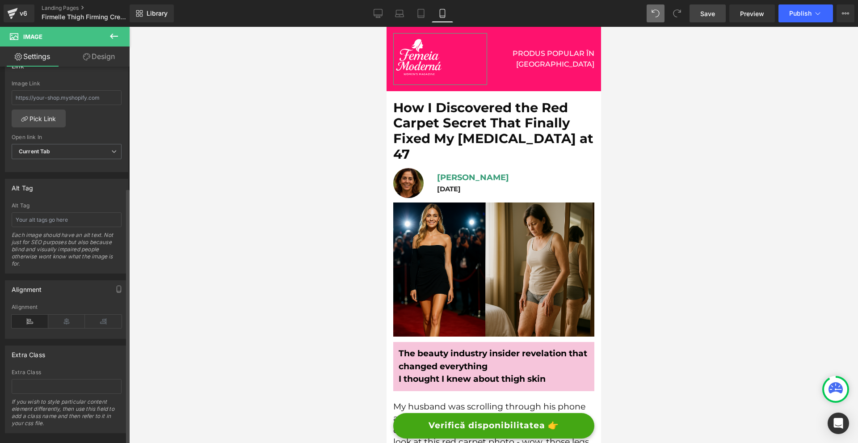
click at [66, 330] on div "Alignment" at bounding box center [67, 321] width 110 height 34
click at [67, 325] on icon at bounding box center [66, 321] width 37 height 13
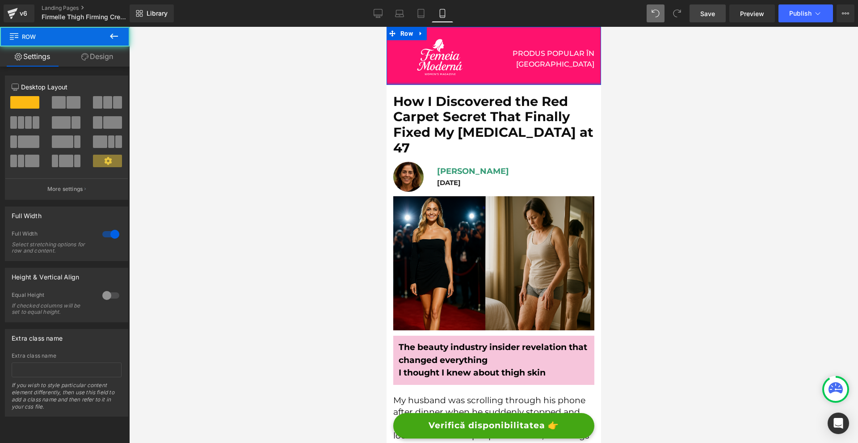
drag, startPoint x: 488, startPoint y: 86, endPoint x: 515, endPoint y: 68, distance: 32.6
click at [502, 65] on div "Image PRODUS POPULAR ÎN ROMÂNIA Text Block Row Row" at bounding box center [493, 56] width 215 height 58
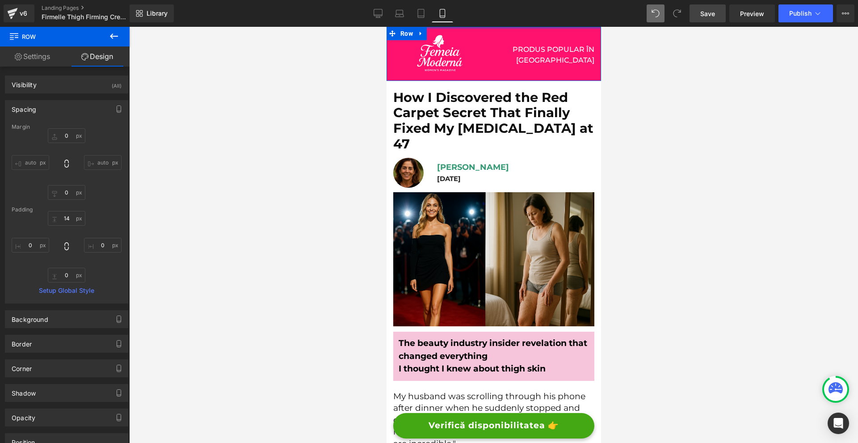
drag, startPoint x: 488, startPoint y: 31, endPoint x: 490, endPoint y: 19, distance: 11.7
click at [490, 27] on html "Image PRODUS POPULAR ÎN ROMÂNIA Text Block Row Row How I Discovered the Red Car…" at bounding box center [493, 235] width 215 height 416
click at [471, 26] on div "Library Mobile Desktop Laptop Tablet Mobile Save Preview Publish Scheduled View…" at bounding box center [494, 13] width 728 height 27
click at [471, 27] on div at bounding box center [493, 28] width 215 height 2
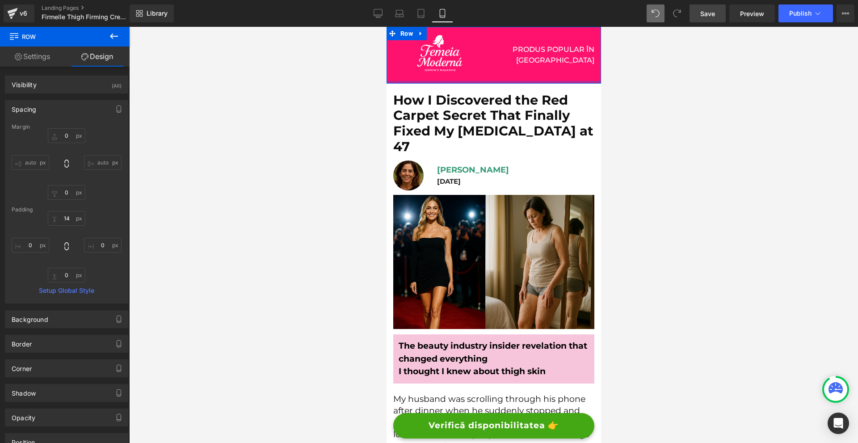
click at [466, 83] on div at bounding box center [493, 82] width 215 height 3
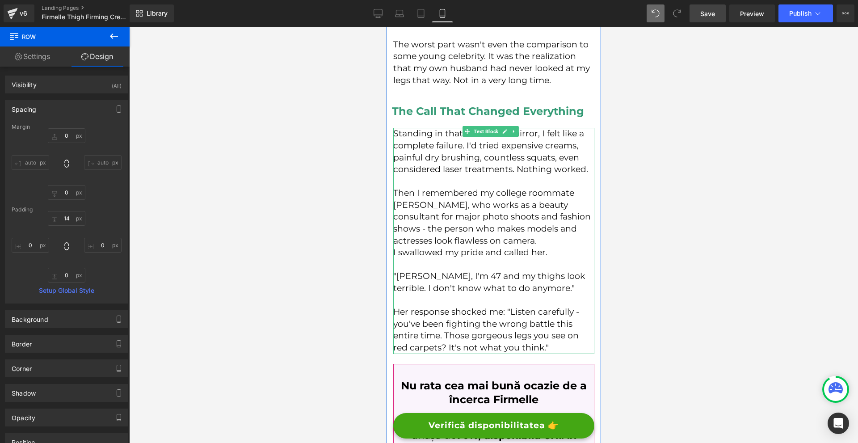
scroll to position [670, 0]
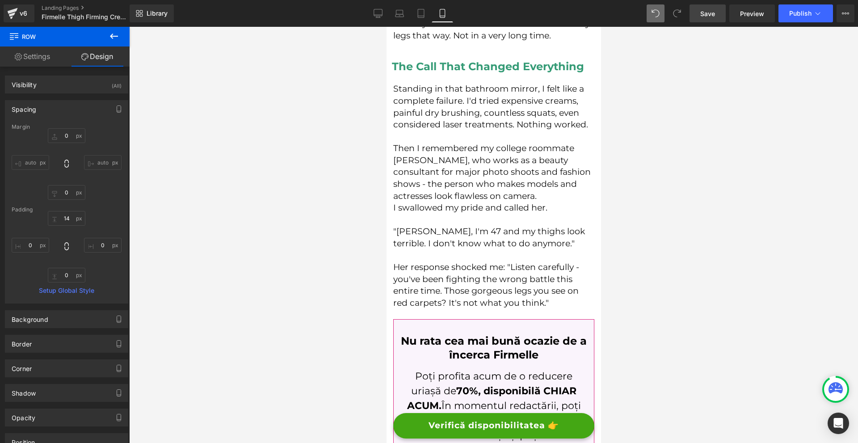
click at [109, 39] on icon at bounding box center [114, 36] width 11 height 11
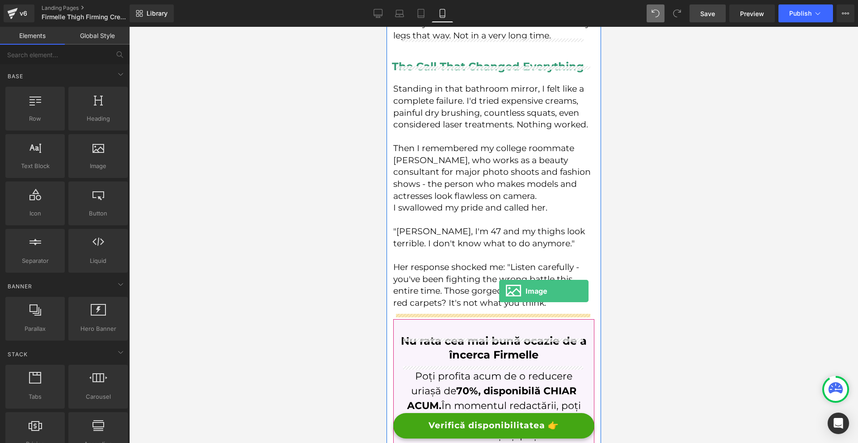
drag, startPoint x: 484, startPoint y: 194, endPoint x: 491, endPoint y: 300, distance: 106.1
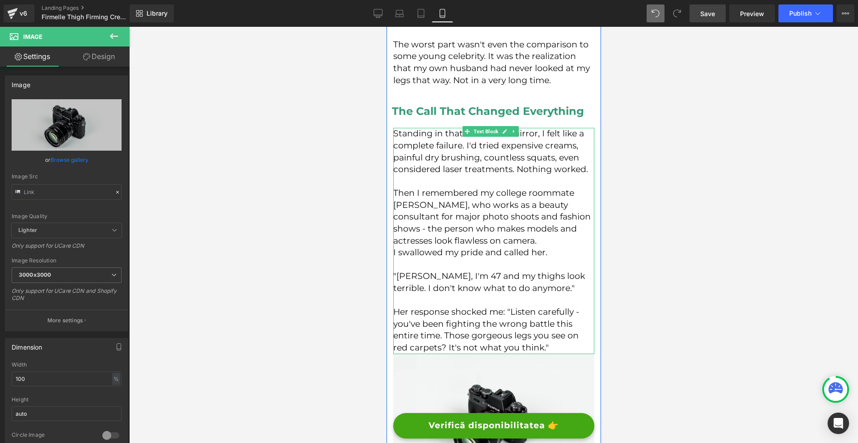
scroll to position [402, 0]
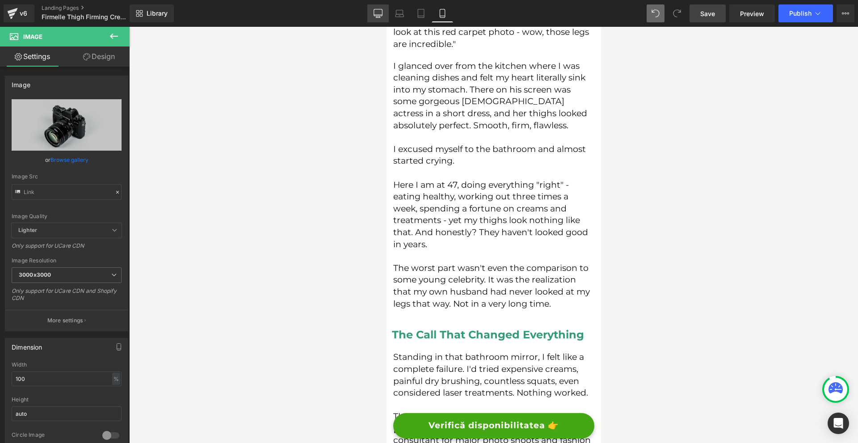
click at [376, 12] on icon at bounding box center [378, 13] width 9 height 9
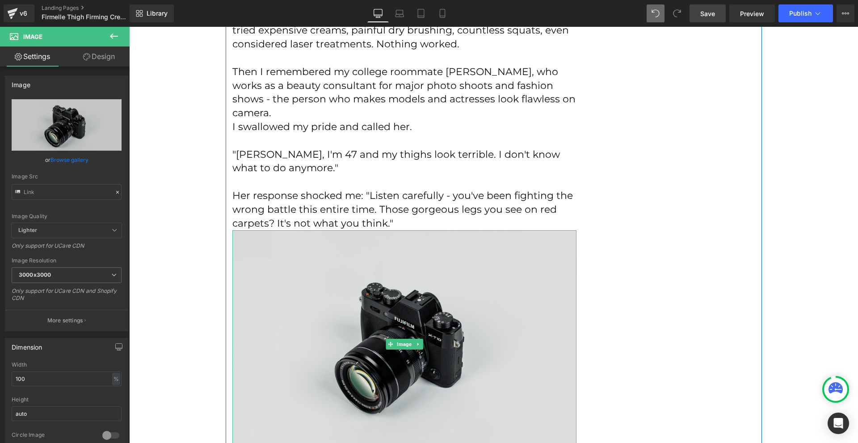
scroll to position [633, 0]
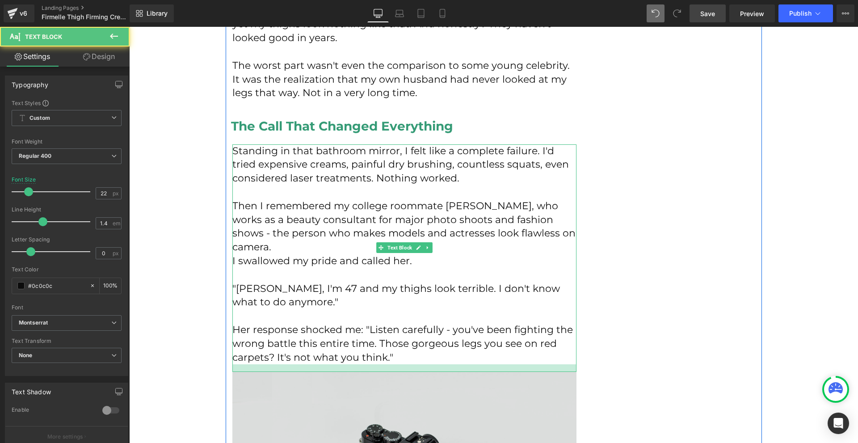
drag, startPoint x: 412, startPoint y: 349, endPoint x: 490, endPoint y: 368, distance: 79.7
click at [413, 364] on div at bounding box center [404, 368] width 344 height 8
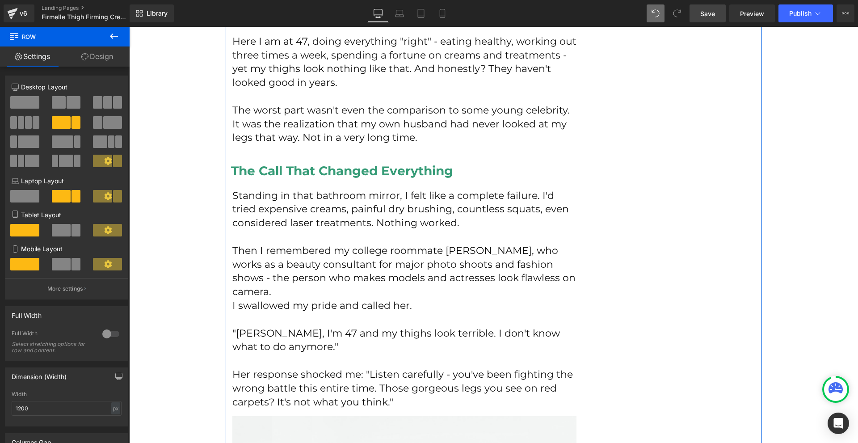
scroll to position [767, 0]
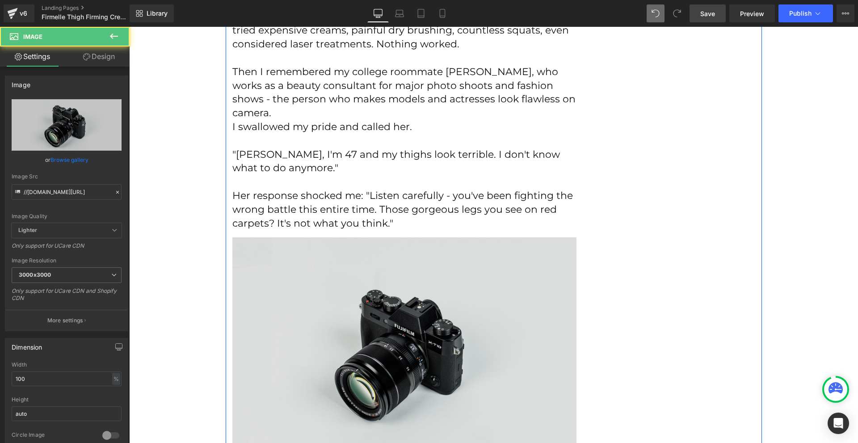
click at [436, 286] on img at bounding box center [404, 351] width 344 height 228
click at [441, 307] on img at bounding box center [404, 351] width 344 height 228
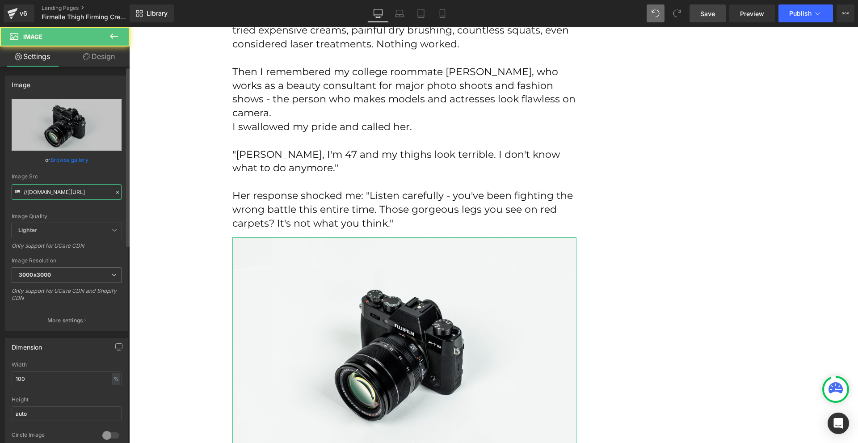
click at [61, 196] on input "//[DOMAIN_NAME][URL]" at bounding box center [67, 192] width 110 height 16
paste input "[URL][DOMAIN_NAME]"
type input "[URL][DOMAIN_NAME]"
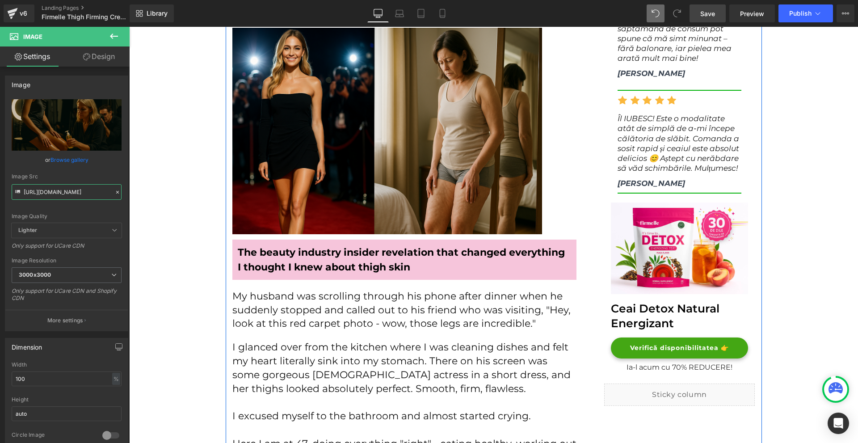
scroll to position [141, 0]
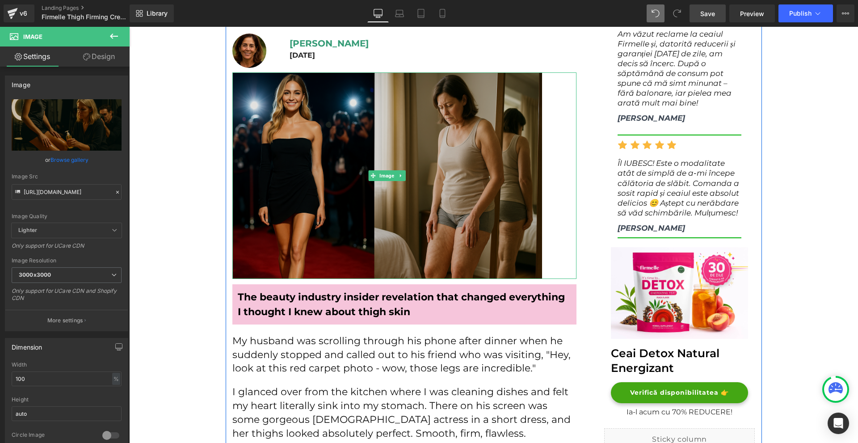
click at [475, 205] on img at bounding box center [387, 175] width 310 height 206
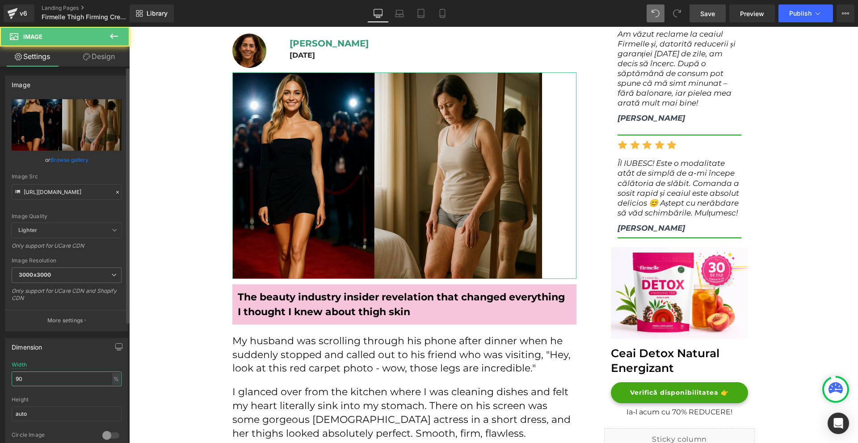
click at [73, 385] on input "90" at bounding box center [67, 378] width 110 height 15
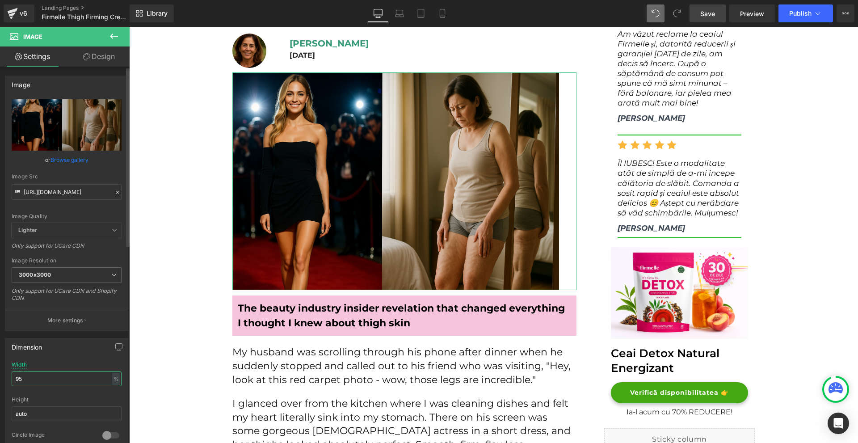
type input "9"
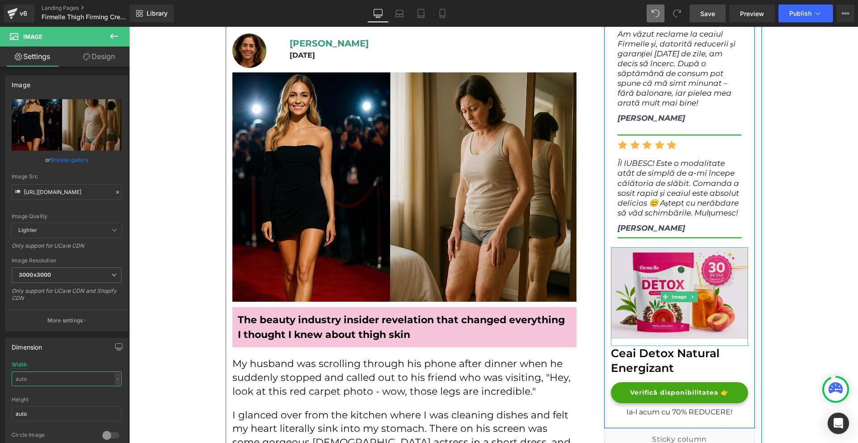
scroll to position [7, 0]
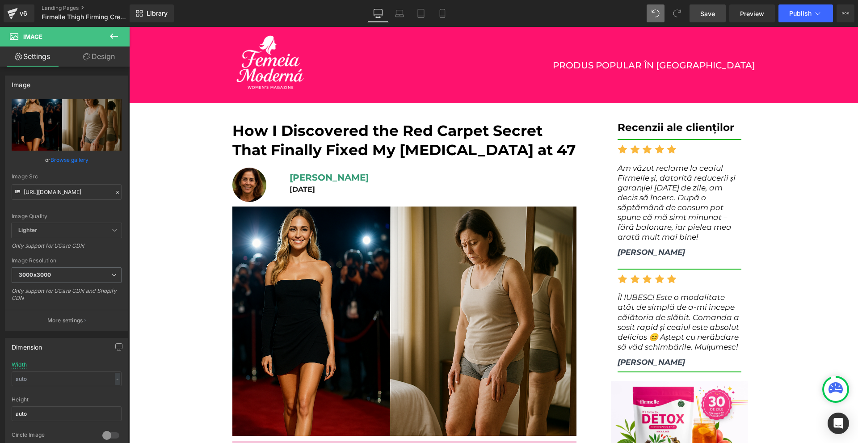
click at [698, 10] on link "Save" at bounding box center [708, 13] width 36 height 18
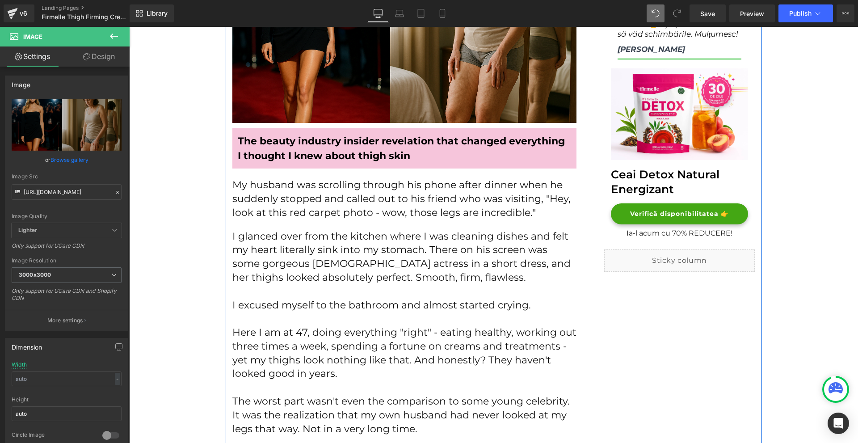
scroll to position [409, 0]
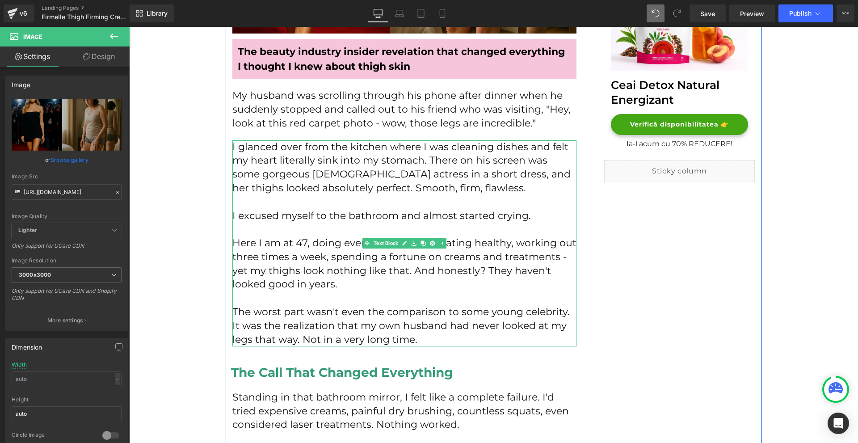
click at [433, 279] on p "Here I am at 47, doing everything "right" - eating healthy, working out three t…" at bounding box center [404, 263] width 344 height 55
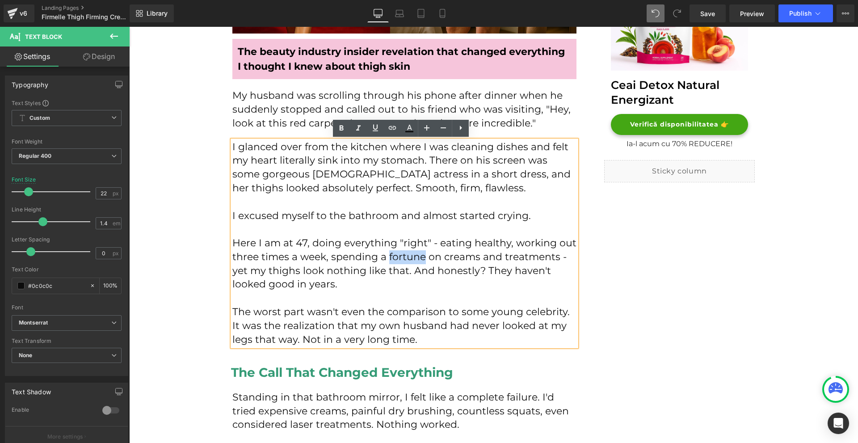
drag, startPoint x: 385, startPoint y: 256, endPoint x: 422, endPoint y: 257, distance: 37.6
click at [422, 257] on p "Here I am at 47, doing everything "right" - eating healthy, working out three t…" at bounding box center [404, 263] width 344 height 55
drag, startPoint x: 434, startPoint y: 257, endPoint x: 439, endPoint y: 257, distance: 4.9
click at [435, 257] on p "Here I am at 47, doing everything "right" - eating healthy, working out three t…" at bounding box center [404, 263] width 344 height 55
drag, startPoint x: 443, startPoint y: 257, endPoint x: 495, endPoint y: 257, distance: 51.8
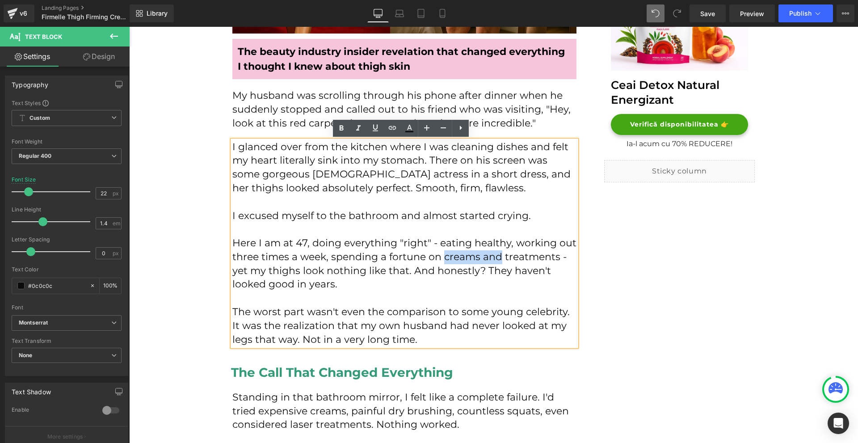
click at [495, 257] on p "Here I am at 47, doing everything "right" - eating healthy, working out three t…" at bounding box center [404, 263] width 344 height 55
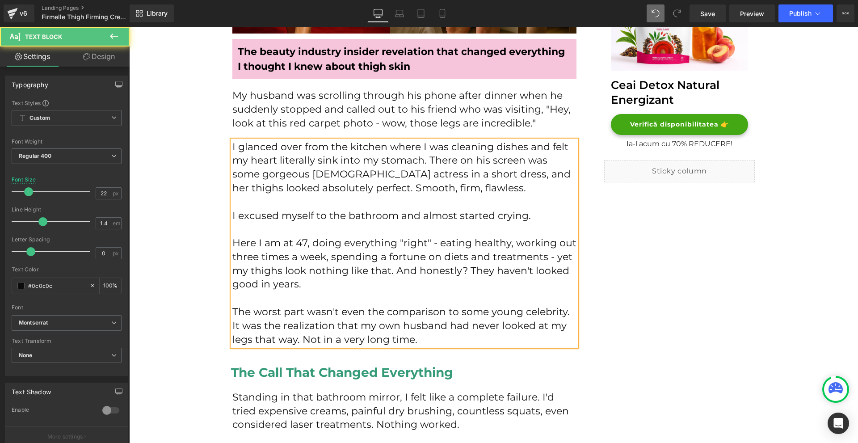
click at [313, 292] on p at bounding box center [404, 298] width 344 height 14
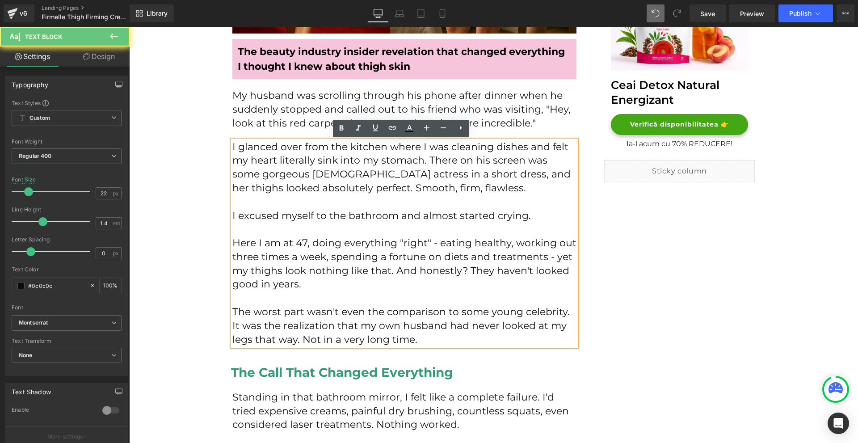
click at [332, 287] on p "Here I am at 47, doing everything "right" - eating healthy, working out three t…" at bounding box center [404, 263] width 344 height 55
drag, startPoint x: 441, startPoint y: 257, endPoint x: 480, endPoint y: 256, distance: 39.8
click at [441, 257] on p "Here I am at 47, doing everything "right" - eating healthy, working out three t…" at bounding box center [404, 263] width 344 height 55
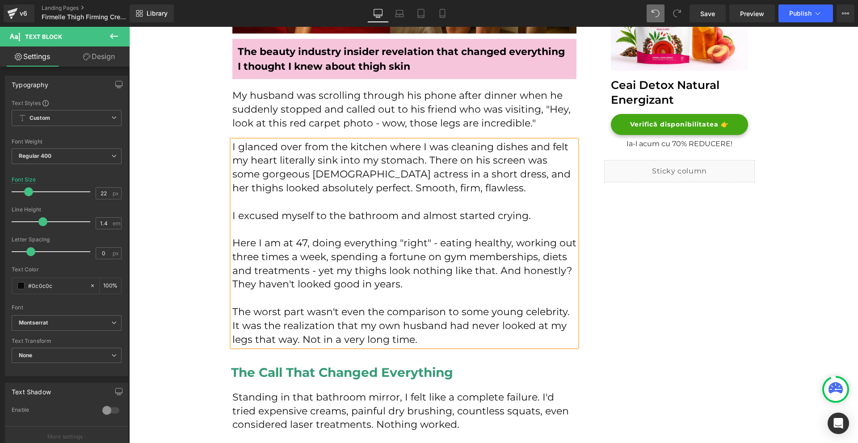
click at [439, 290] on p "Here I am at 47, doing everything "right" - eating healthy, working out three t…" at bounding box center [404, 263] width 344 height 55
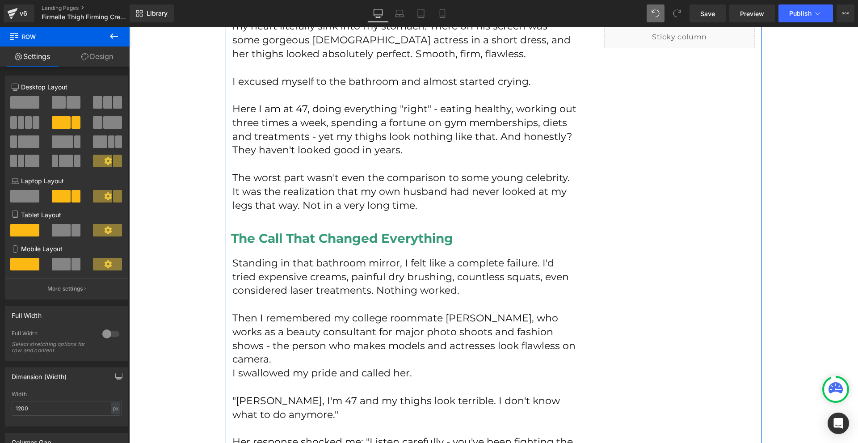
scroll to position [588, 0]
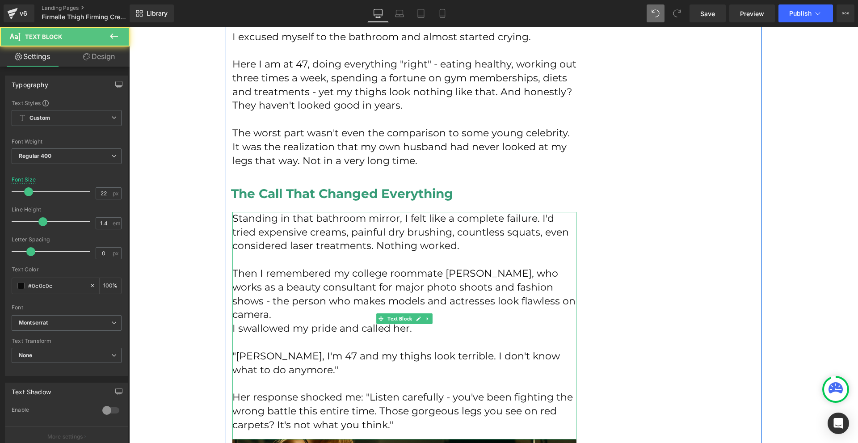
click at [502, 241] on p "Standing in that bathroom mirror, I felt like a complete failure. I'd tried exp…" at bounding box center [404, 232] width 344 height 41
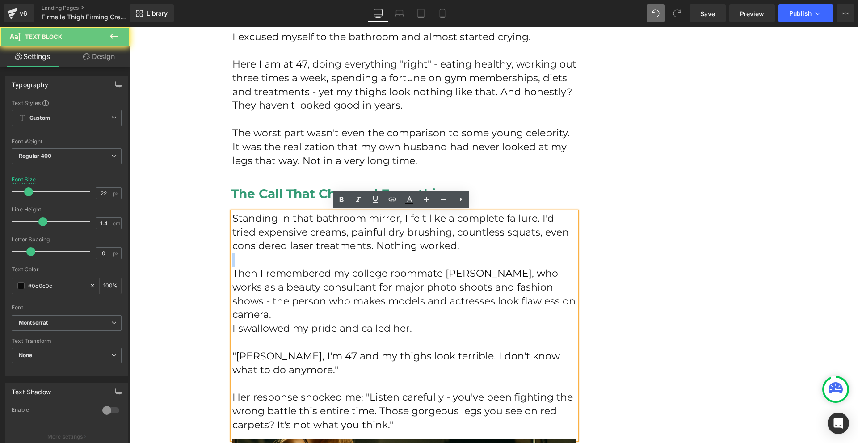
click at [502, 241] on p "Standing in that bathroom mirror, I felt like a complete failure. I'd tried exp…" at bounding box center [404, 232] width 344 height 41
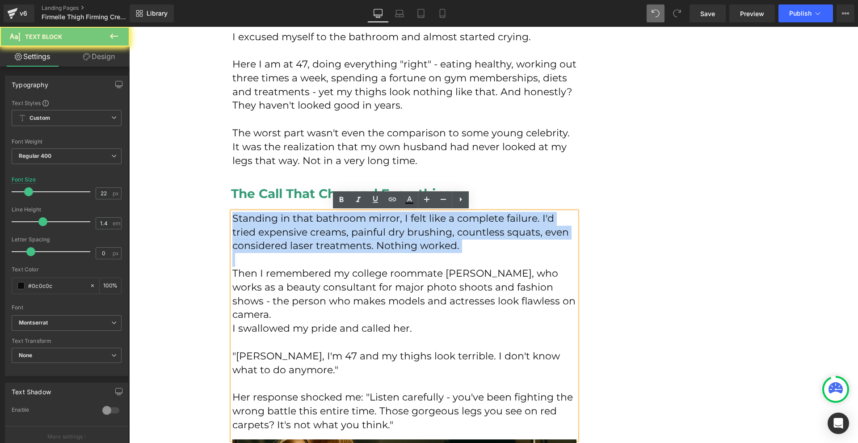
click at [502, 241] on p "Standing in that bathroom mirror, I felt like a complete failure. I'd tried exp…" at bounding box center [404, 232] width 344 height 41
copy p "Standing in that bathroom mirror, I felt like a complete failure. I'd tried exp…"
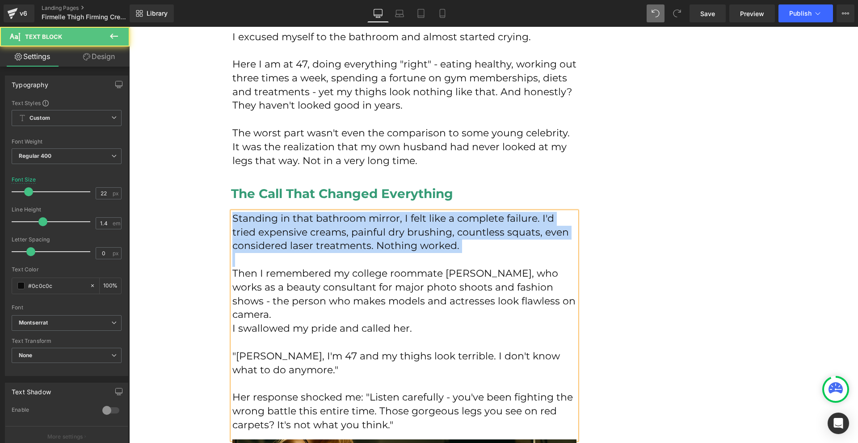
click at [346, 244] on p "Standing in that bathroom mirror, I felt like a complete failure. I'd tried exp…" at bounding box center [404, 232] width 344 height 41
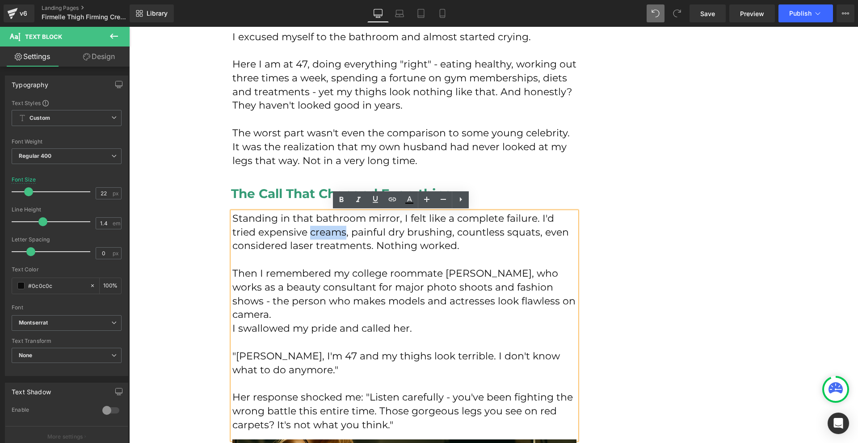
drag, startPoint x: 316, startPoint y: 231, endPoint x: 282, endPoint y: 231, distance: 33.5
click at [282, 231] on p "Standing in that bathroom mirror, I felt like a complete failure. I'd tried exp…" at bounding box center [404, 232] width 344 height 41
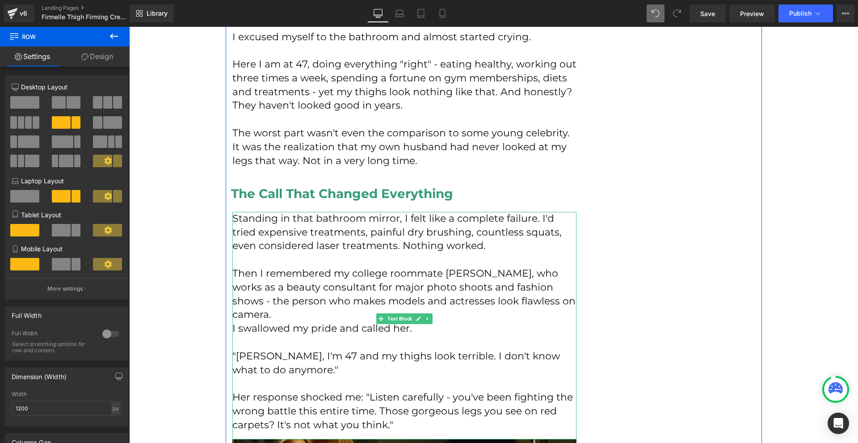
click at [319, 250] on p "Standing in that bathroom mirror, I felt like a complete failure. I'd tried exp…" at bounding box center [404, 232] width 344 height 41
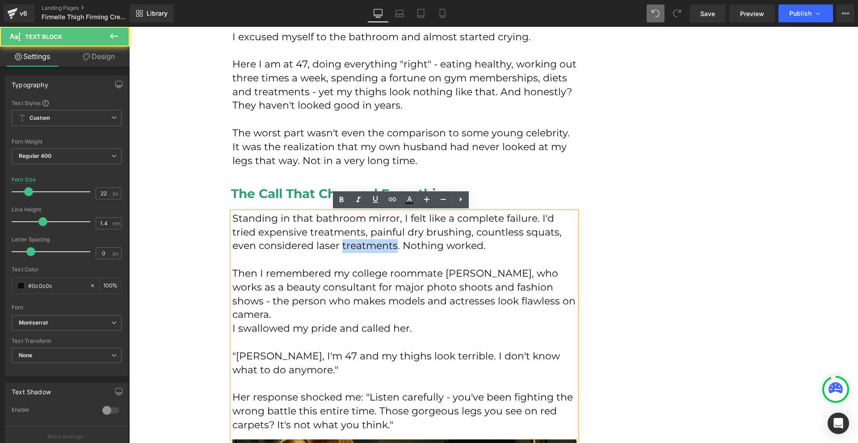
drag, startPoint x: 322, startPoint y: 245, endPoint x: 367, endPoint y: 246, distance: 45.1
click at [367, 246] on p "Standing in that bathroom mirror, I felt like a complete failure. I'd tried exp…" at bounding box center [404, 232] width 344 height 41
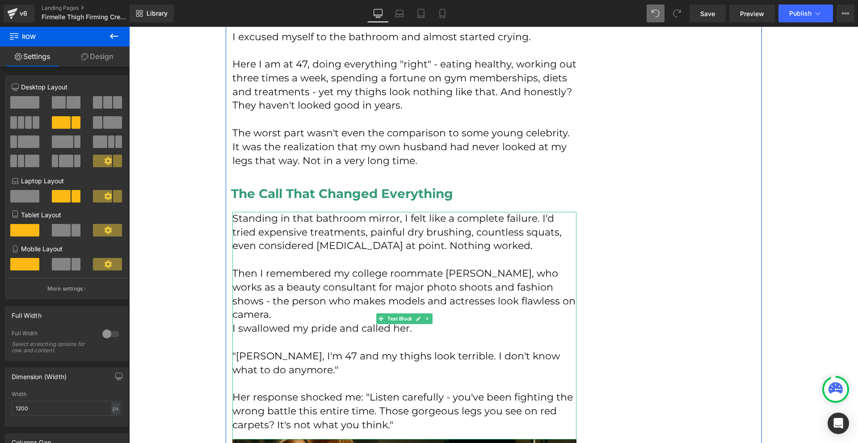
click at [449, 227] on p "Standing in that bathroom mirror, I felt like a complete failure. I'd tried exp…" at bounding box center [404, 232] width 344 height 41
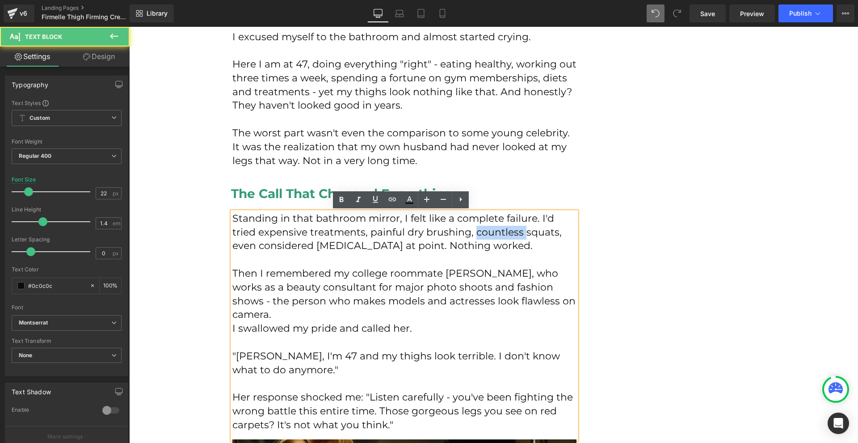
click at [449, 227] on p "Standing in that bathroom mirror, I felt like a complete failure. I'd tried exp…" at bounding box center [404, 232] width 344 height 41
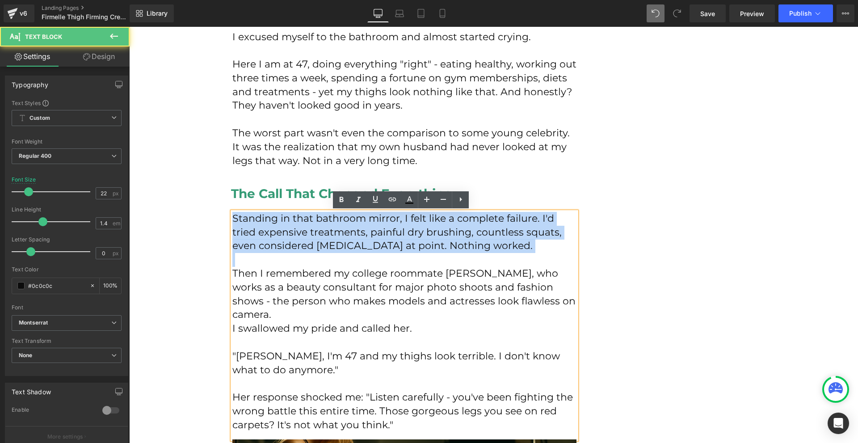
click at [449, 227] on p "Standing in that bathroom mirror, I felt like a complete failure. I'd tried exp…" at bounding box center [404, 232] width 344 height 41
copy p "Standing in that bathroom mirror, I felt like a complete failure. I'd tried exp…"
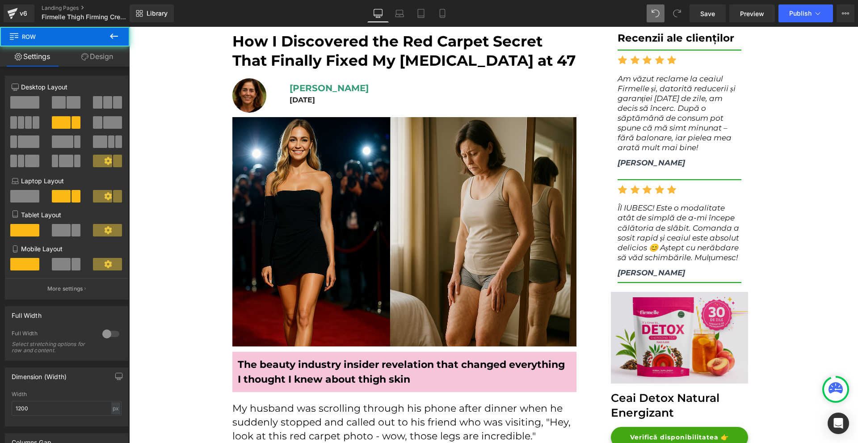
scroll to position [0, 0]
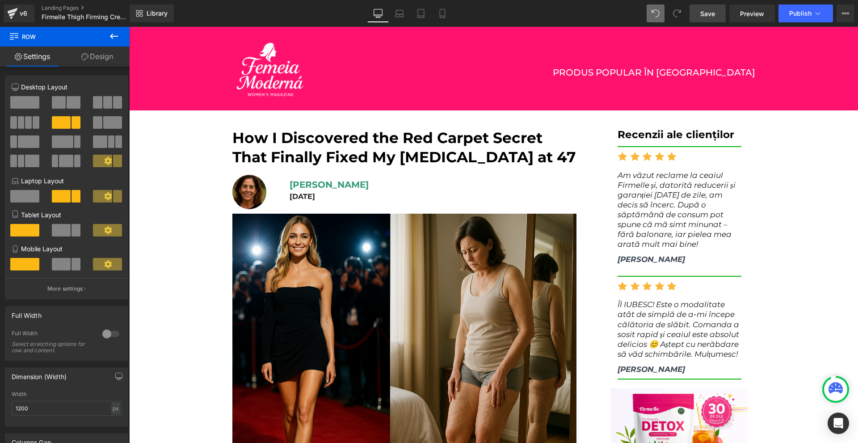
click at [712, 10] on span "Save" at bounding box center [707, 13] width 15 height 9
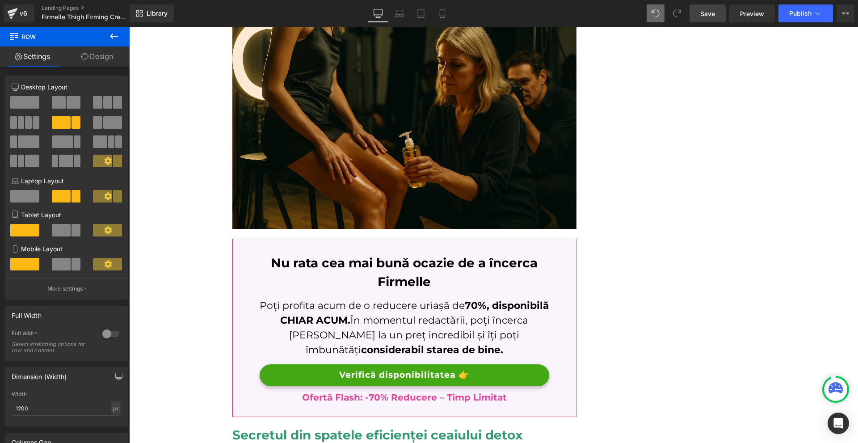
scroll to position [849, 0]
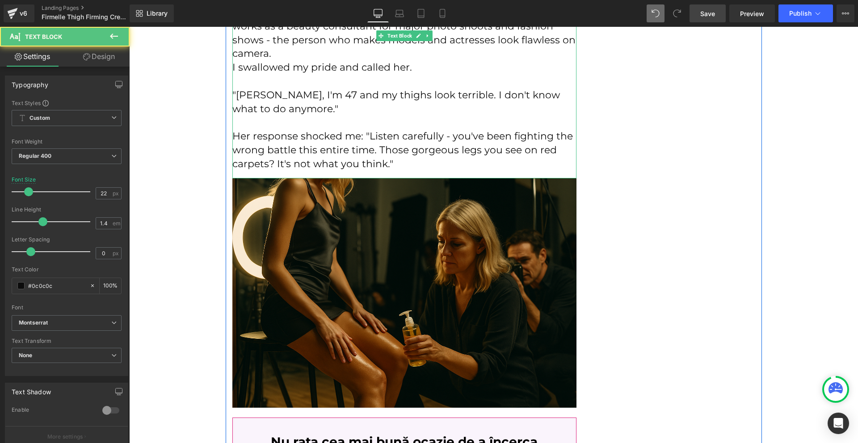
click at [488, 155] on p "Her response shocked me: "Listen carefully - you've been fighting the wrong bat…" at bounding box center [404, 150] width 344 height 41
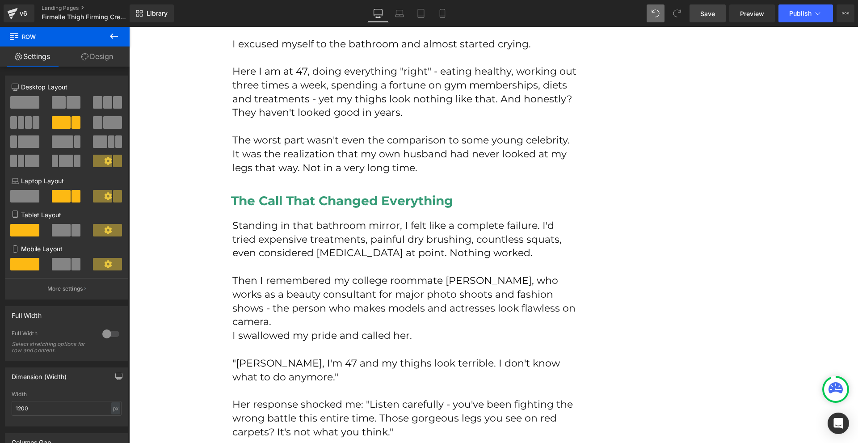
scroll to position [536, 0]
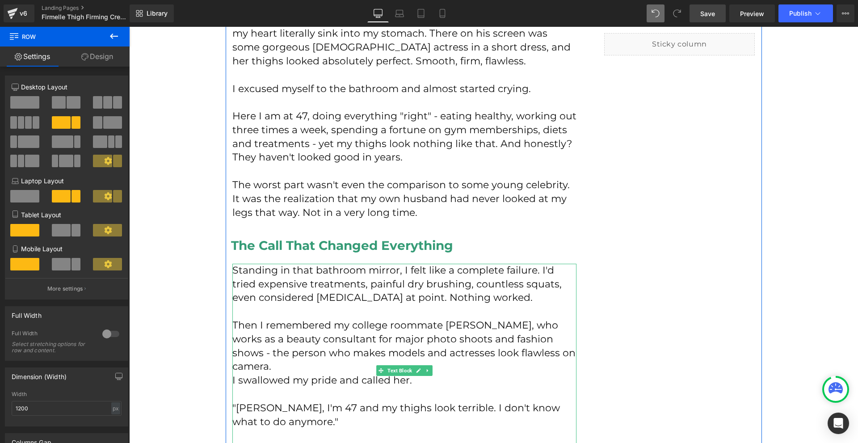
click at [431, 301] on p "Standing in that bathroom mirror, I felt like a complete failure. I'd tried exp…" at bounding box center [404, 284] width 344 height 41
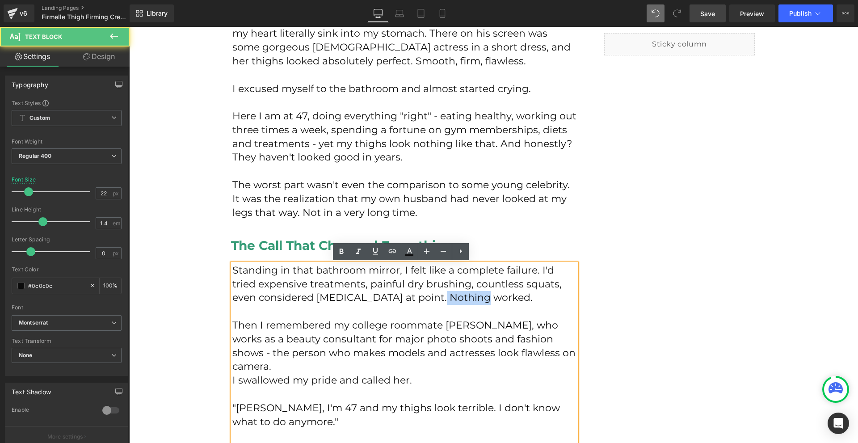
click at [431, 301] on p "Standing in that bathroom mirror, I felt like a complete failure. I'd tried exp…" at bounding box center [404, 284] width 344 height 41
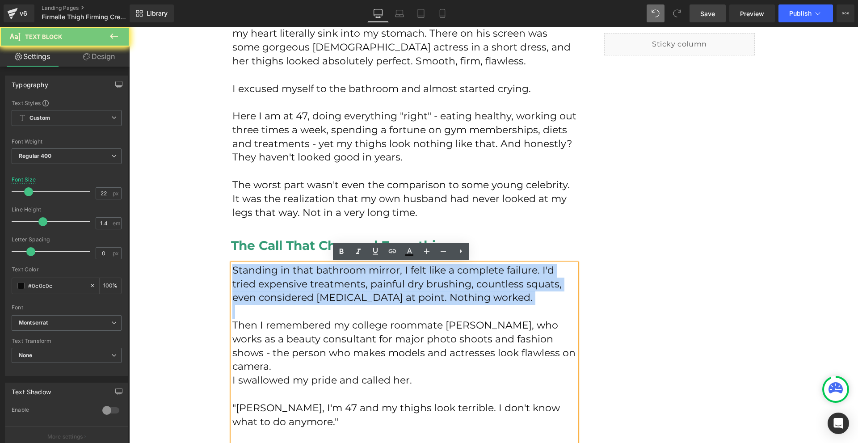
click at [431, 301] on p "Standing in that bathroom mirror, I felt like a complete failure. I'd tried exp…" at bounding box center [404, 284] width 344 height 41
copy p "Standing in that bathroom mirror, I felt like a complete failure. I'd tried exp…"
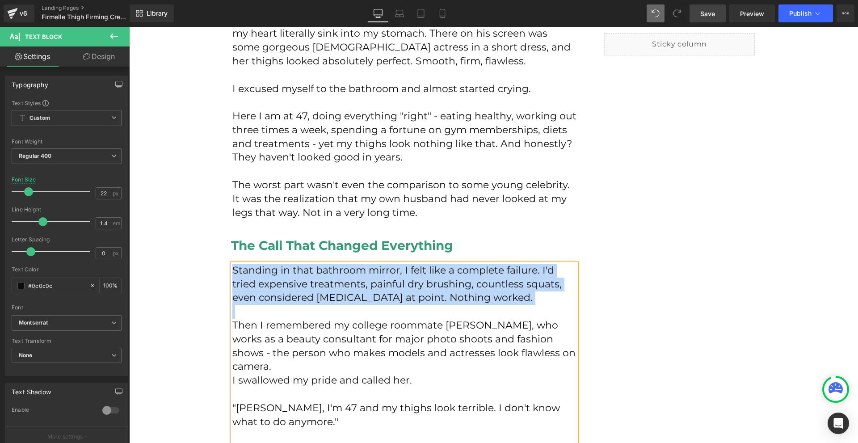
click at [232, 312] on p at bounding box center [404, 312] width 344 height 14
drag, startPoint x: 233, startPoint y: 313, endPoint x: 230, endPoint y: 271, distance: 42.1
click at [232, 271] on div "Standing in that bathroom mirror, I felt like a complete failure. I'd tried exp…" at bounding box center [404, 377] width 344 height 227
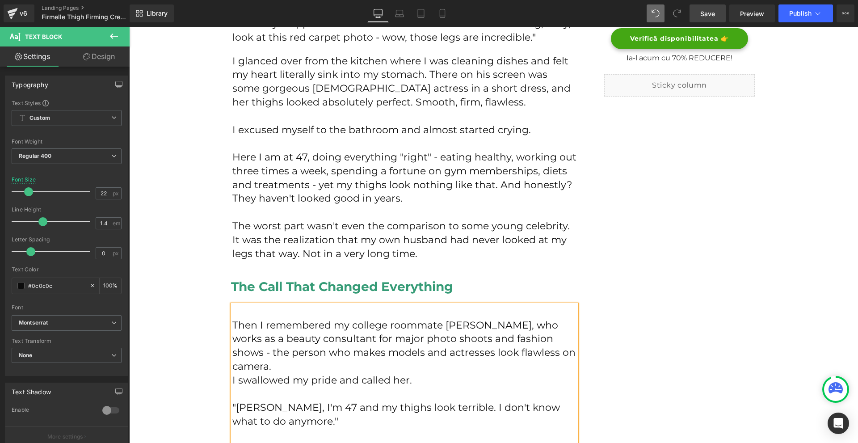
scroll to position [481, 0]
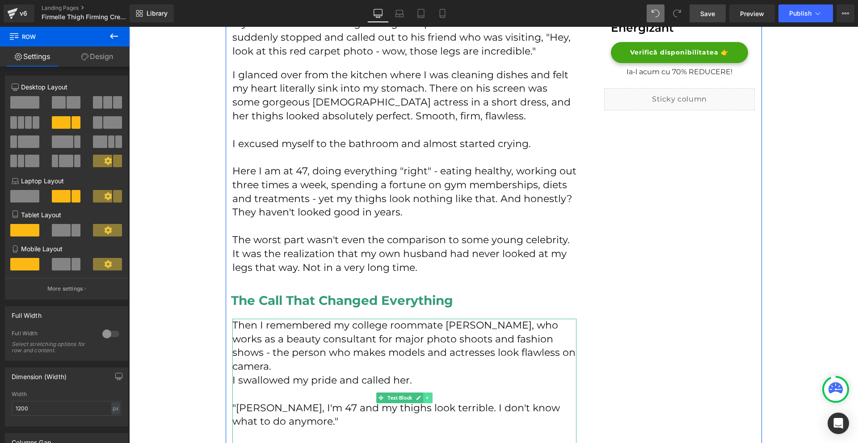
click at [427, 398] on link at bounding box center [427, 397] width 9 height 11
click at [421, 398] on icon at bounding box center [423, 398] width 5 height 5
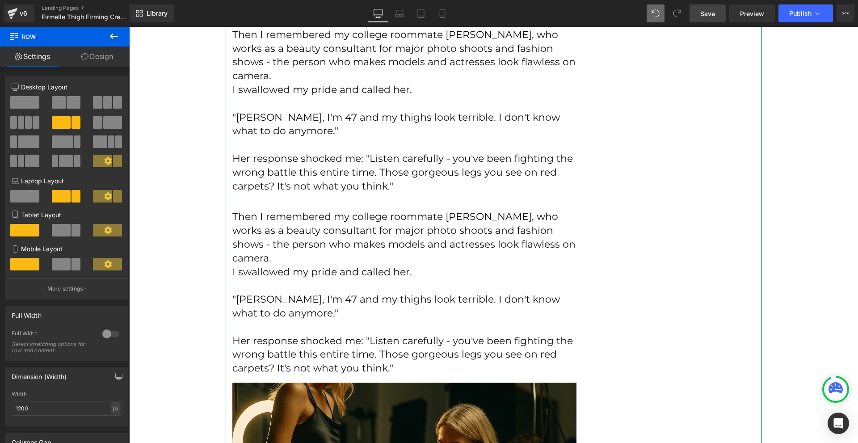
scroll to position [727, 0]
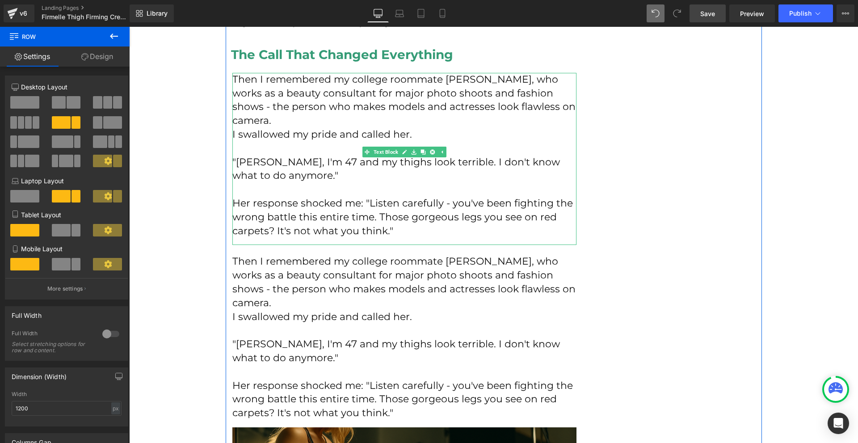
click at [395, 216] on p "Her response shocked me: "Listen carefully - you've been fighting the wrong bat…" at bounding box center [404, 217] width 344 height 41
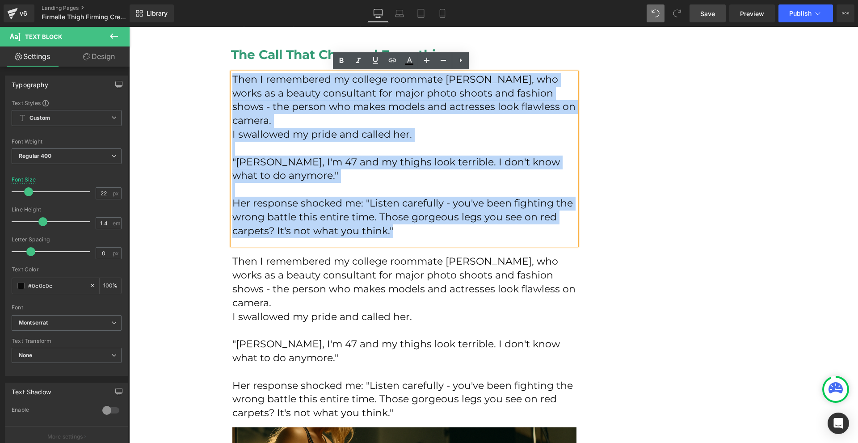
drag, startPoint x: 395, startPoint y: 217, endPoint x: 231, endPoint y: 77, distance: 215.9
click at [232, 77] on div "Then I remembered my college roommate [PERSON_NAME], who works as a beauty cons…" at bounding box center [404, 159] width 344 height 173
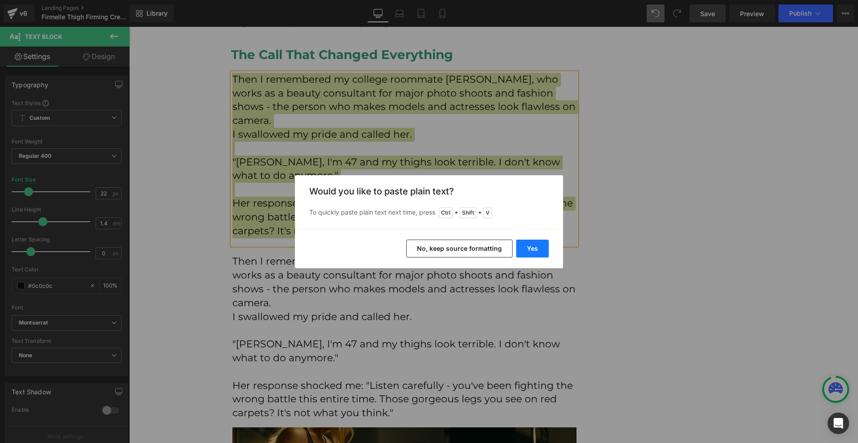
click at [537, 250] on button "Yes" at bounding box center [532, 249] width 33 height 18
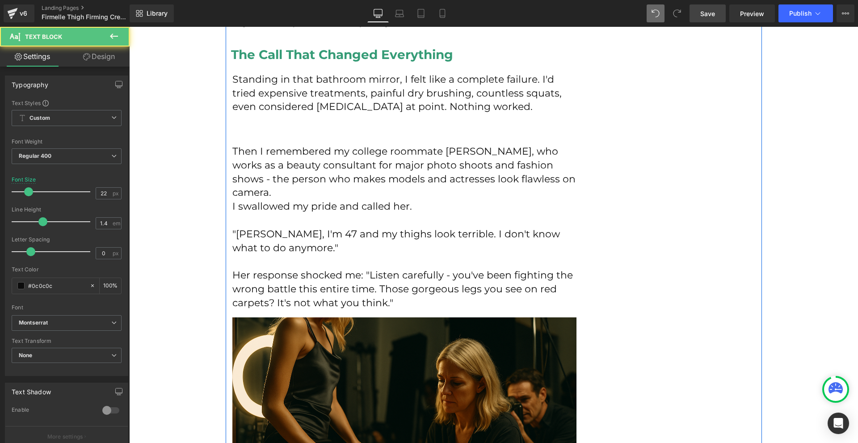
click at [267, 118] on p at bounding box center [404, 121] width 344 height 14
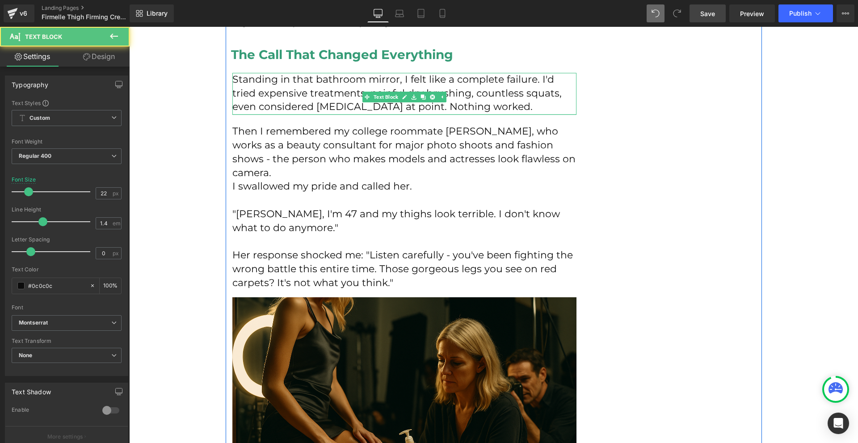
drag, startPoint x: 251, startPoint y: 119, endPoint x: 260, endPoint y: 113, distance: 10.9
click at [260, 113] on div "Standing in that bathroom mirror, I felt like a complete failure. I'd tried exp…" at bounding box center [404, 94] width 344 height 42
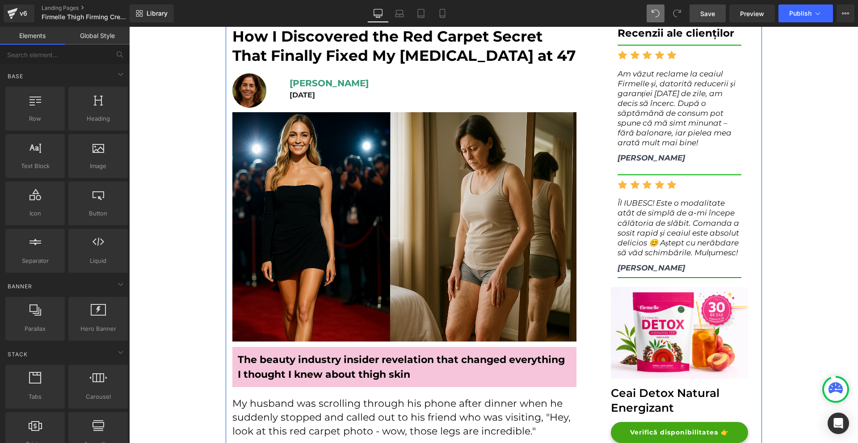
scroll to position [0, 0]
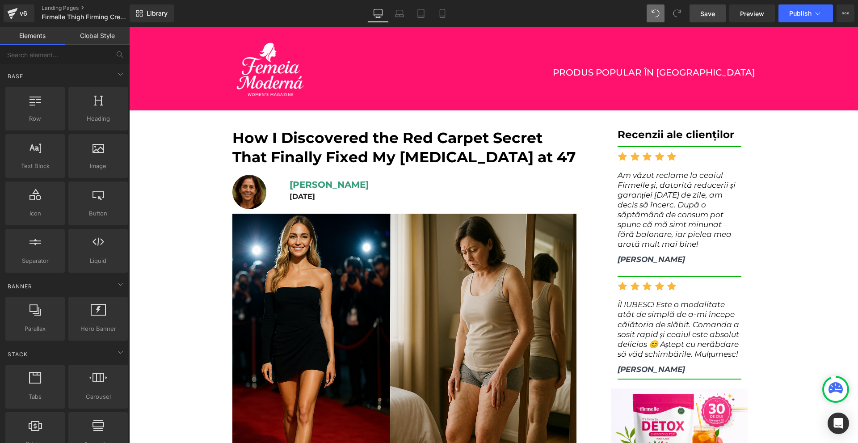
click at [708, 11] on span "Save" at bounding box center [707, 13] width 15 height 9
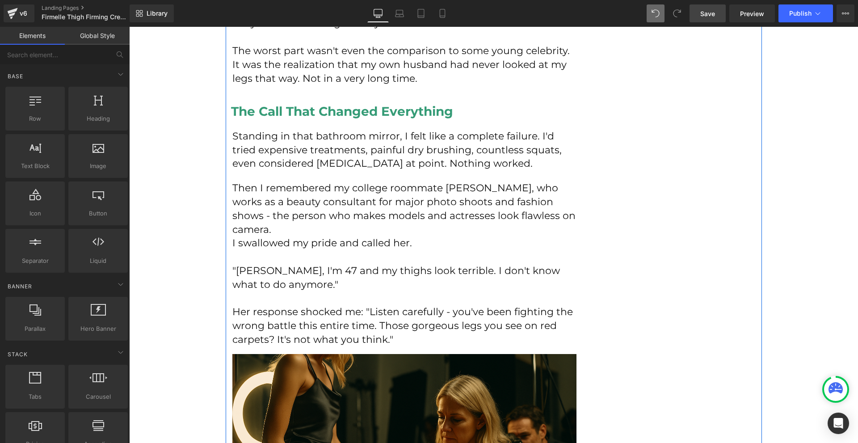
scroll to position [536, 0]
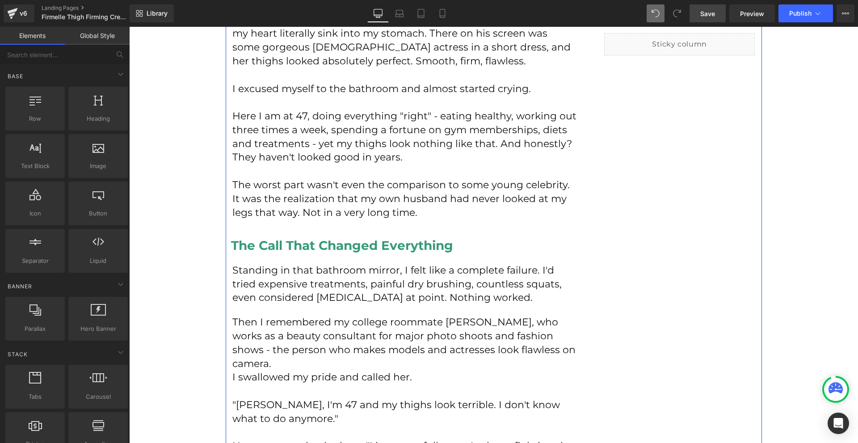
click at [292, 279] on p "Standing in that bathroom mirror, I felt like a complete failure. I'd tried exp…" at bounding box center [404, 284] width 344 height 41
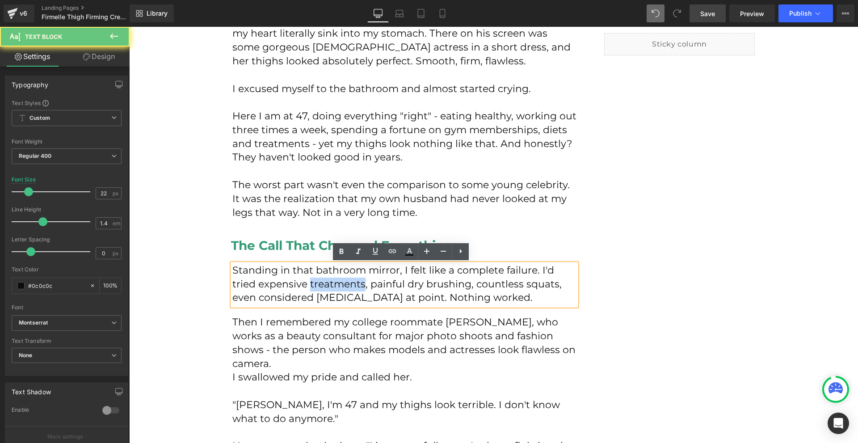
click at [292, 279] on p "Standing in that bathroom mirror, I felt like a complete failure. I'd tried exp…" at bounding box center [404, 284] width 344 height 41
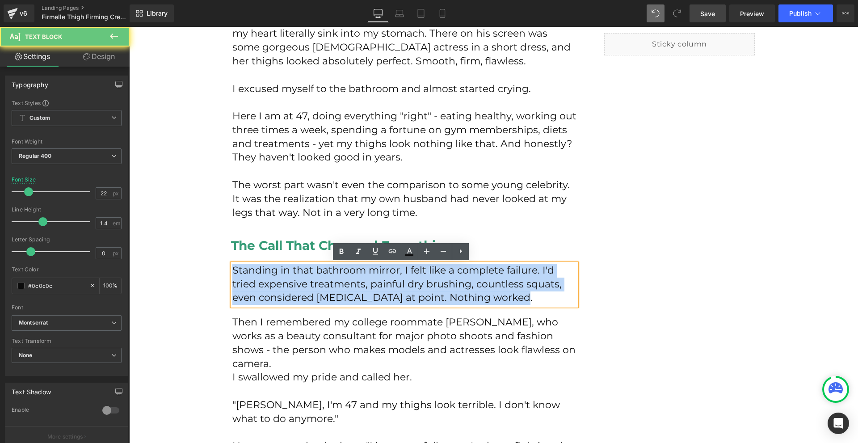
click at [292, 279] on p "Standing in that bathroom mirror, I felt like a complete failure. I'd tried exp…" at bounding box center [404, 284] width 344 height 41
copy p "Standing in that bathroom mirror, I felt like a complete failure. I'd tried exp…"
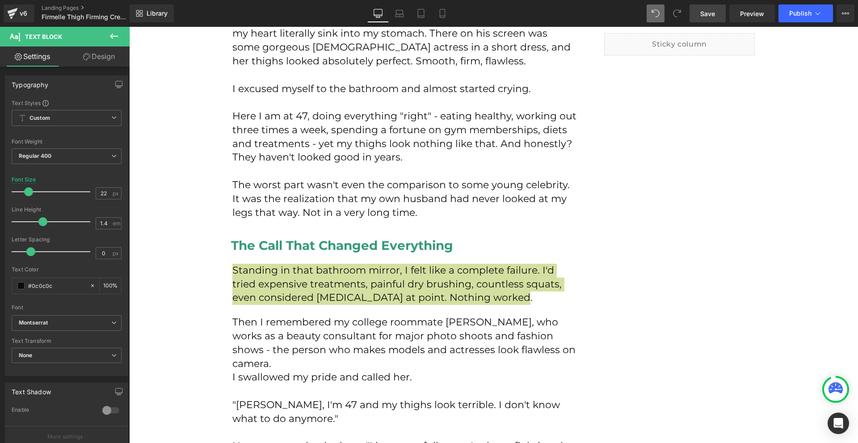
drag, startPoint x: 698, startPoint y: 19, endPoint x: 472, endPoint y: 277, distance: 342.7
click at [698, 19] on link "Save" at bounding box center [708, 13] width 36 height 18
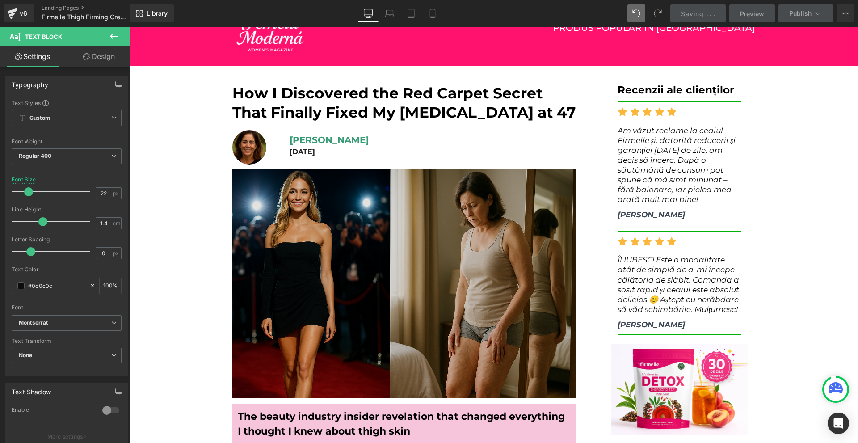
scroll to position [0, 0]
